Goal: Information Seeking & Learning: Learn about a topic

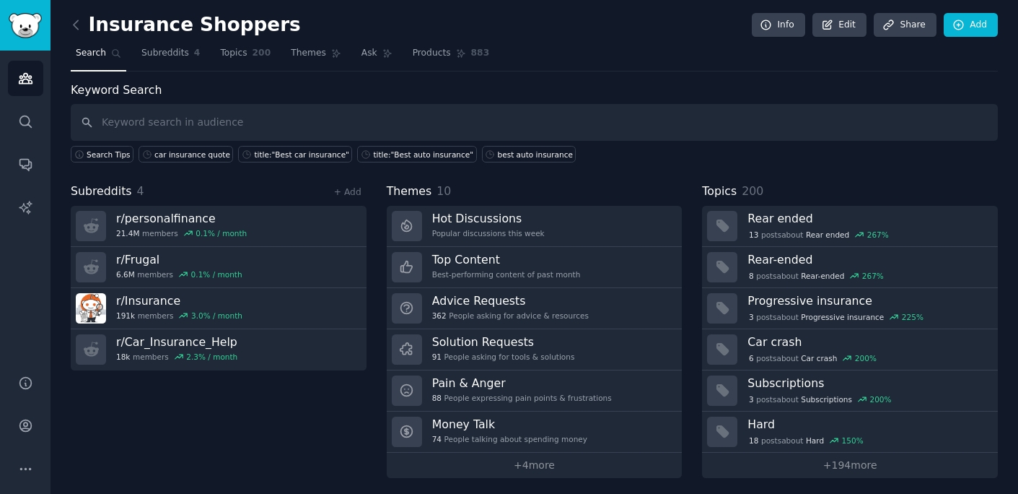
scroll to position [1, 0]
type input "car insurance quote"
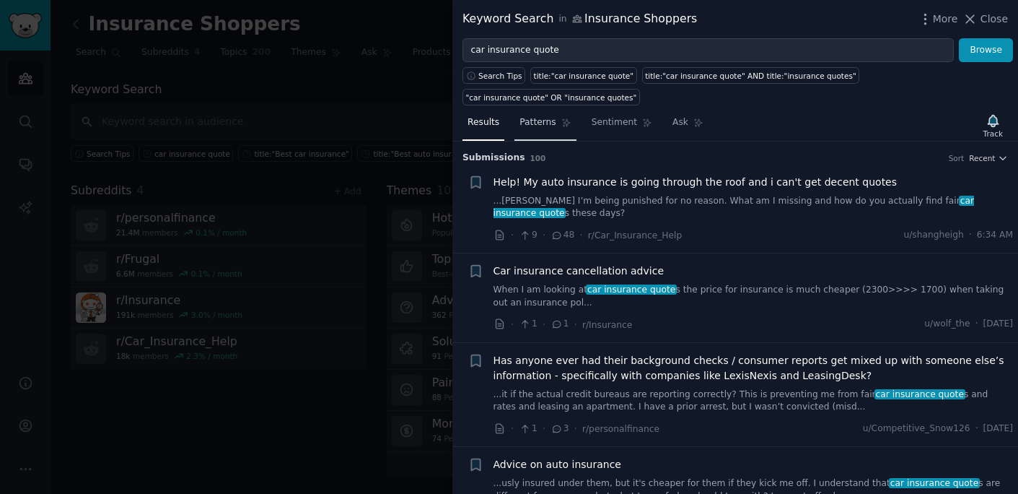
click at [524, 121] on span "Patterns" at bounding box center [538, 122] width 36 height 13
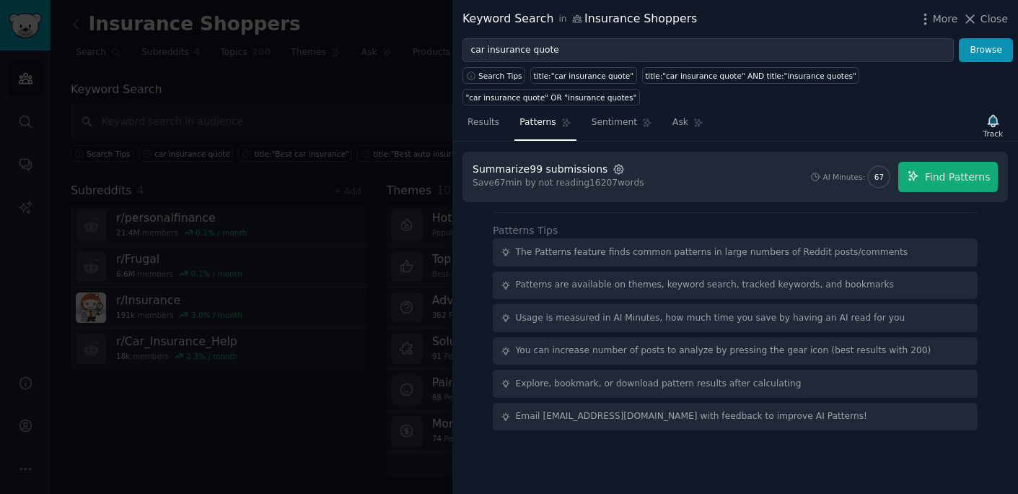
click at [613, 172] on icon "button" at bounding box center [619, 169] width 13 height 13
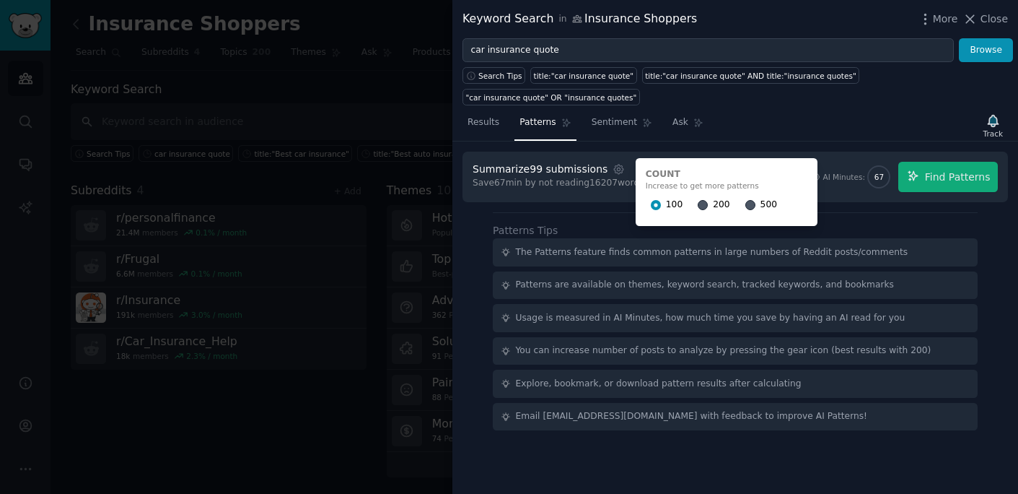
click at [761, 203] on span "500" at bounding box center [769, 204] width 17 height 13
click at [756, 203] on input "500" at bounding box center [751, 205] width 10 height 10
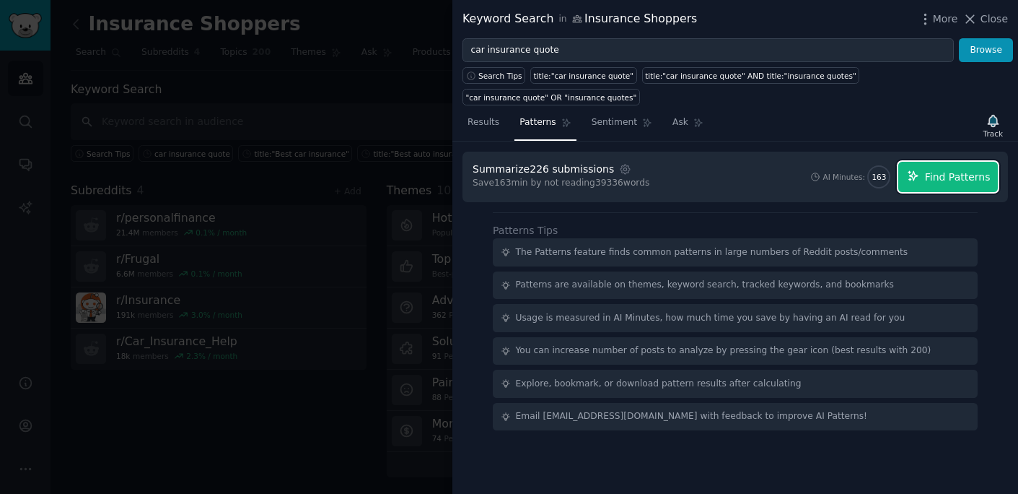
click at [930, 175] on span "Find Patterns" at bounding box center [958, 177] width 66 height 15
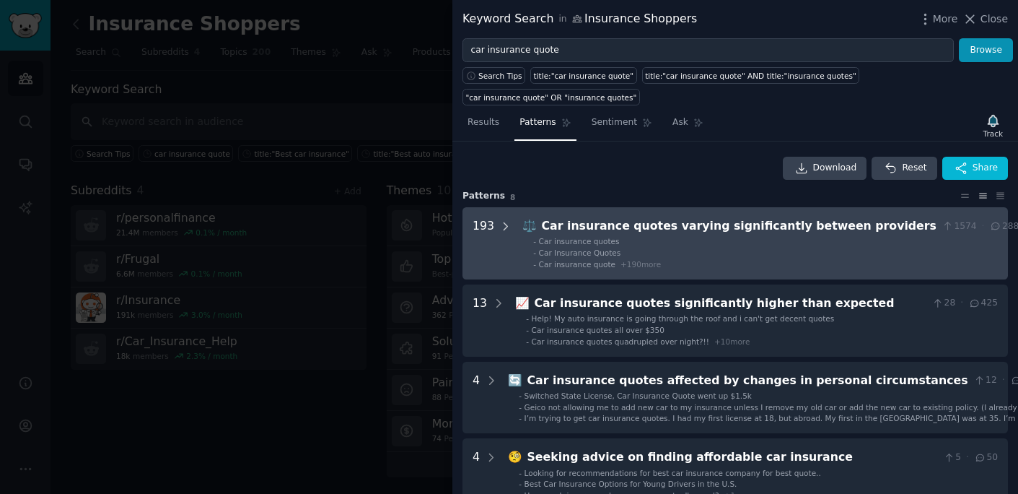
click at [504, 232] on div at bounding box center [505, 243] width 13 height 52
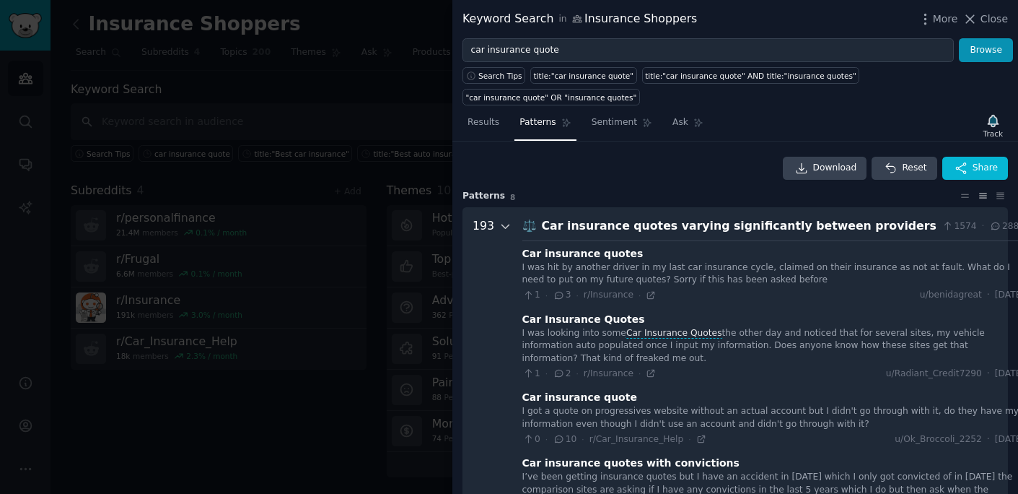
scroll to position [66, 0]
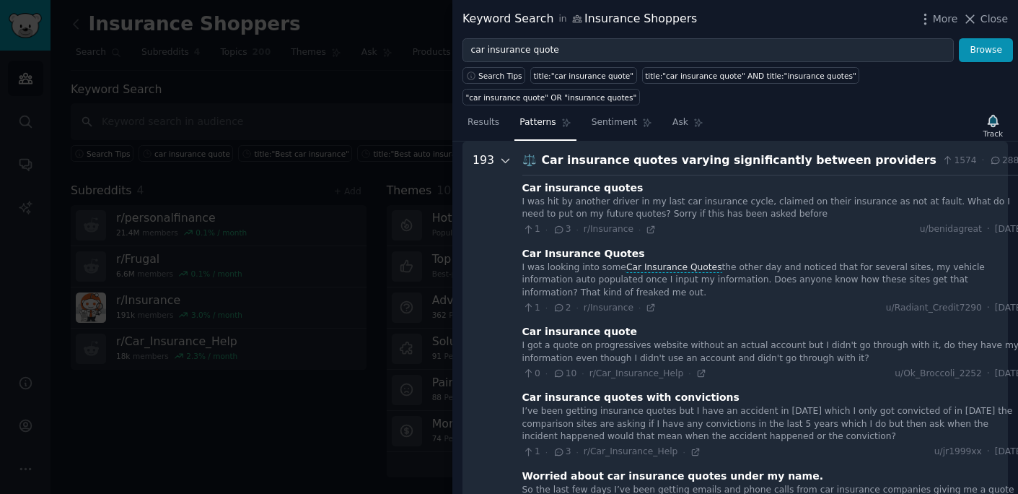
click at [504, 162] on icon at bounding box center [505, 160] width 13 height 13
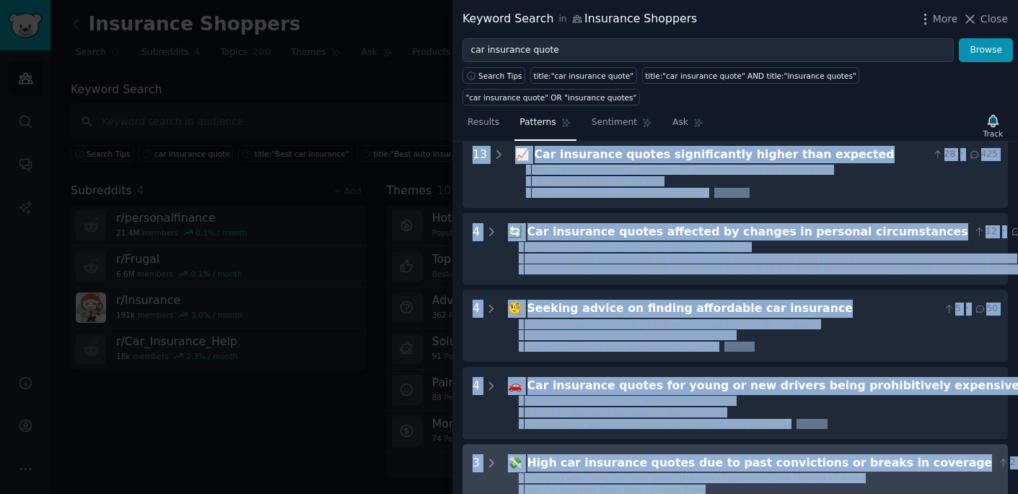
drag, startPoint x: 518, startPoint y: 154, endPoint x: 852, endPoint y: 488, distance: 471.5
click at [852, 488] on div "193 ⚖️ Car insurance quotes varying significantly between providers 1574 · 2884…" at bounding box center [736, 363] width 546 height 611
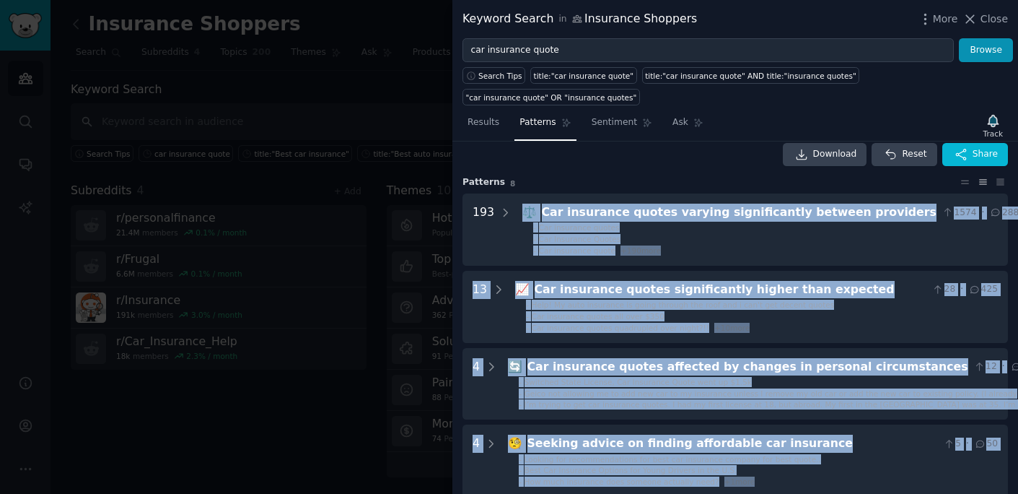
scroll to position [0, 0]
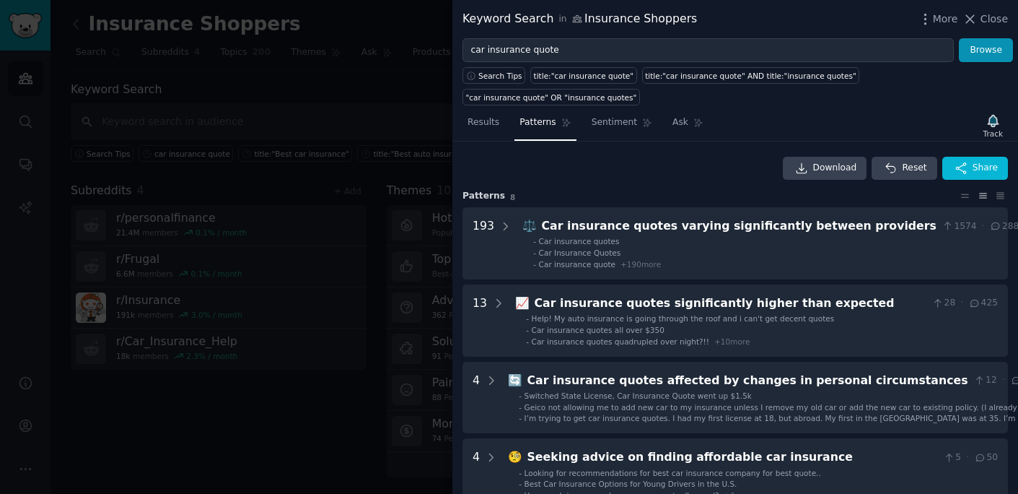
click at [696, 161] on div "Download Reset Share" at bounding box center [736, 168] width 546 height 23
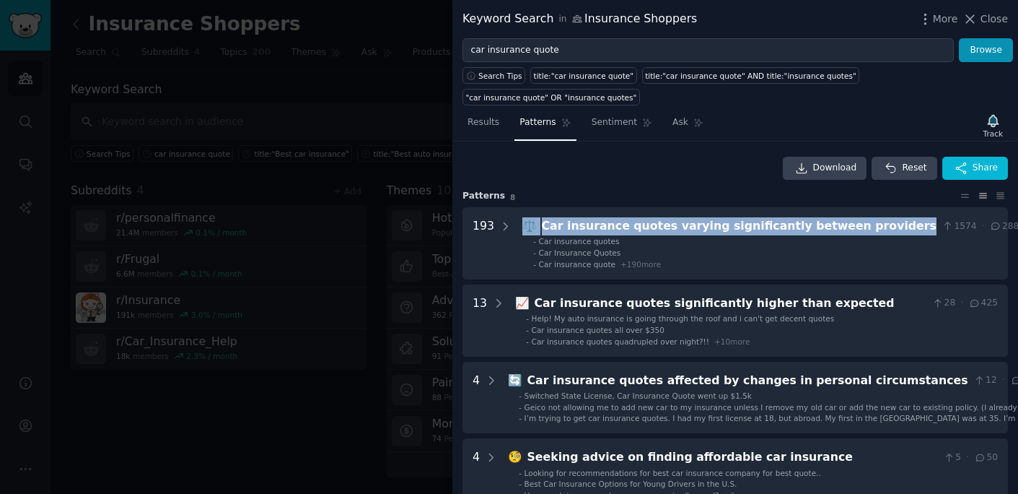
drag, startPoint x: 872, startPoint y: 228, endPoint x: 99, endPoint y: 188, distance: 774.0
click at [523, 227] on div "⚖️ Car insurance quotes varying significantly between providers 1574 · 2884" at bounding box center [774, 226] width 503 height 18
copy div "⚖️ Car insurance quotes varying significantly between providers"
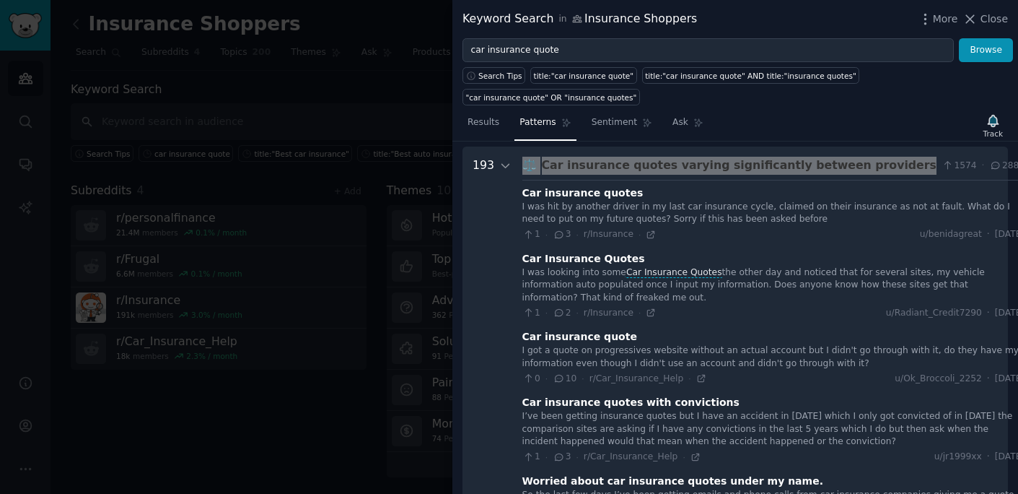
scroll to position [66, 0]
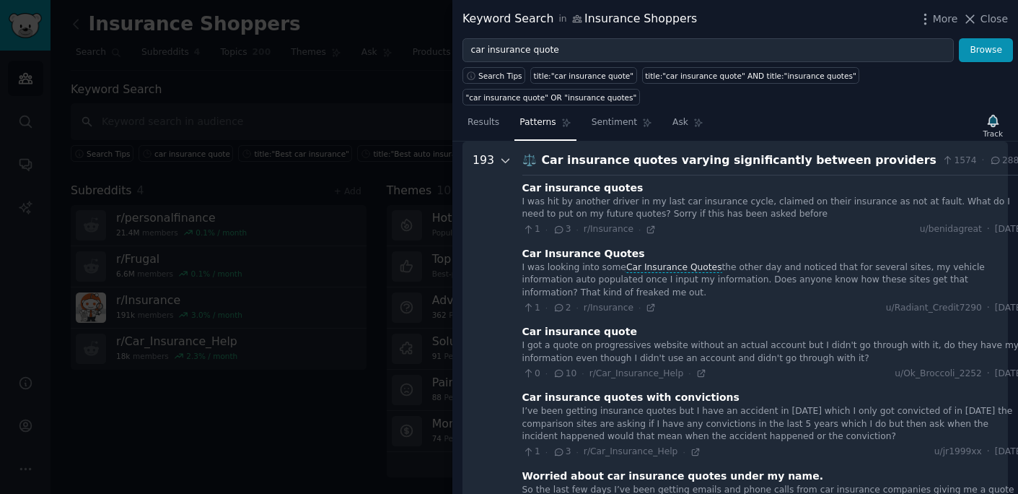
click at [502, 159] on icon at bounding box center [505, 161] width 7 height 4
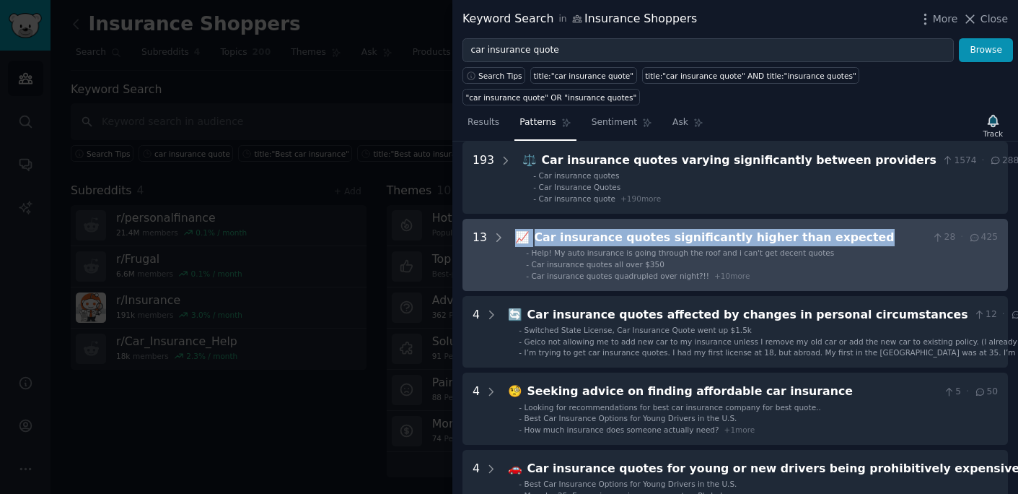
drag, startPoint x: 867, startPoint y: 240, endPoint x: 516, endPoint y: 241, distance: 350.7
click at [515, 242] on div "📈 Car insurance quotes significantly higher than expected 28 · 425" at bounding box center [756, 238] width 483 height 18
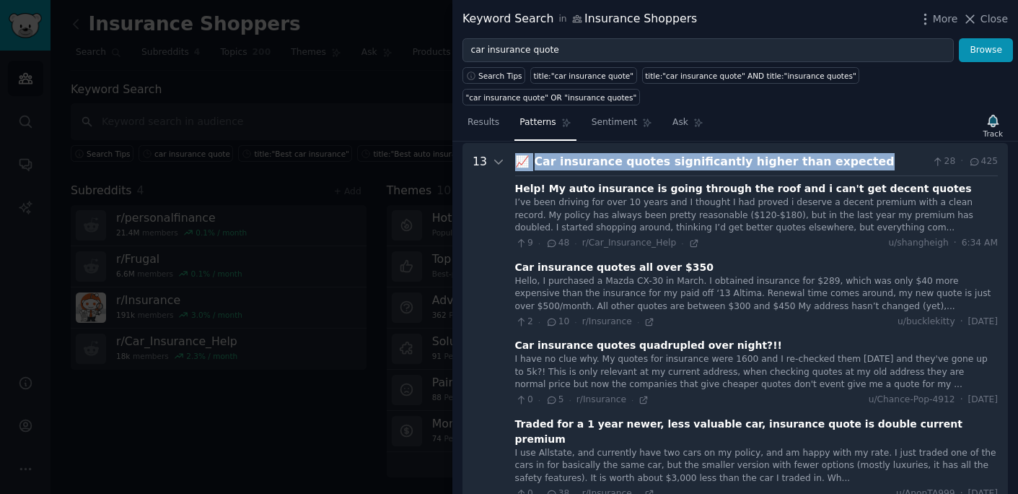
scroll to position [143, 0]
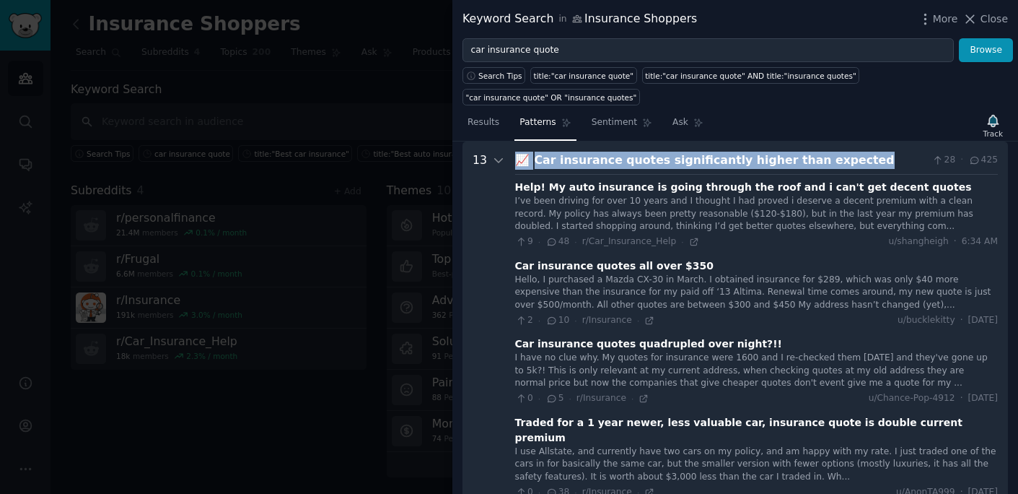
copy div "📈 Car insurance quotes significantly higher than expected"
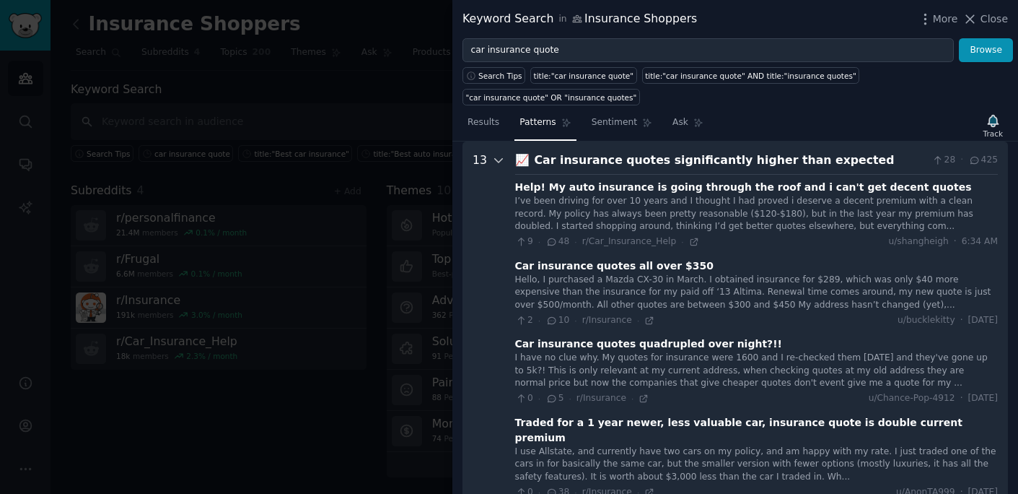
click at [500, 162] on icon at bounding box center [498, 160] width 13 height 13
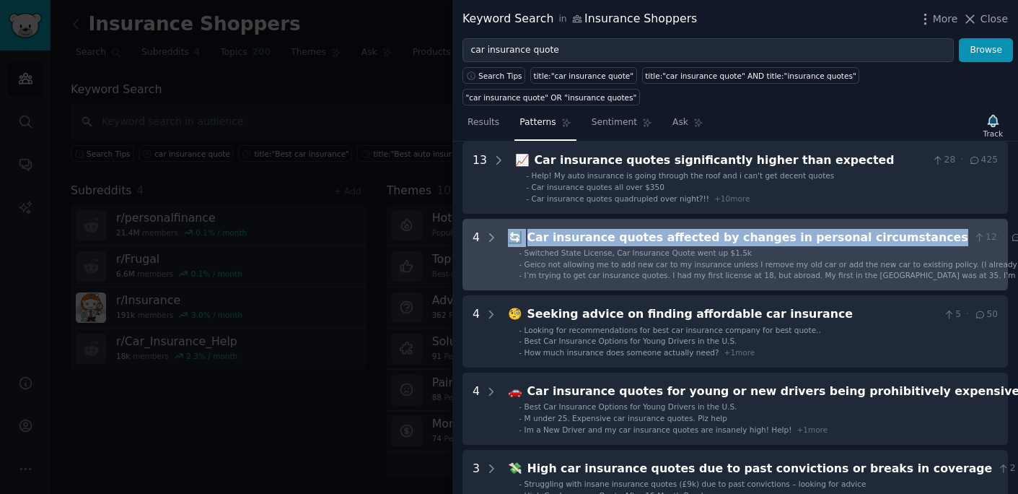
drag, startPoint x: 879, startPoint y: 234, endPoint x: 479, endPoint y: 245, distance: 400.0
click at [508, 238] on div "🔄 Car insurance quotes affected by changes in personal circumstances 12 · 38" at bounding box center [771, 238] width 526 height 18
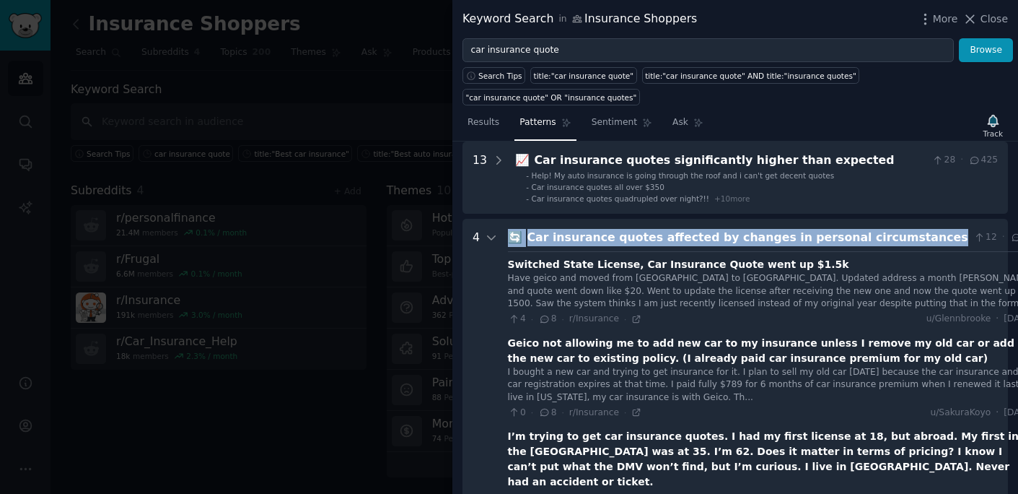
copy div "🔄 Car insurance quotes affected by changes in personal circumstances"
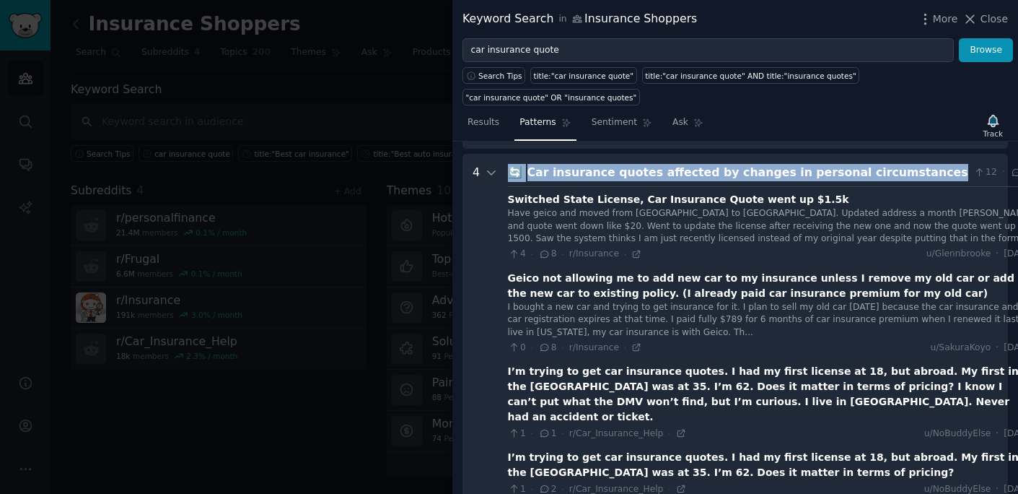
scroll to position [219, 0]
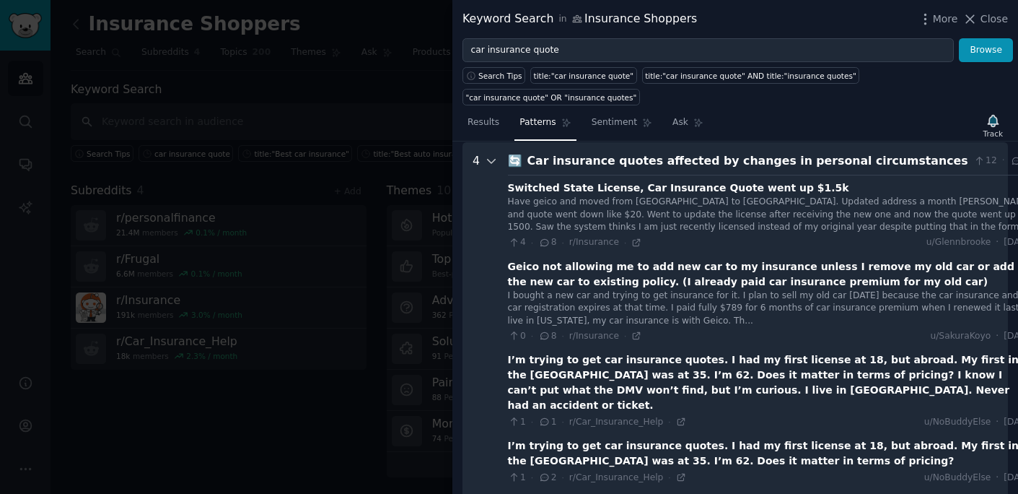
click at [494, 161] on icon at bounding box center [491, 160] width 13 height 13
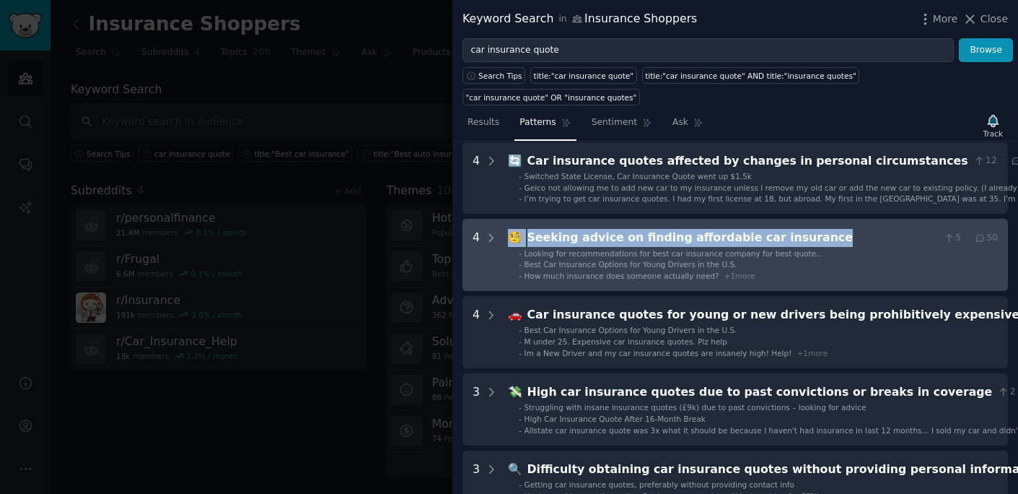
drag, startPoint x: 819, startPoint y: 235, endPoint x: 508, endPoint y: 235, distance: 311.0
click at [508, 235] on div "🧐 Seeking advice on finding affordable car insurance 5 · 50" at bounding box center [753, 238] width 490 height 18
copy div "🧐 Seeking advice on finding affordable car insurance"
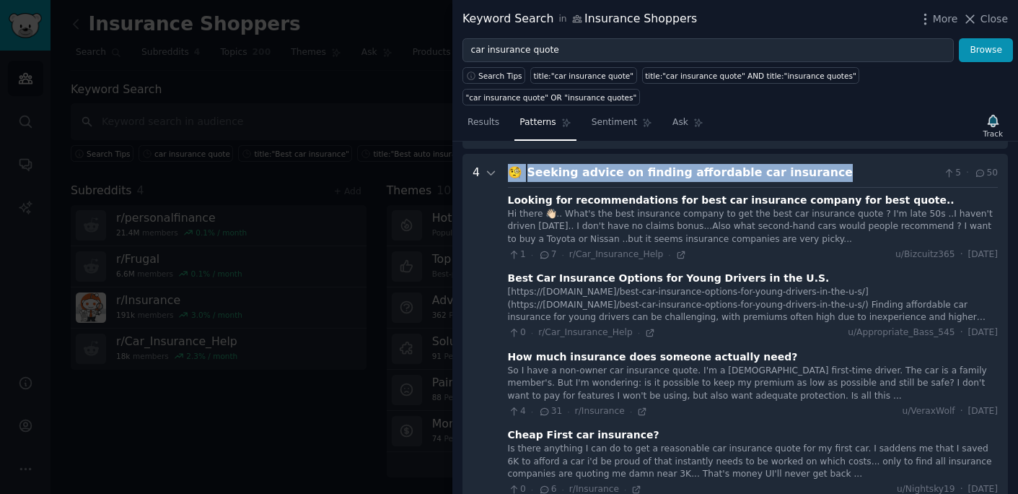
scroll to position [297, 0]
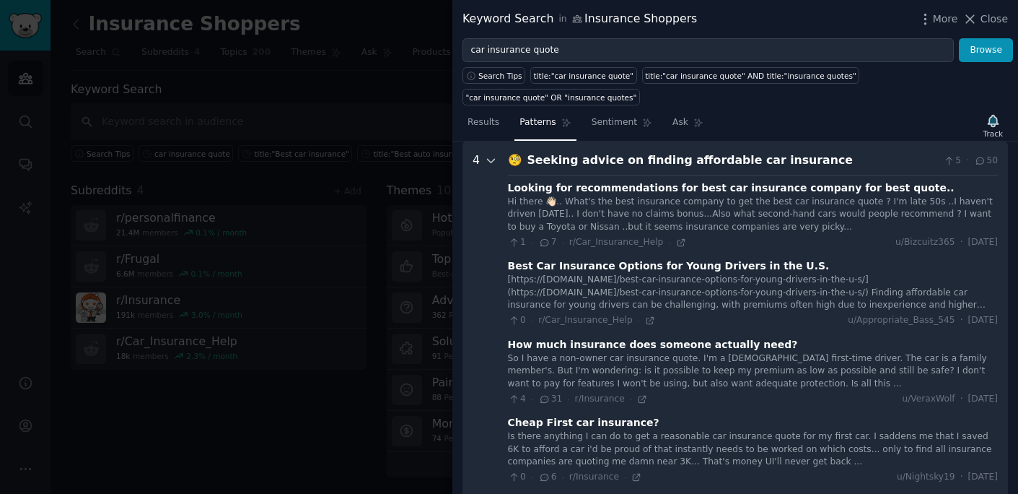
click at [486, 159] on icon at bounding box center [491, 160] width 13 height 13
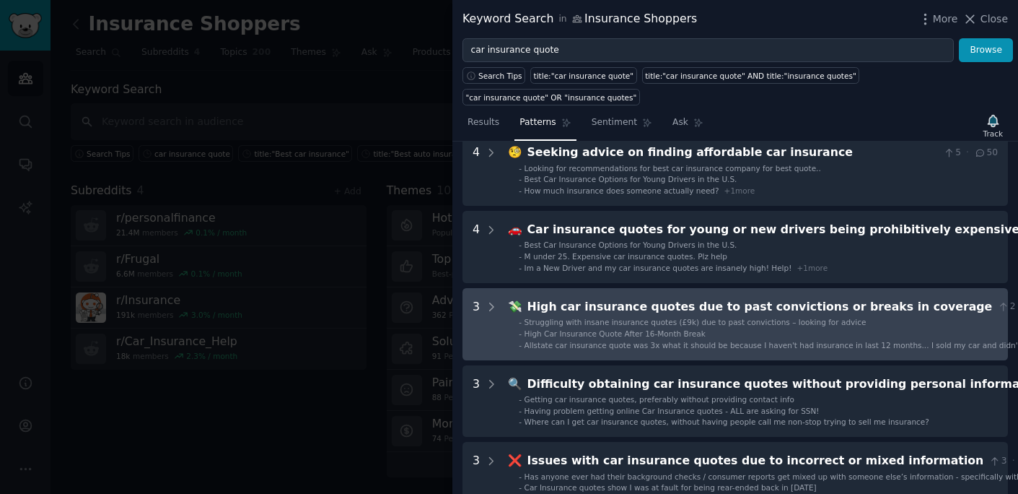
scroll to position [306, 0]
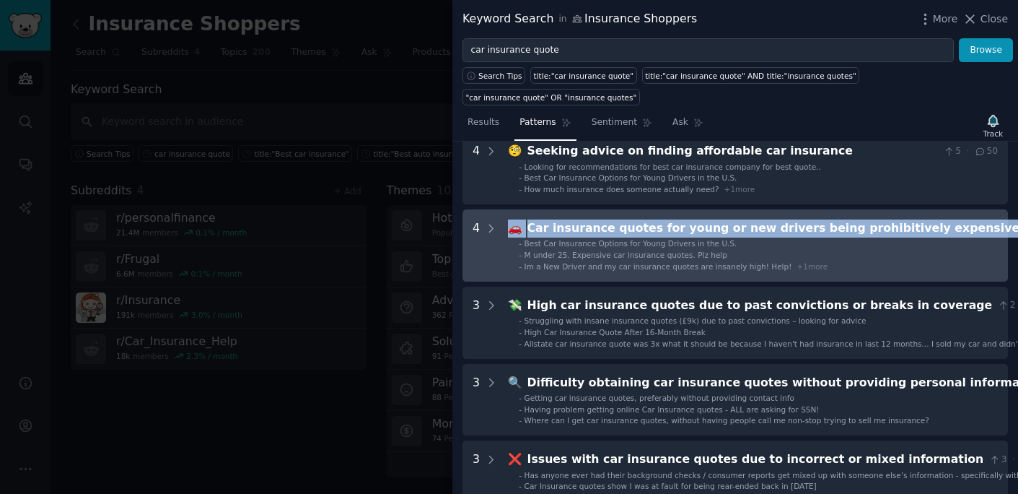
drag, startPoint x: 936, startPoint y: 229, endPoint x: 506, endPoint y: 222, distance: 430.2
click at [507, 221] on expensive "4 🚗 Car insurance quotes for young or new drivers being prohibitively expensive…" at bounding box center [736, 245] width 546 height 72
copy div "🚗 Car insurance quotes for young or new drivers being prohibitively expensive"
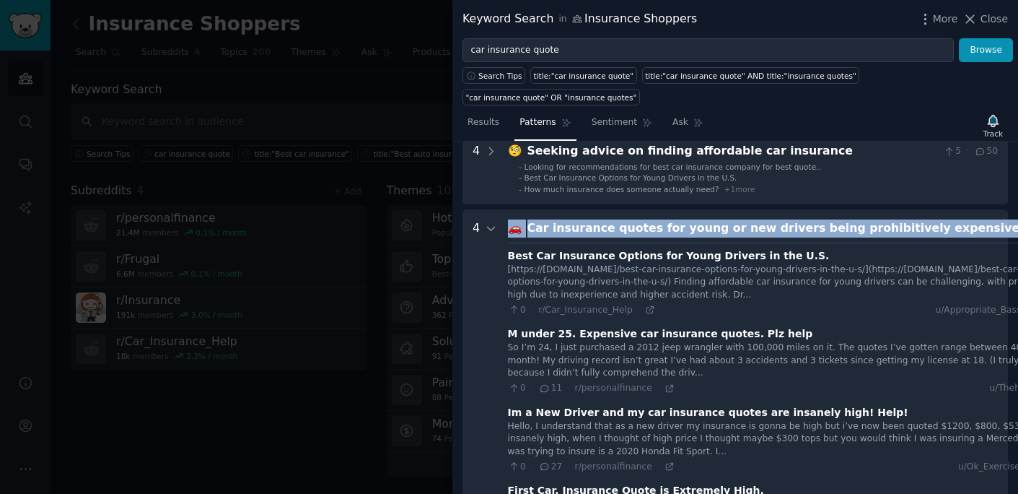
scroll to position [374, 0]
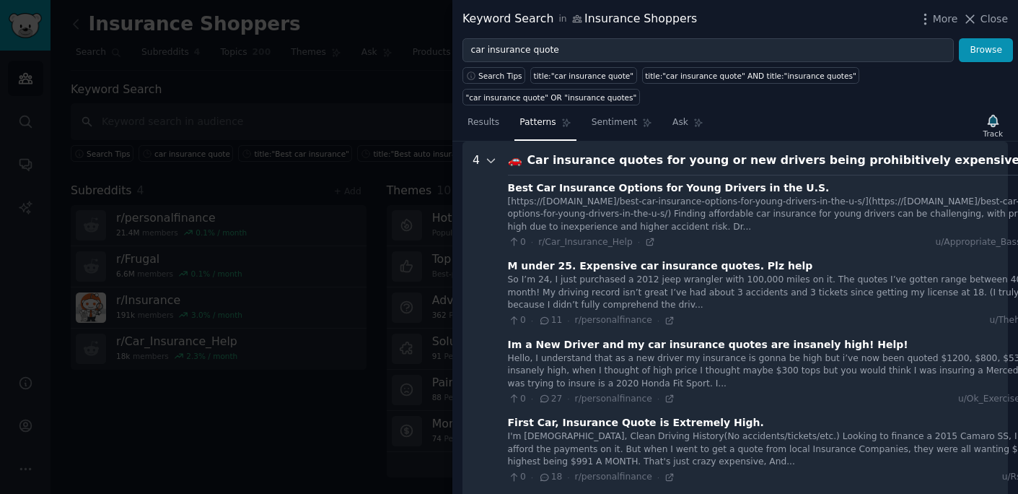
click at [491, 163] on icon at bounding box center [491, 160] width 13 height 13
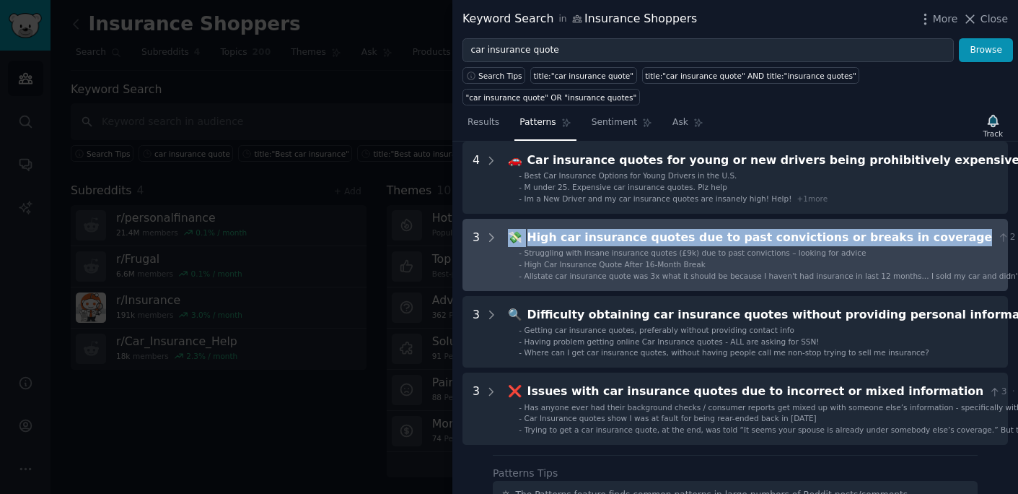
drag, startPoint x: 922, startPoint y: 239, endPoint x: 510, endPoint y: 240, distance: 412.1
click at [511, 240] on div "💸 High car insurance quotes due to past convictions or breaks in coverage 2 · 24" at bounding box center [780, 238] width 545 height 18
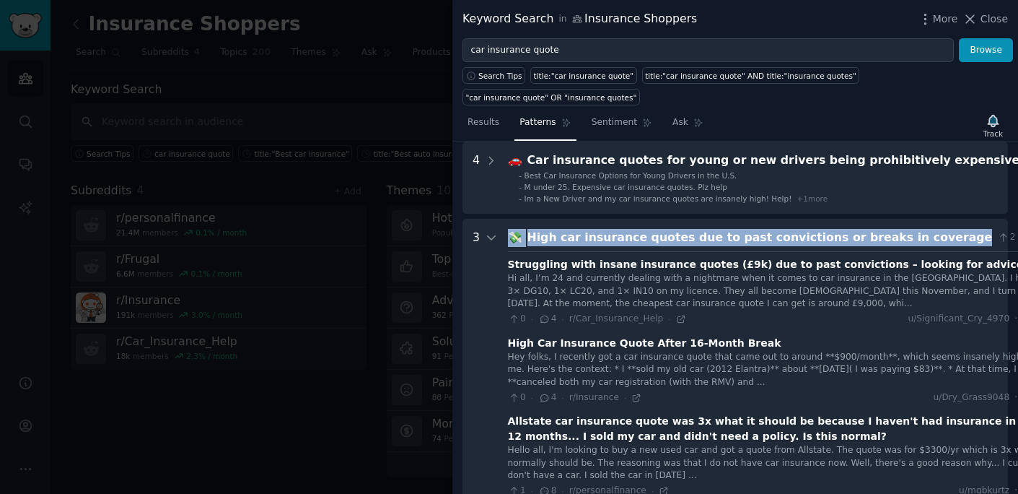
copy div "💸 High car insurance quotes due to past convictions or breaks in coverage"
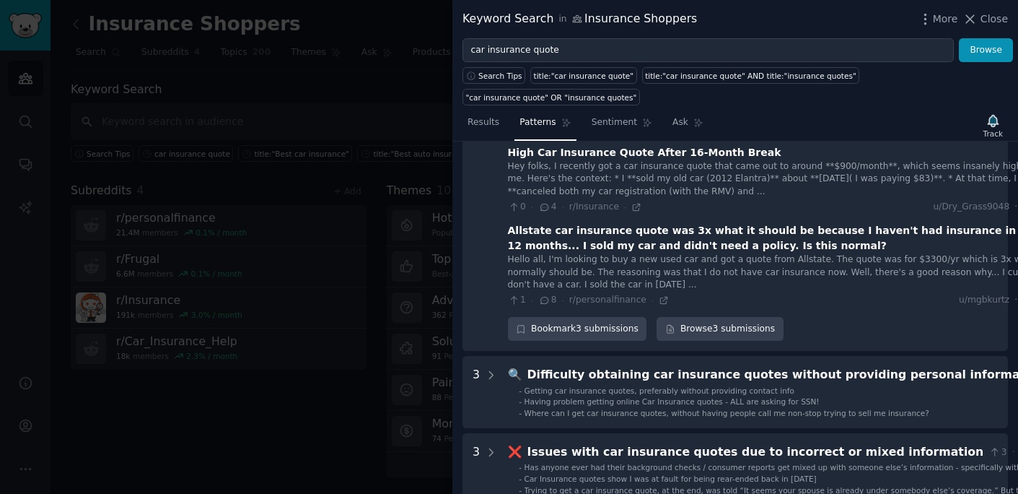
scroll to position [567, 0]
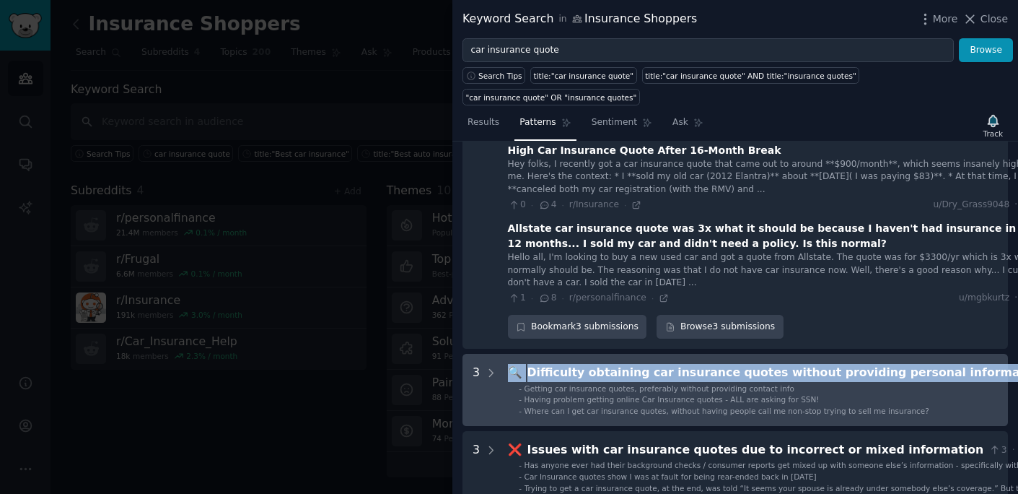
drag, startPoint x: 958, startPoint y: 370, endPoint x: 512, endPoint y: 371, distance: 445.3
click at [512, 373] on div "🔍 Difficulty obtaining car insurance quotes without providing personal informat…" at bounding box center [807, 373] width 598 height 18
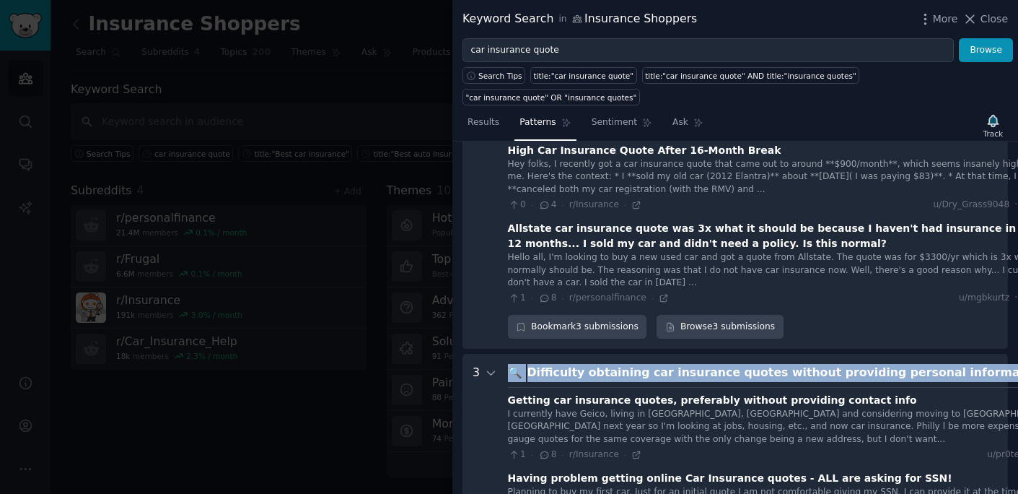
copy div "🔍 Difficulty obtaining car insurance quotes without providing personal informat…"
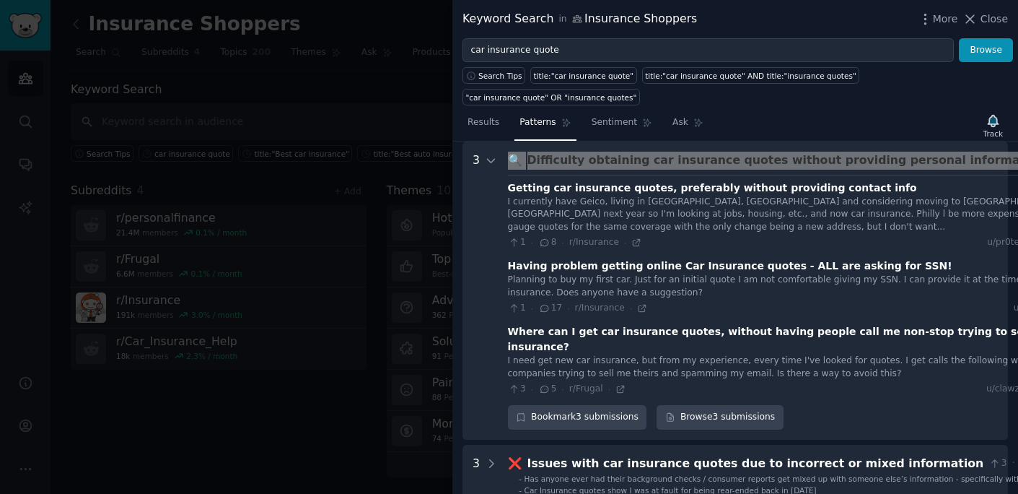
scroll to position [873, 0]
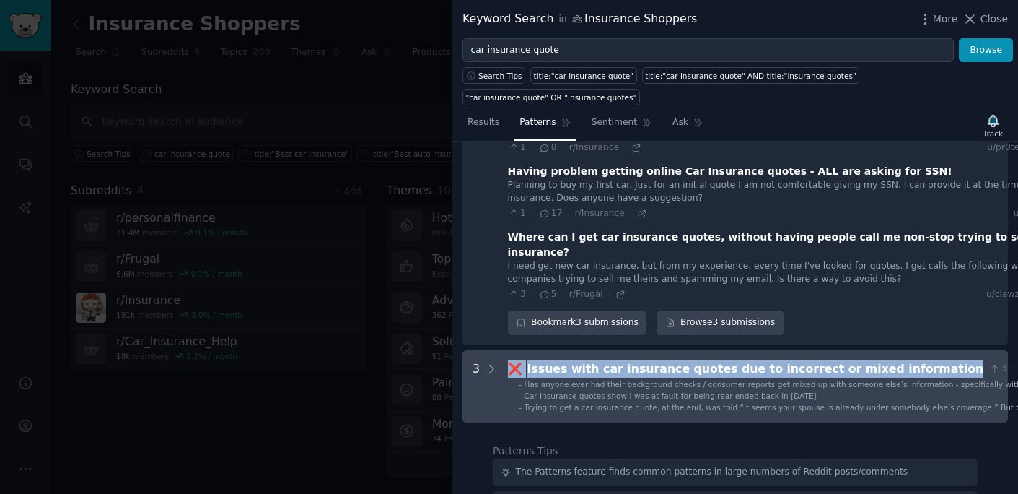
drag, startPoint x: 909, startPoint y: 370, endPoint x: 507, endPoint y: 366, distance: 401.3
click at [508, 366] on div "❌ Issues with car insurance quotes due to incorrect or mixed information 3 · 17" at bounding box center [776, 369] width 536 height 18
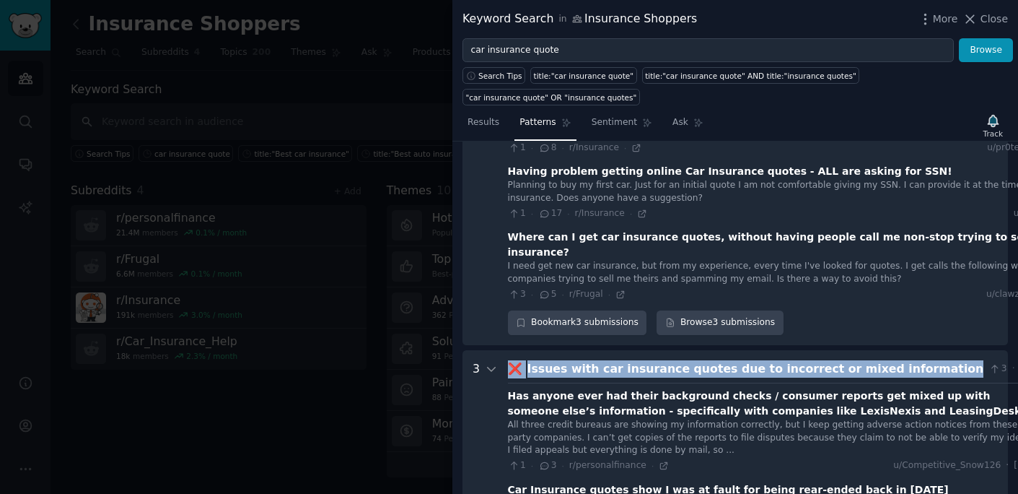
copy div "❌ Issues with car insurance quotes due to incorrect or mixed information"
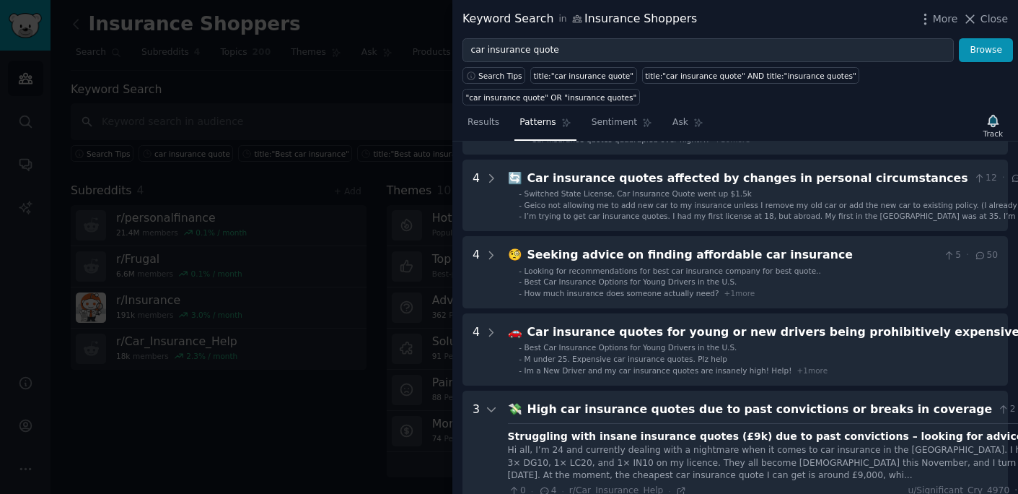
scroll to position [0, 0]
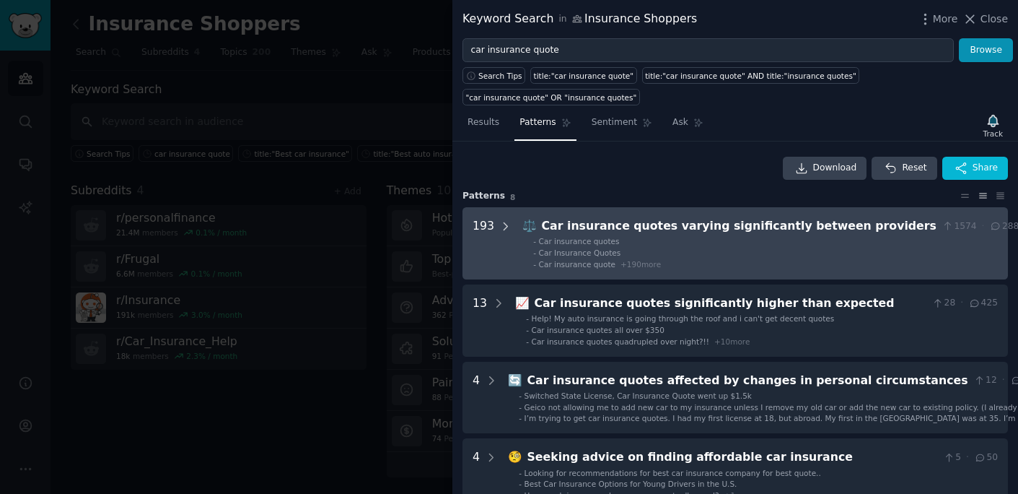
click at [500, 224] on icon at bounding box center [505, 226] width 13 height 13
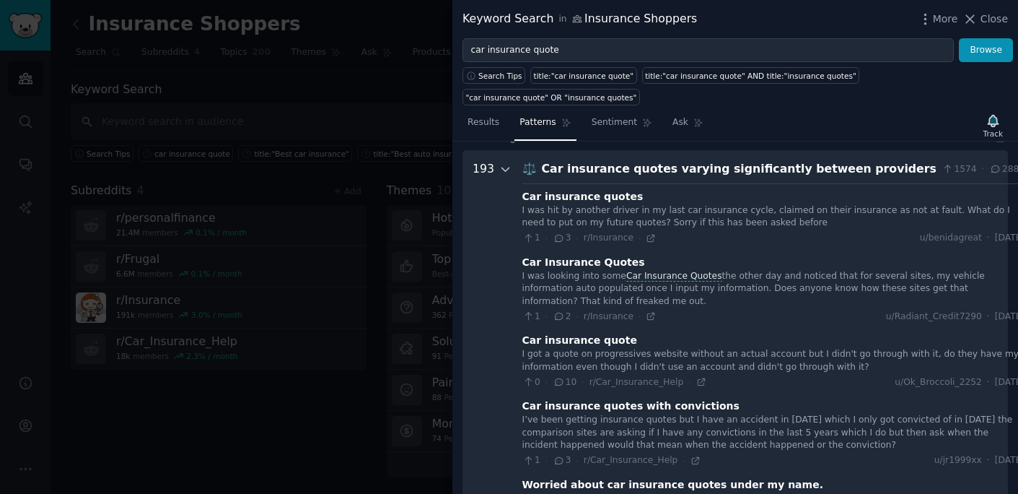
scroll to position [66, 0]
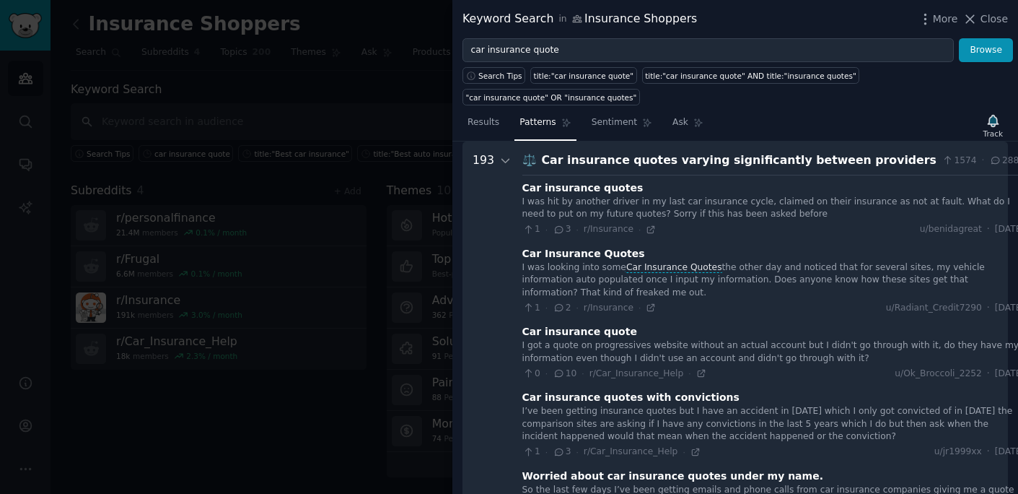
click at [191, 426] on div at bounding box center [509, 247] width 1018 height 494
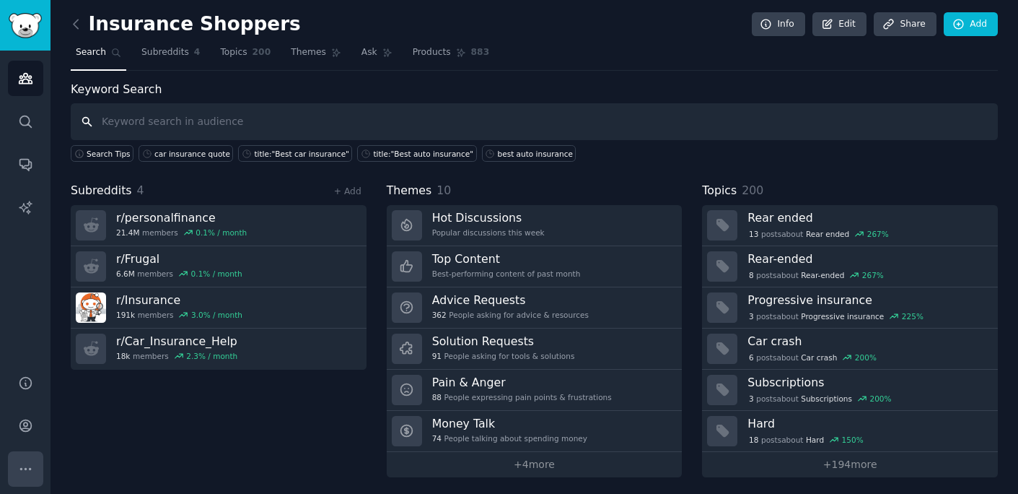
click at [22, 469] on icon "Sidebar" at bounding box center [25, 468] width 15 height 15
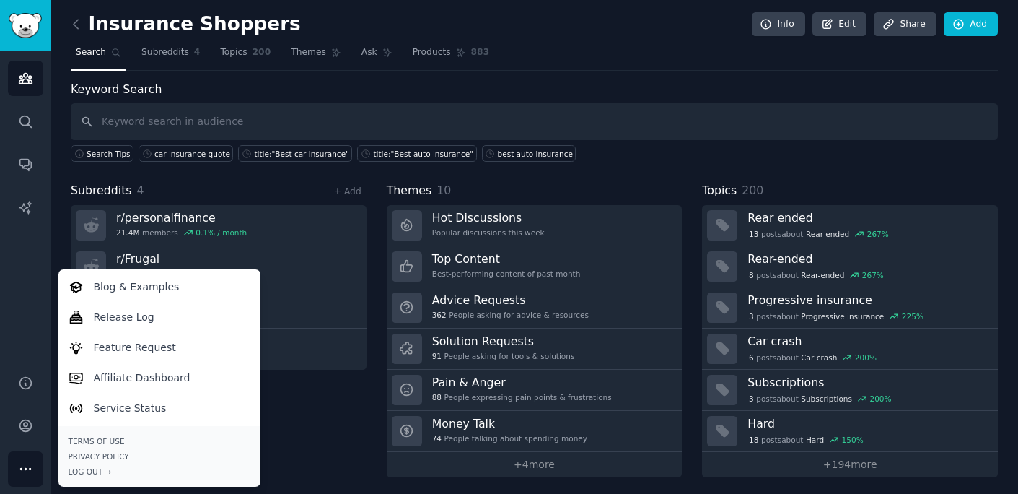
click at [332, 417] on div "Subreddits 4 + Add r/ personalfinance 21.4M members 0.1 % / month r/ Frugal 6.6…" at bounding box center [219, 329] width 296 height 295
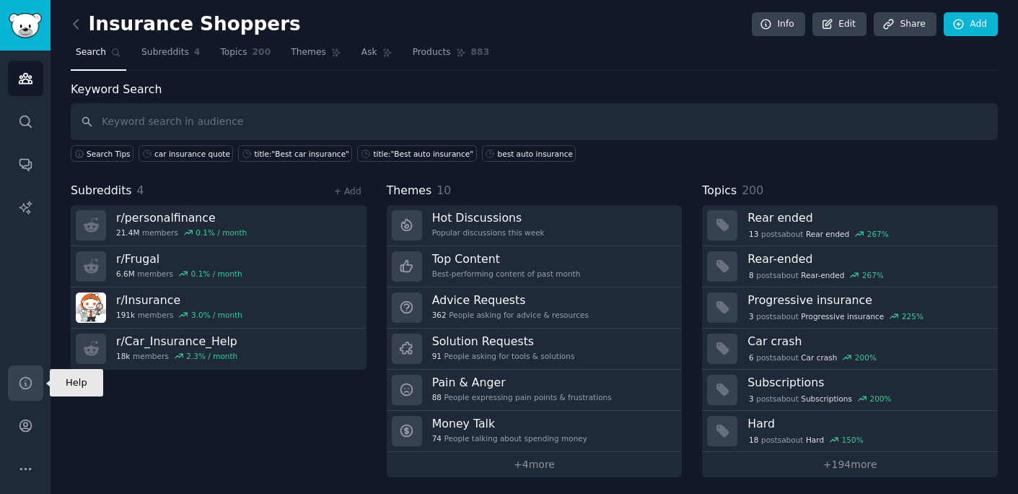
click at [23, 383] on icon "Sidebar" at bounding box center [25, 382] width 15 height 15
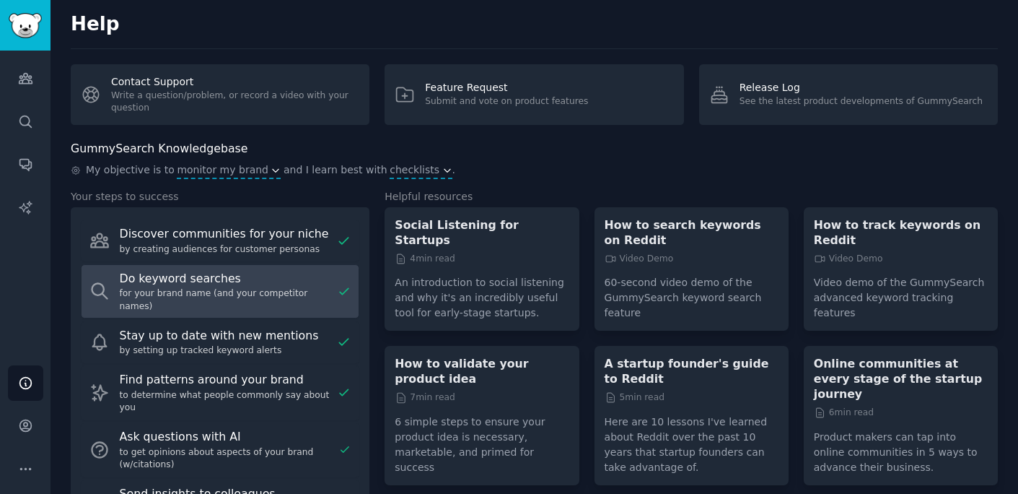
scroll to position [55, 0]
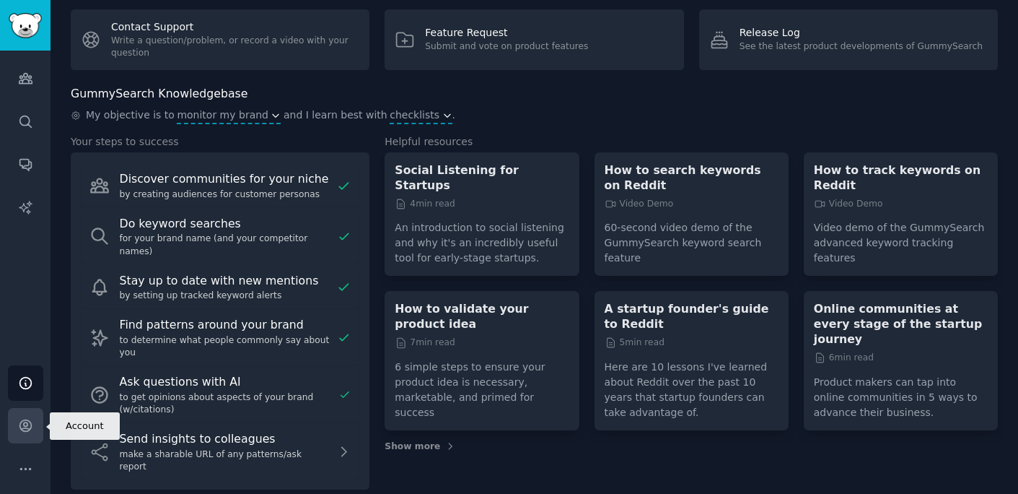
click at [23, 428] on icon "Sidebar" at bounding box center [25, 426] width 12 height 12
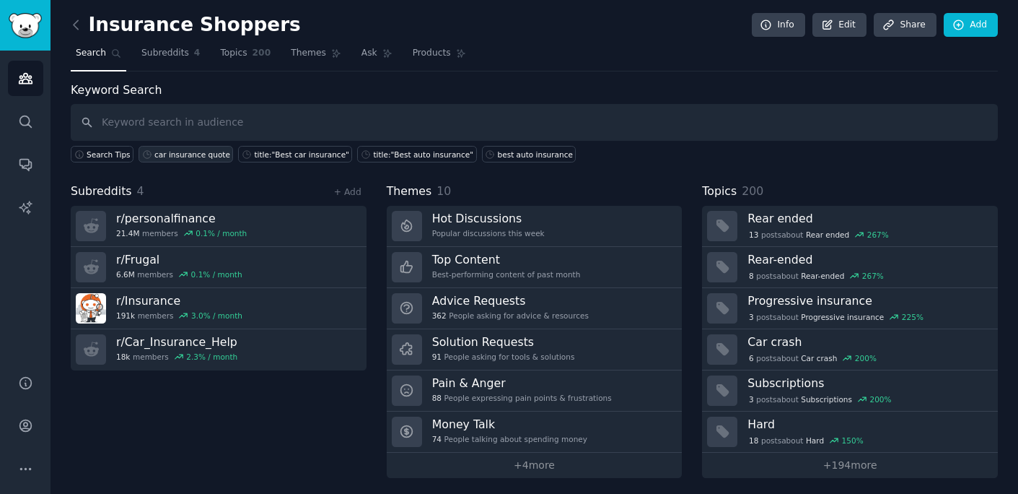
click at [185, 154] on div "car insurance quote" at bounding box center [192, 154] width 76 height 10
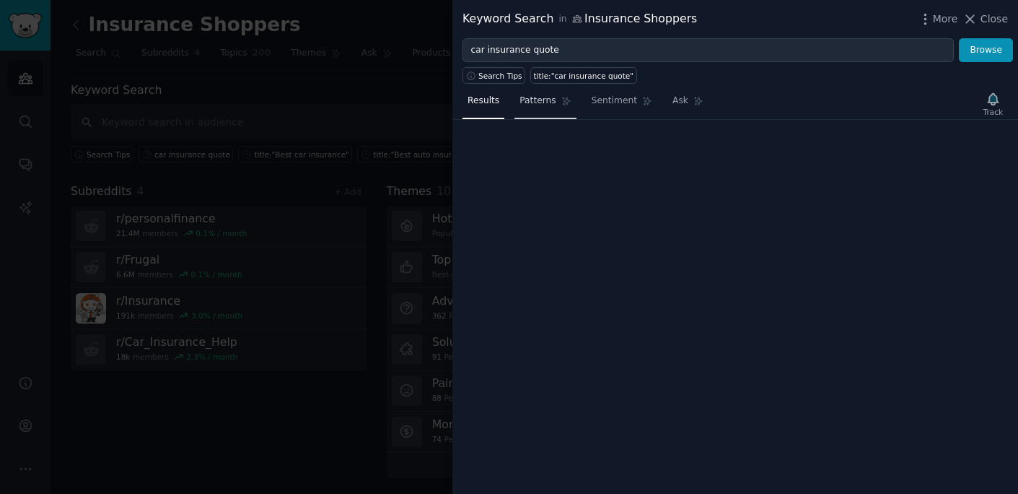
click at [550, 107] on span "Patterns" at bounding box center [538, 101] width 36 height 13
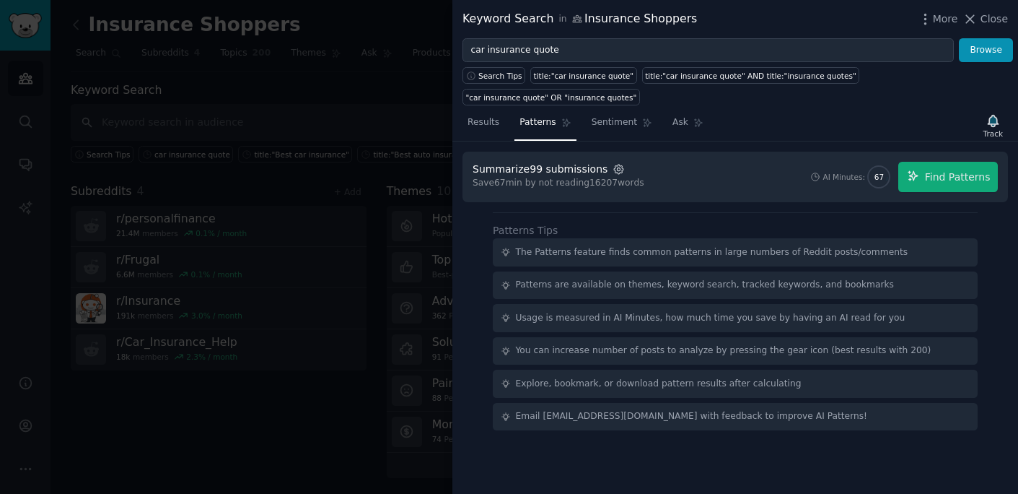
click at [613, 170] on icon "button" at bounding box center [619, 169] width 13 height 13
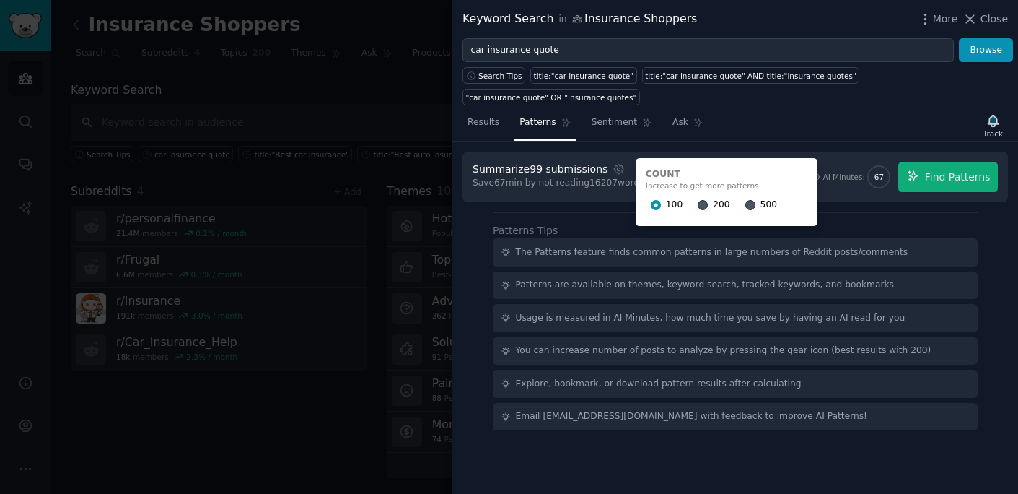
click at [761, 206] on span "500" at bounding box center [769, 204] width 17 height 13
click at [753, 206] on input "500" at bounding box center [751, 205] width 10 height 10
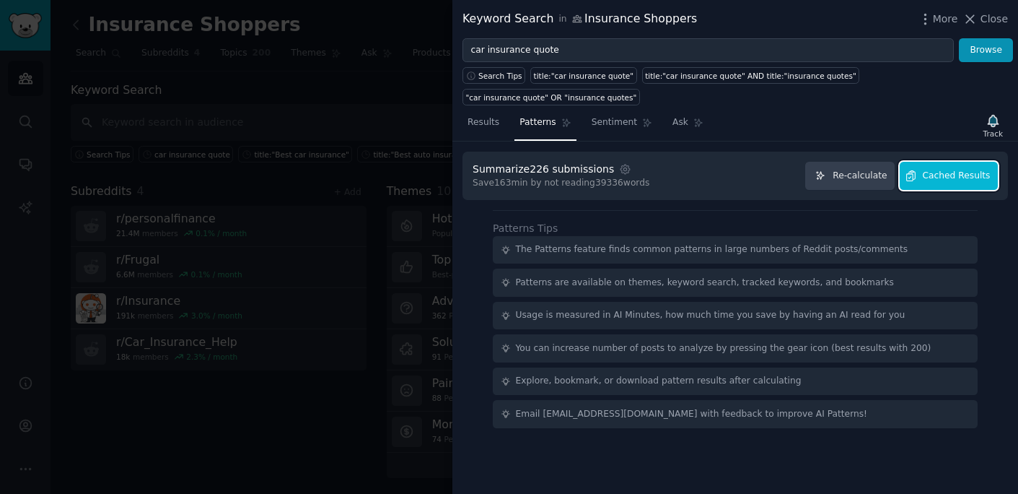
click at [974, 174] on span "Cached Results" at bounding box center [957, 176] width 68 height 13
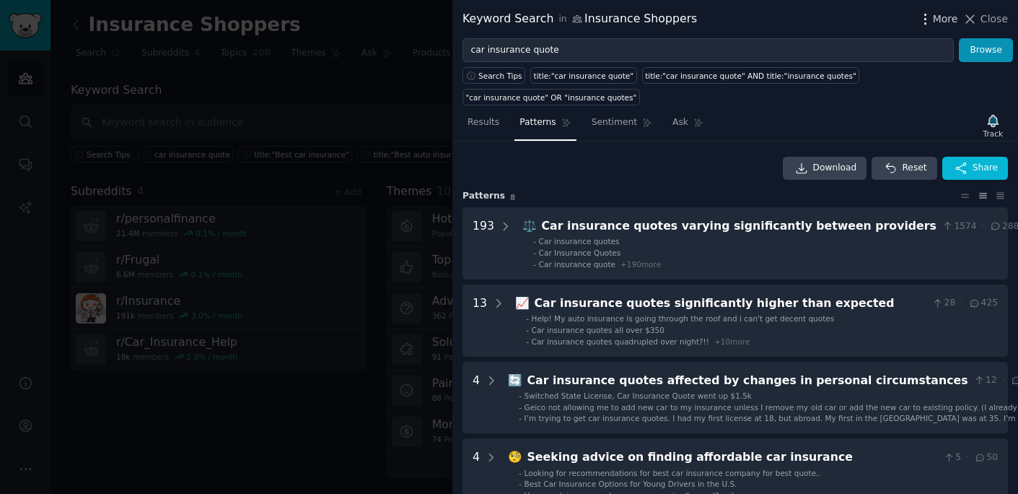
click at [940, 19] on span "More" at bounding box center [945, 19] width 25 height 15
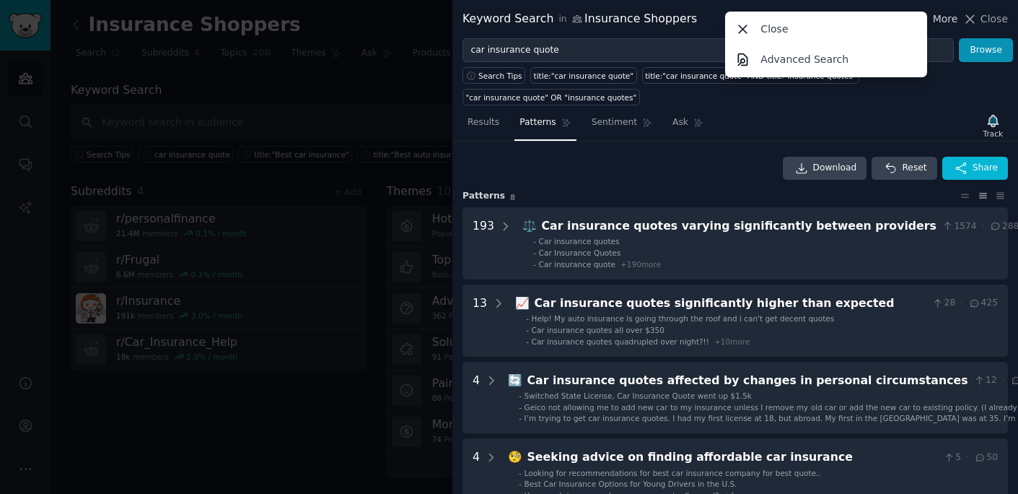
click at [940, 19] on span "More" at bounding box center [945, 19] width 25 height 15
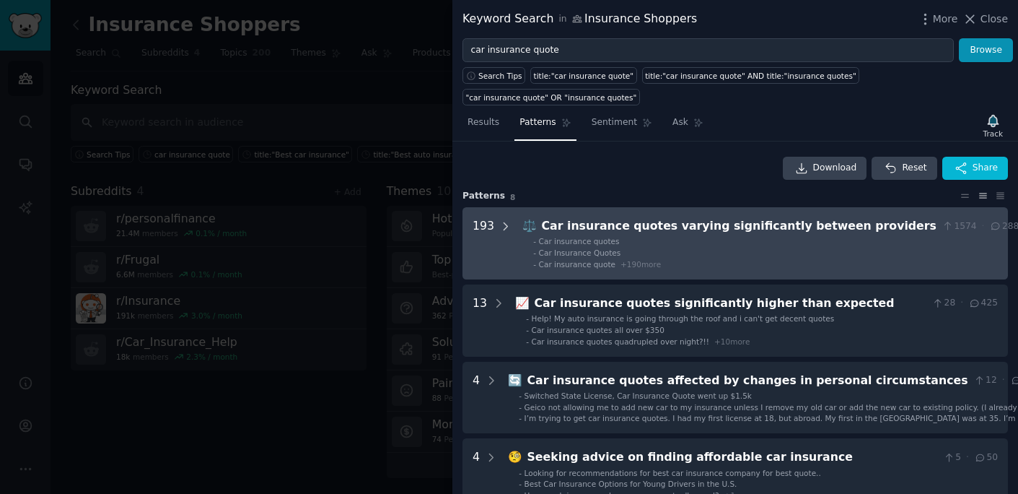
click at [509, 230] on icon at bounding box center [505, 226] width 13 height 13
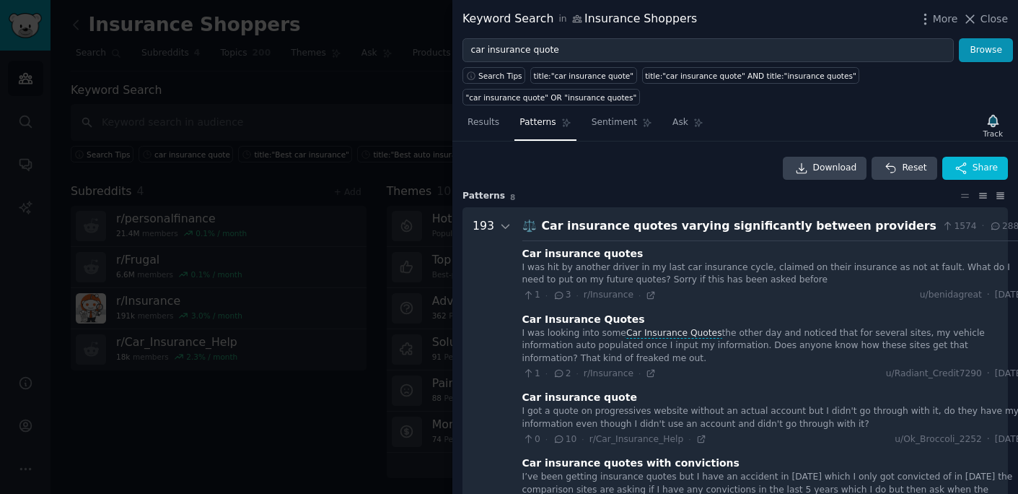
click at [997, 196] on icon at bounding box center [1000, 196] width 15 height 10
click at [980, 198] on icon at bounding box center [982, 195] width 7 height 4
click at [959, 198] on icon at bounding box center [965, 196] width 15 height 10
click at [988, 197] on div at bounding box center [983, 196] width 51 height 10
click at [982, 198] on icon at bounding box center [982, 195] width 7 height 4
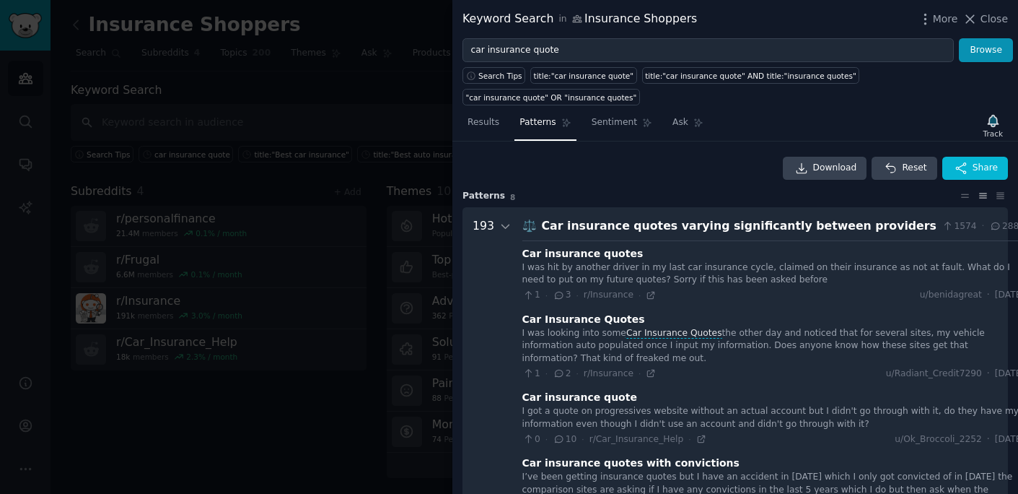
click at [600, 159] on div "Download Reset Share" at bounding box center [736, 168] width 546 height 23
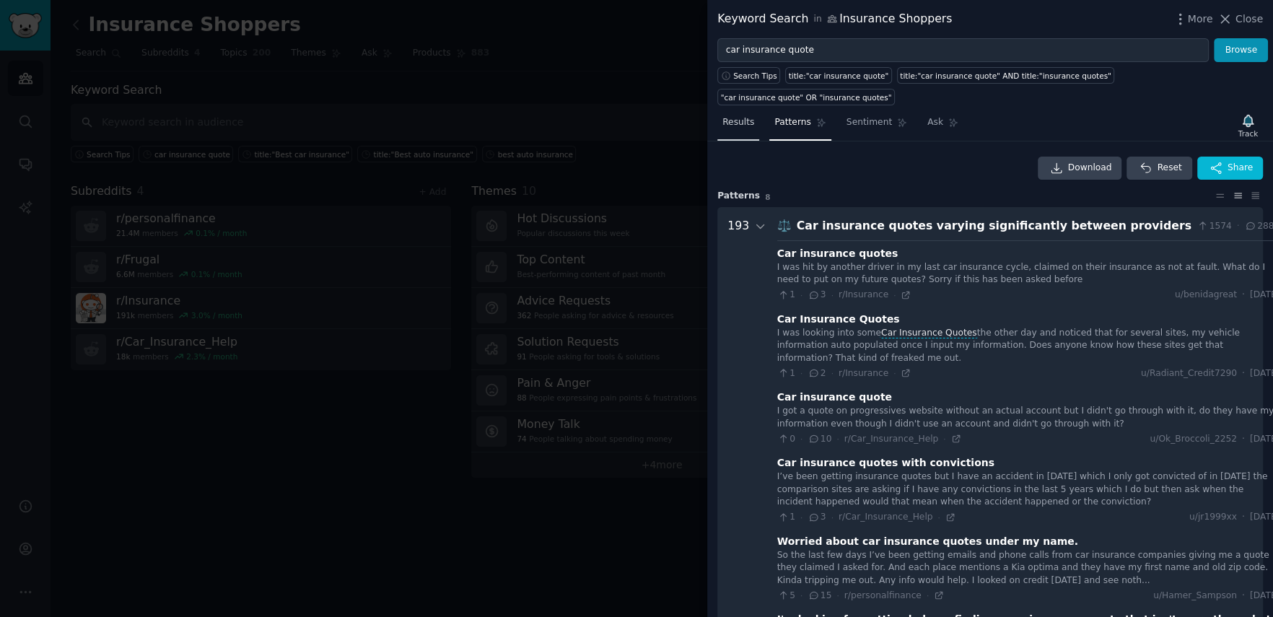
click at [732, 122] on span "Results" at bounding box center [738, 122] width 32 height 13
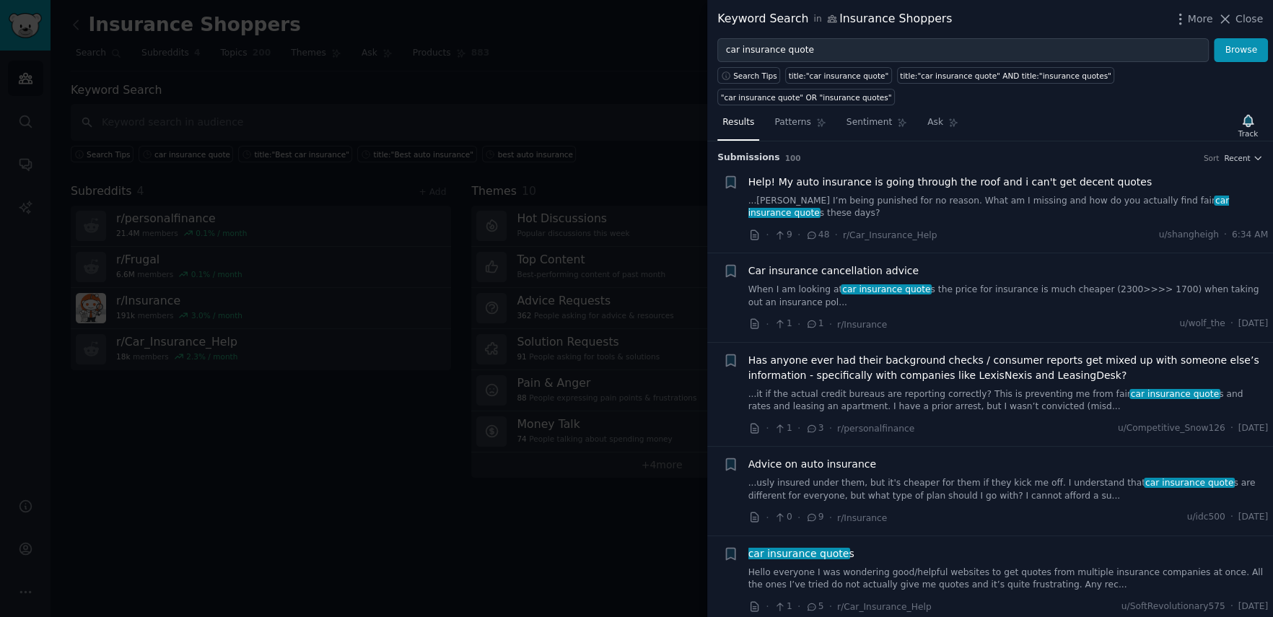
click at [1018, 155] on div "Sort Recent" at bounding box center [1233, 158] width 59 height 10
click at [1018, 156] on span "Recent" at bounding box center [1237, 158] width 26 height 10
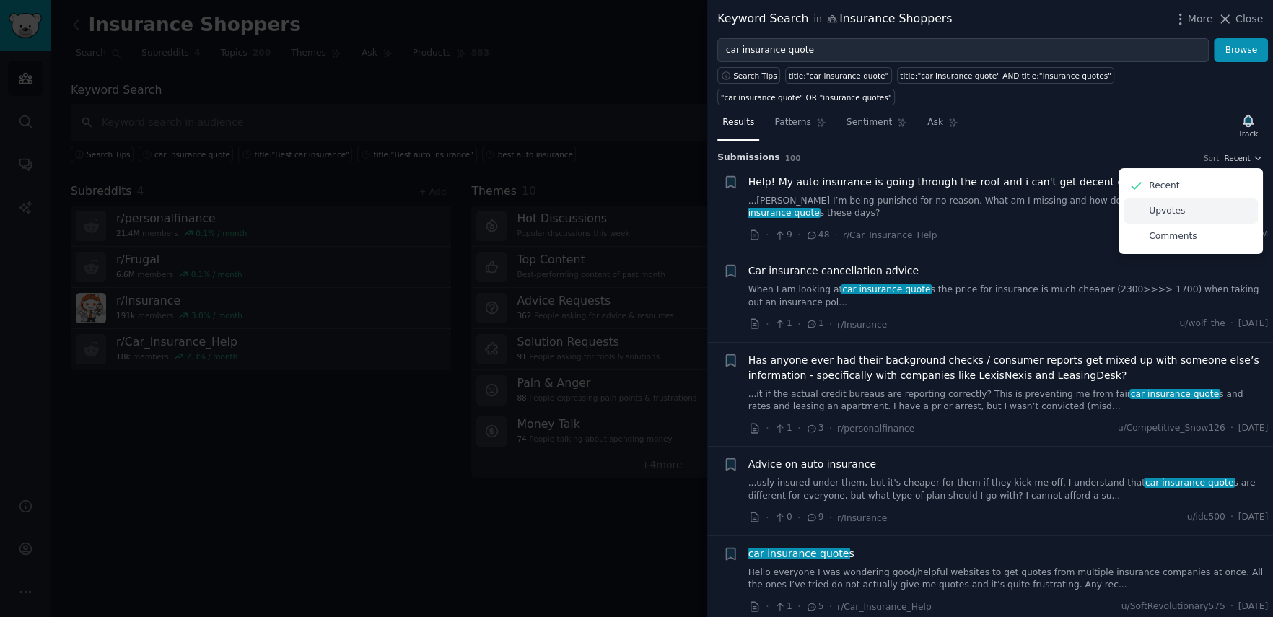
click at [1018, 217] on div "Upvotes" at bounding box center [1191, 210] width 134 height 25
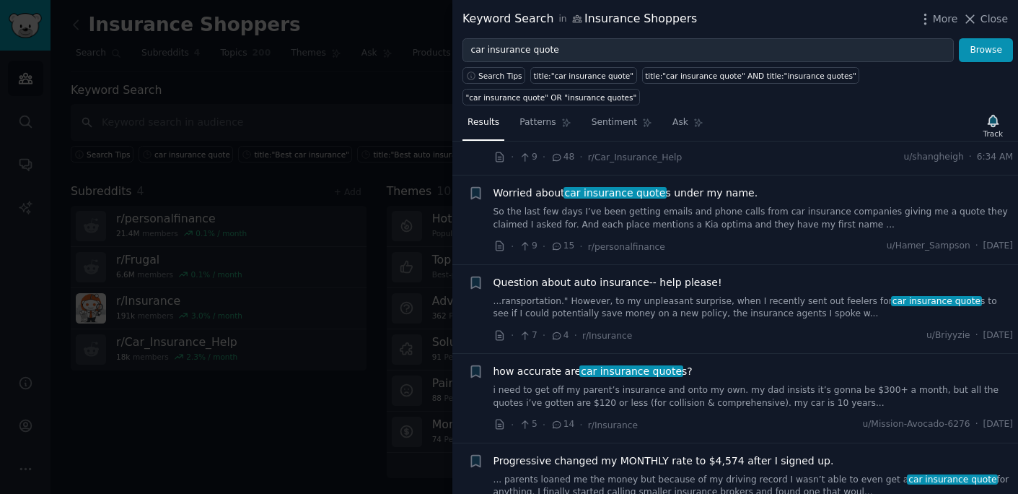
scroll to position [431, 0]
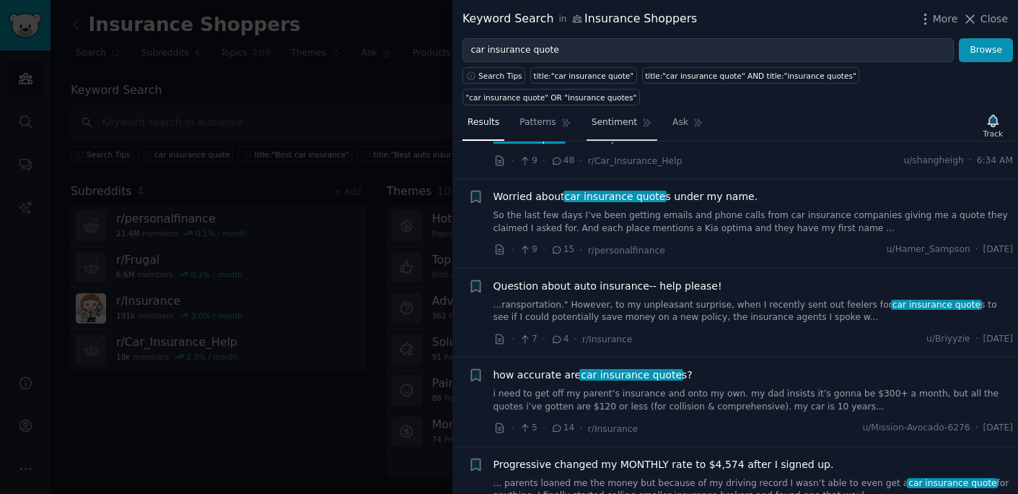
click at [624, 123] on span "Sentiment" at bounding box center [614, 122] width 45 height 13
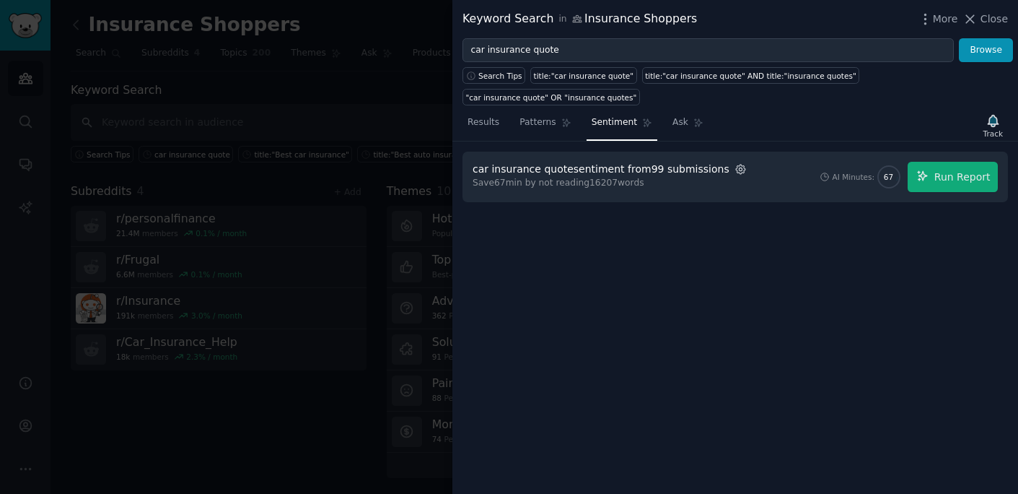
click at [736, 171] on icon "button" at bounding box center [740, 169] width 9 height 9
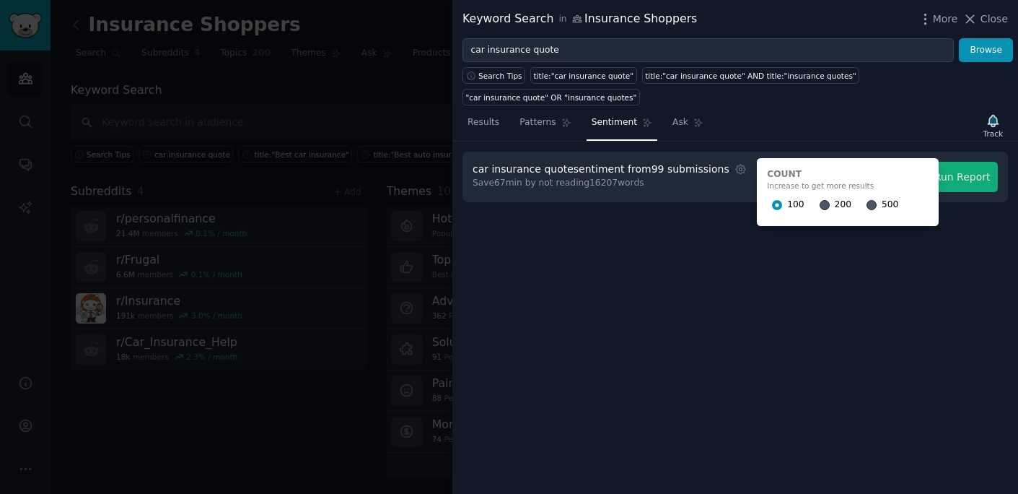
click at [867, 209] on div "500" at bounding box center [883, 204] width 32 height 23
click at [867, 207] on div at bounding box center [872, 204] width 10 height 13
click at [867, 206] on input "500" at bounding box center [872, 205] width 10 height 10
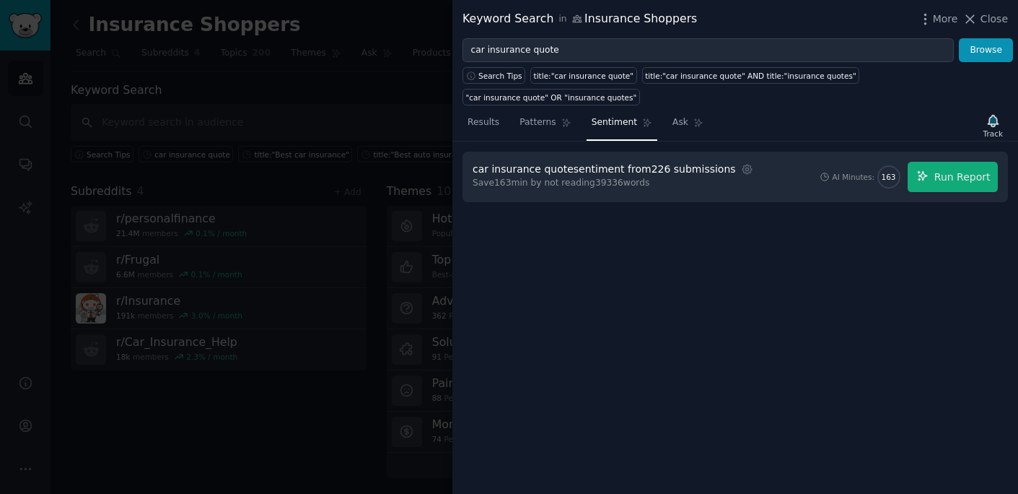
click at [322, 245] on div at bounding box center [509, 247] width 1018 height 494
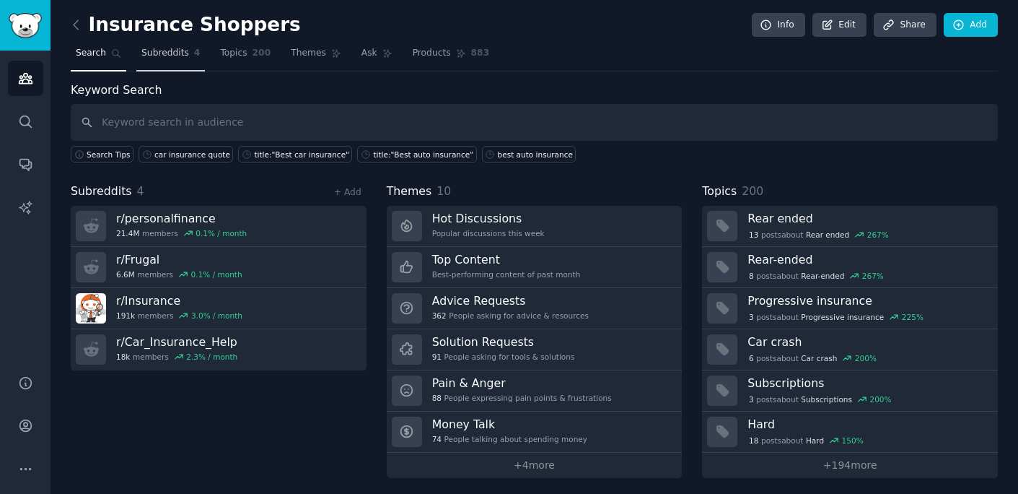
click at [180, 58] on span "Subreddits" at bounding box center [165, 53] width 48 height 13
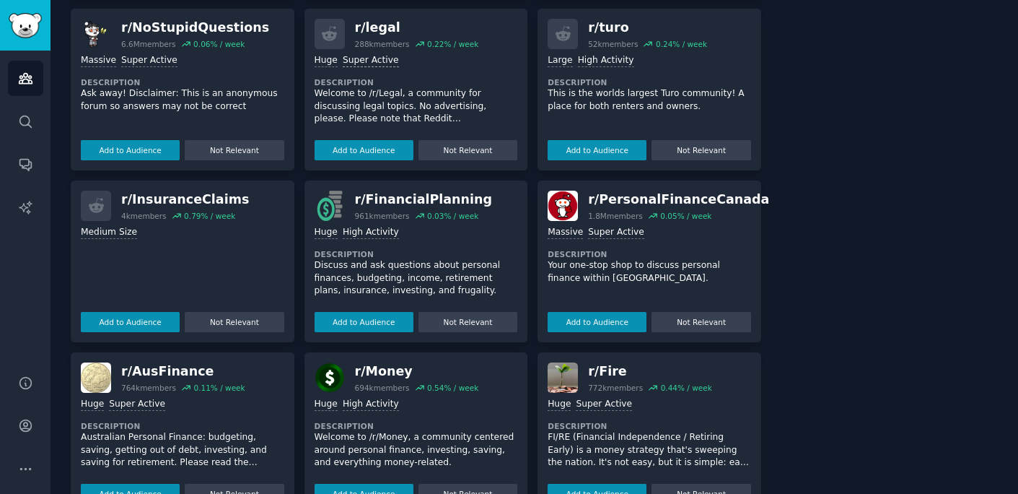
scroll to position [624, 0]
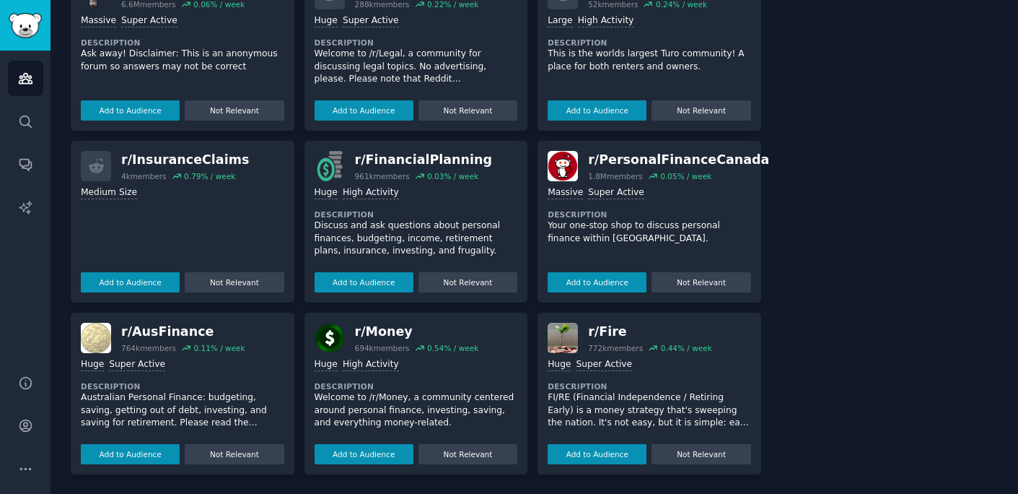
click at [27, 471] on icon "Sidebar" at bounding box center [25, 468] width 15 height 15
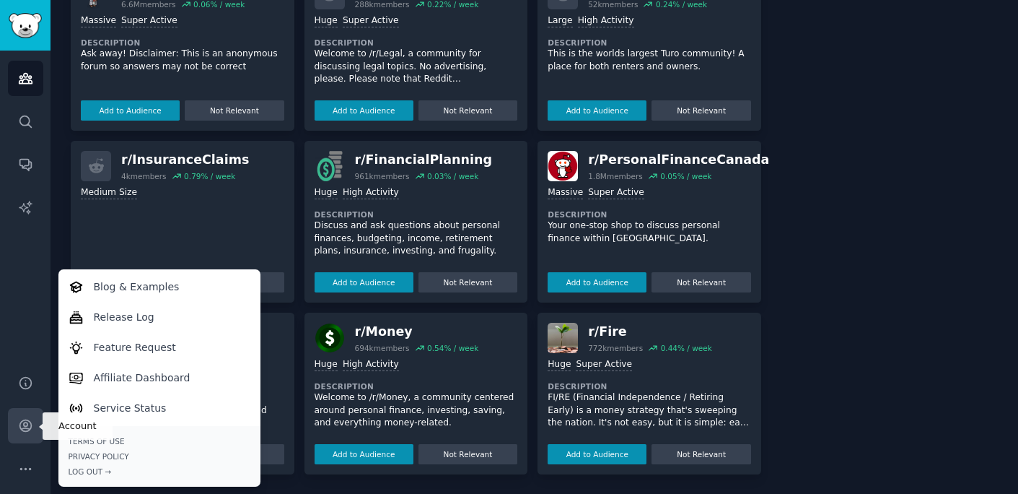
click at [25, 420] on icon "Sidebar" at bounding box center [25, 426] width 12 height 12
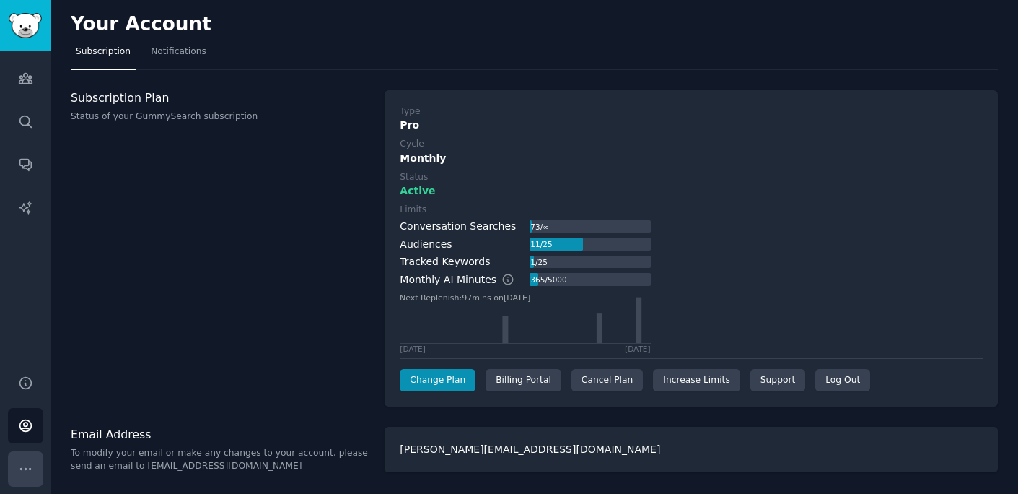
click at [22, 466] on icon "Sidebar" at bounding box center [25, 468] width 15 height 15
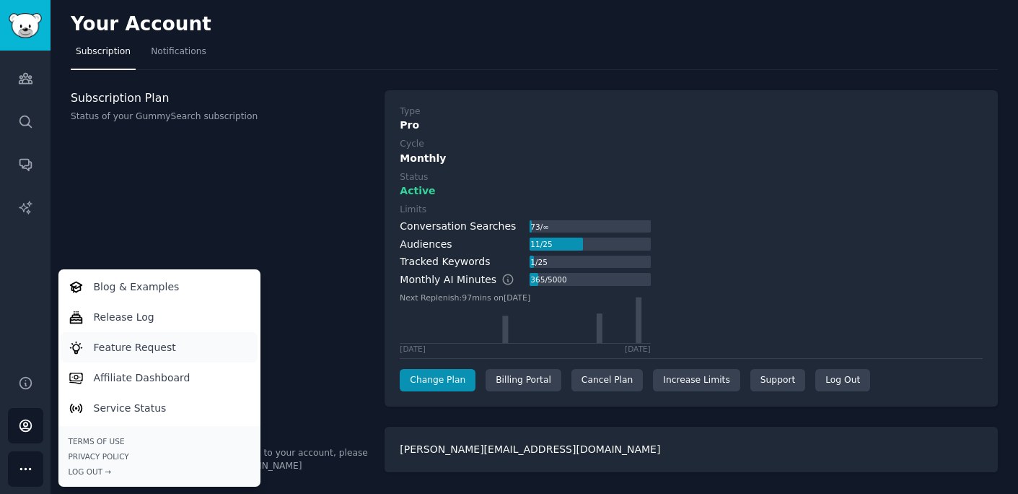
click at [107, 349] on p "Feature Request" at bounding box center [135, 347] width 82 height 15
click at [28, 91] on link "Audiences" at bounding box center [25, 78] width 35 height 35
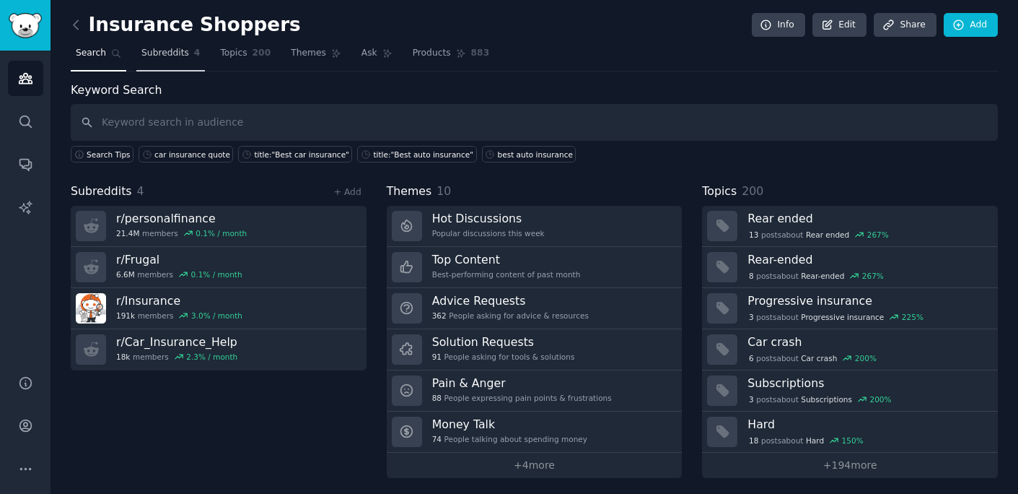
click at [178, 58] on span "Subreddits" at bounding box center [165, 53] width 48 height 13
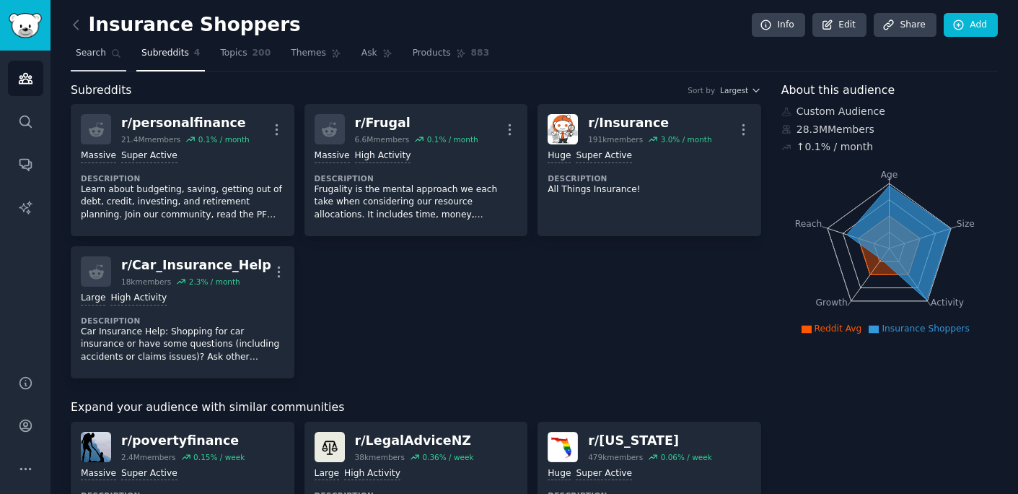
click at [96, 58] on span "Search" at bounding box center [91, 53] width 30 height 13
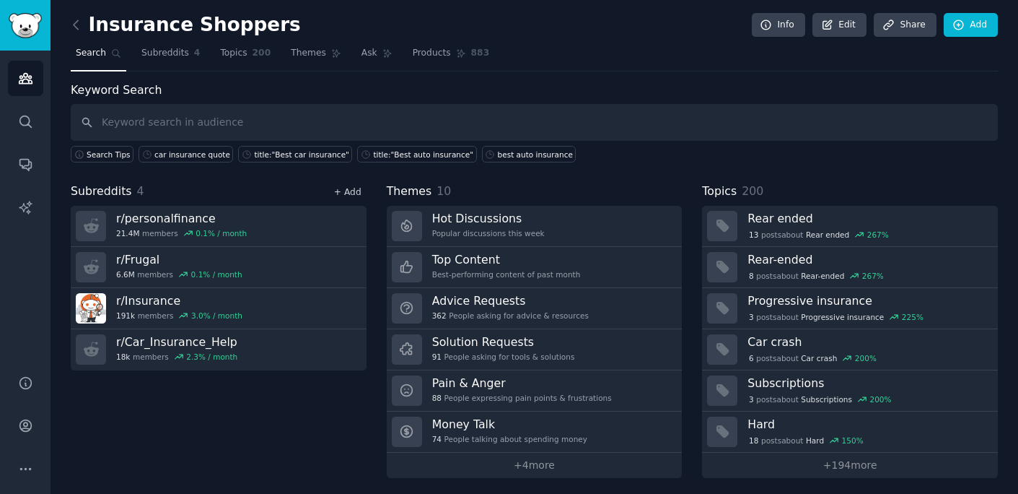
click at [351, 189] on link "+ Add" at bounding box center [347, 192] width 27 height 10
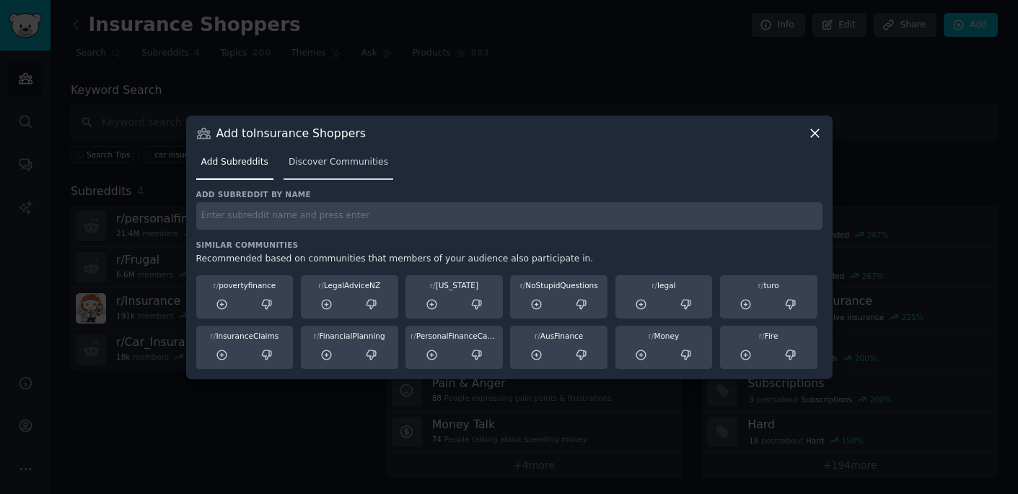
click at [355, 159] on span "Discover Communities" at bounding box center [339, 162] width 100 height 13
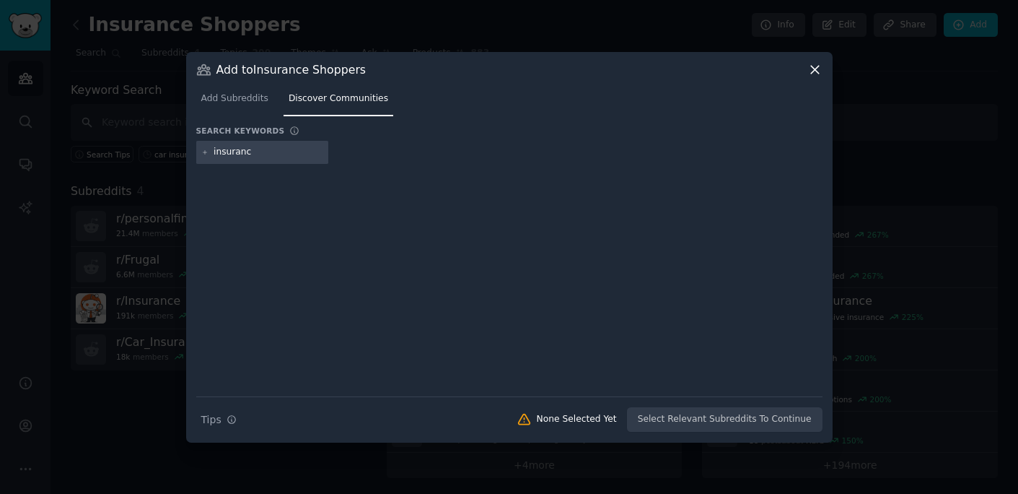
type input "insurance"
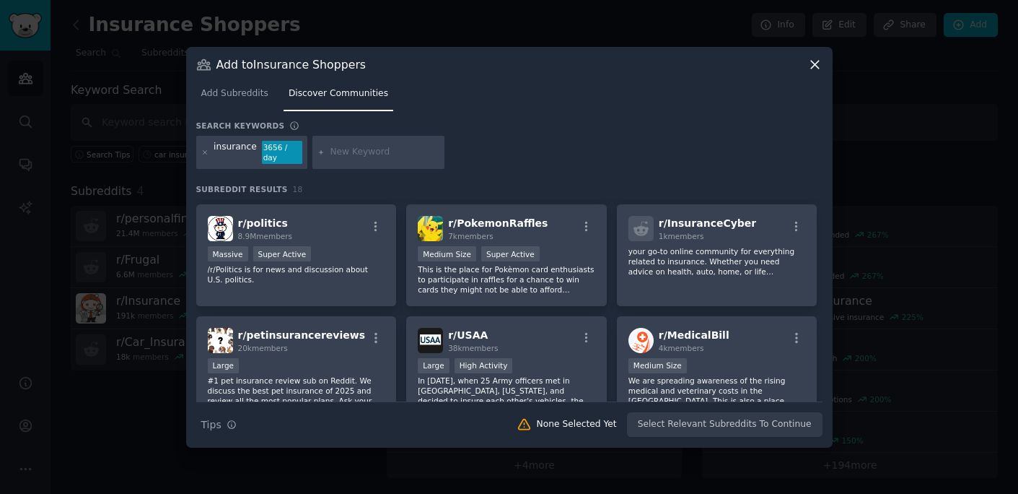
scroll to position [507, 0]
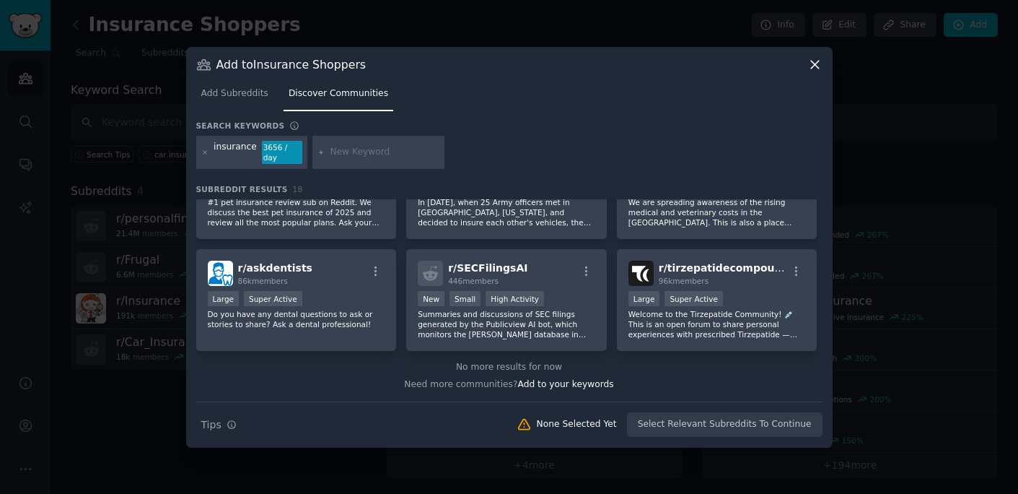
click at [812, 66] on icon at bounding box center [815, 65] width 8 height 8
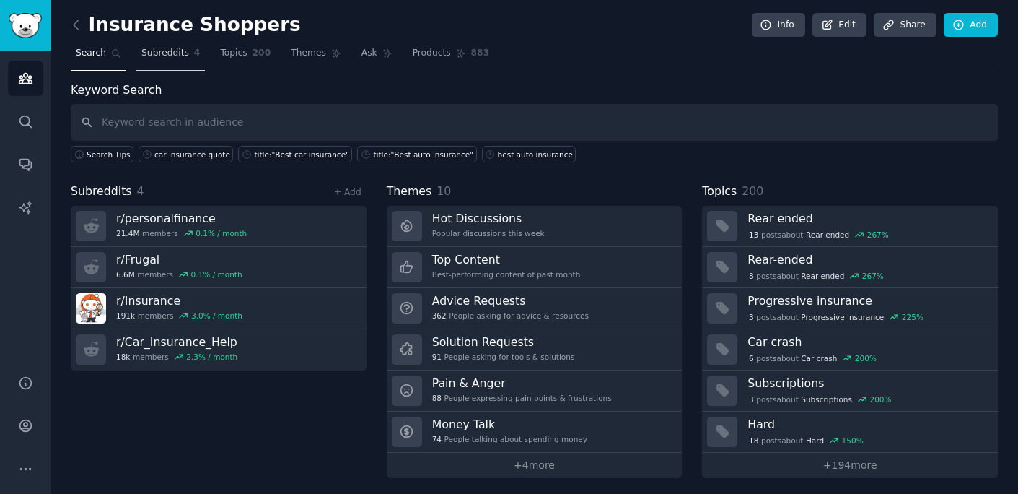
click at [183, 69] on link "Subreddits 4" at bounding box center [170, 57] width 69 height 30
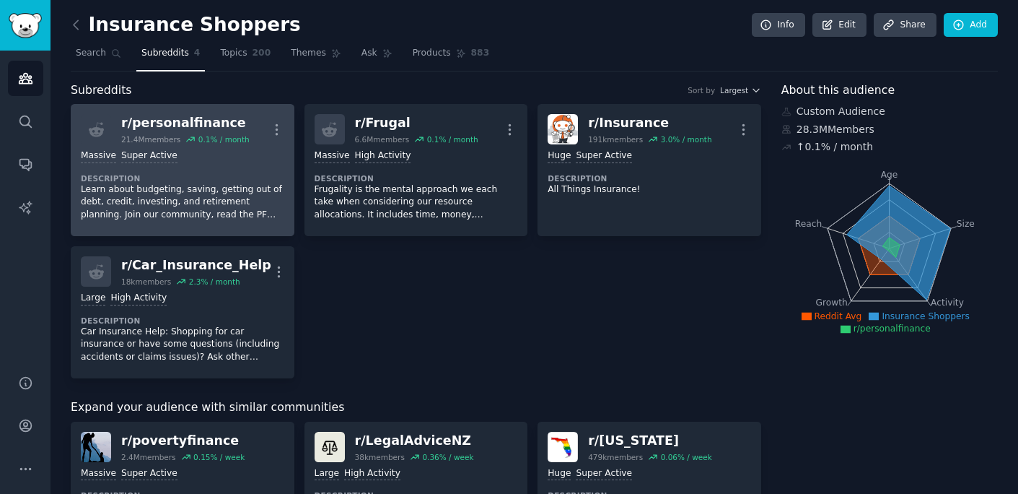
click at [206, 155] on div ">= 95th percentile for submissions / day Massive Super Active" at bounding box center [183, 156] width 204 height 14
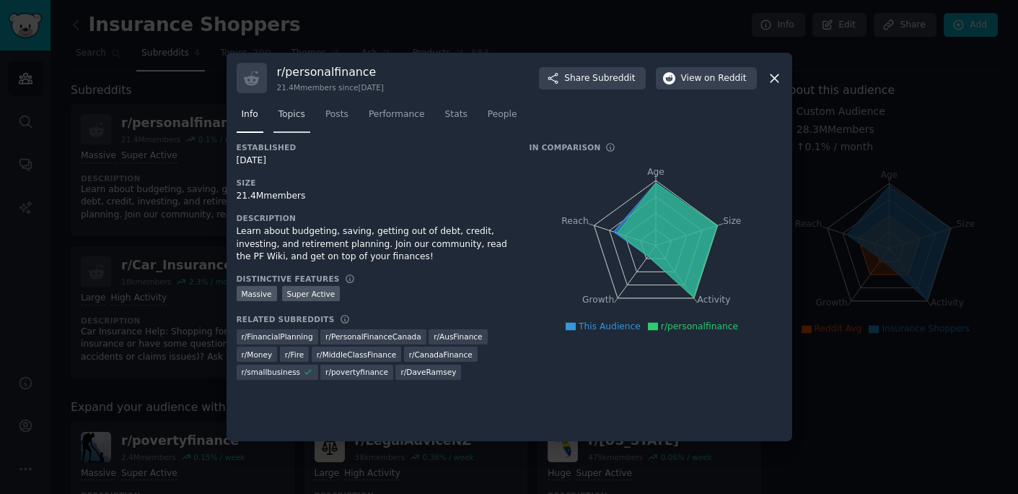
click at [296, 121] on link "Topics" at bounding box center [292, 118] width 37 height 30
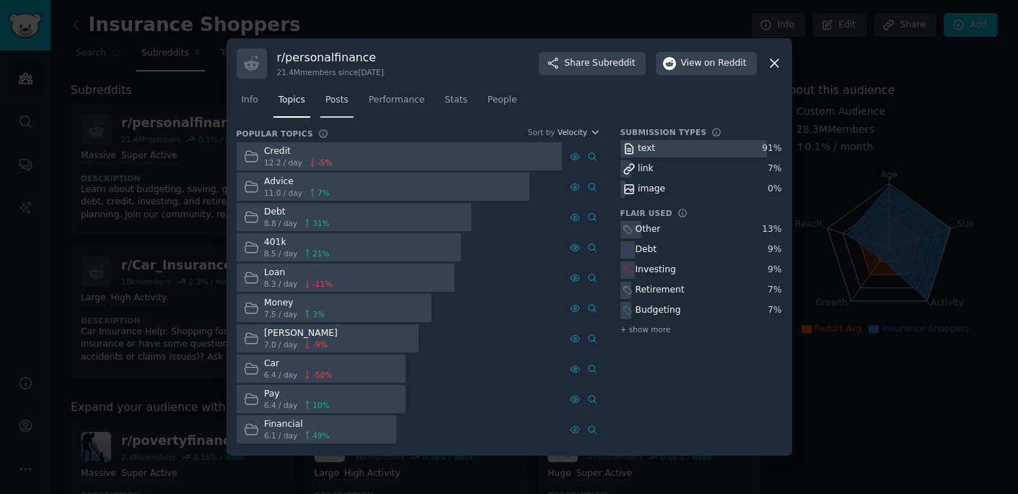
click at [348, 104] on span "Posts" at bounding box center [336, 100] width 23 height 13
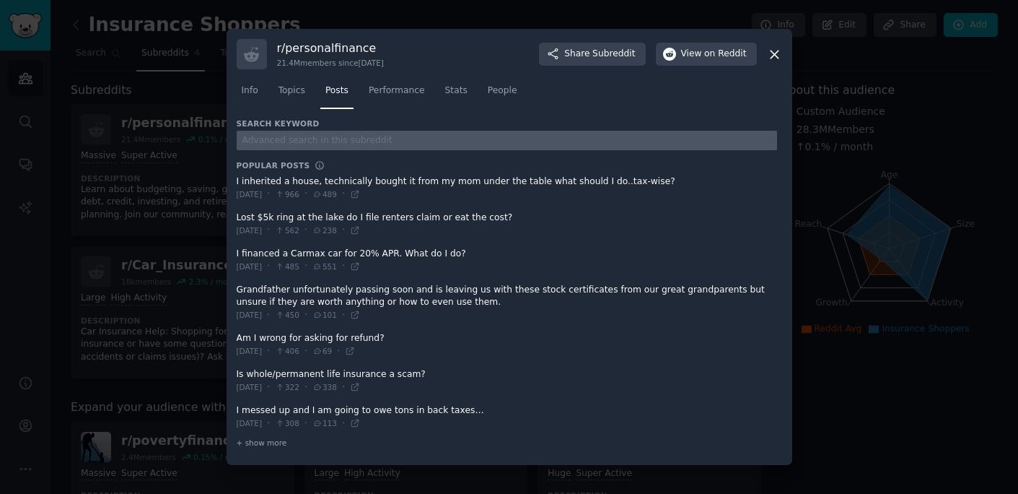
click at [419, 134] on input "text" at bounding box center [507, 140] width 541 height 19
type input "car insurance"
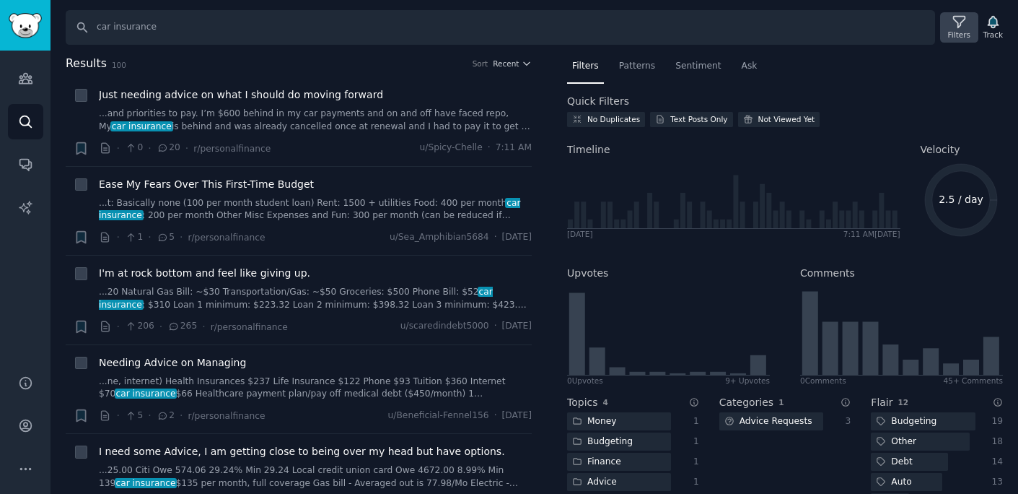
click at [960, 28] on icon at bounding box center [959, 21] width 15 height 15
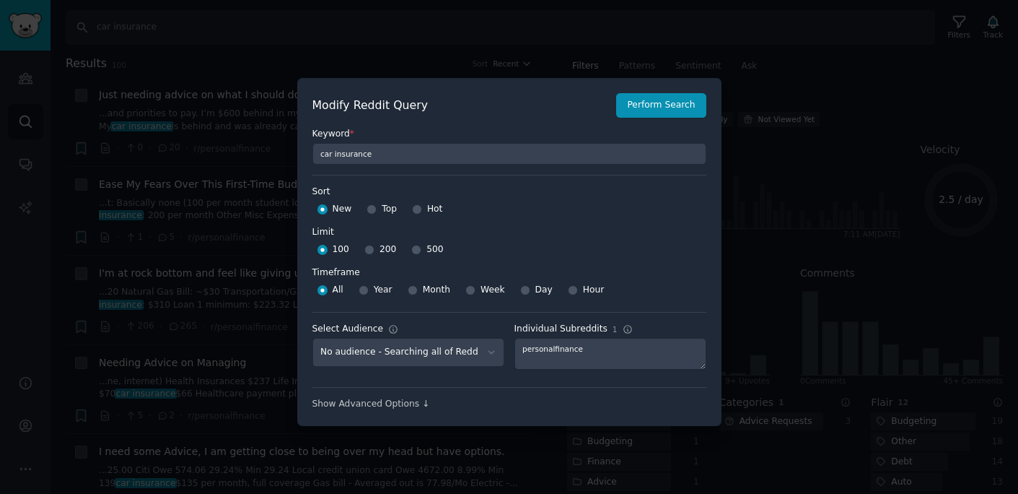
scroll to position [10, 0]
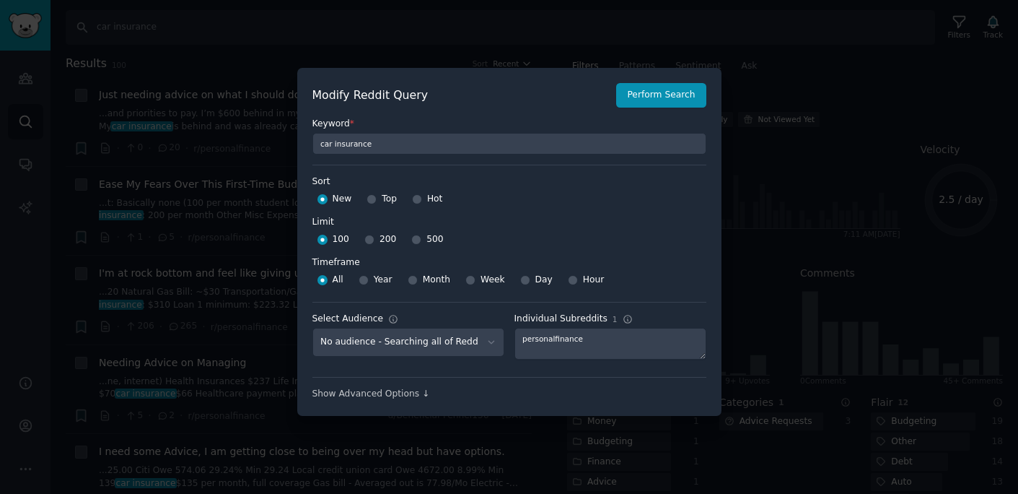
click at [429, 285] on span "Month" at bounding box center [436, 280] width 27 height 13
click at [418, 285] on input "Month" at bounding box center [413, 280] width 10 height 10
radio input "true"
click at [904, 229] on div at bounding box center [509, 247] width 1018 height 494
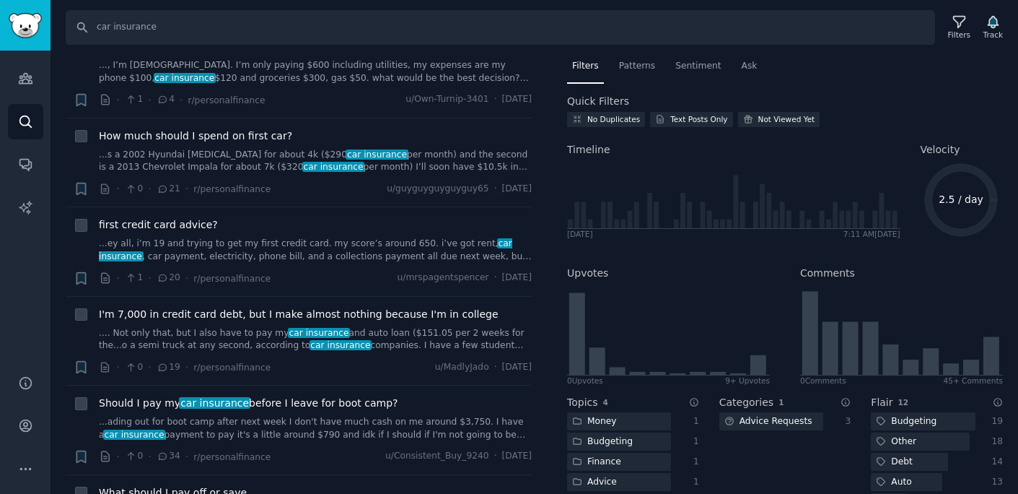
scroll to position [0, 0]
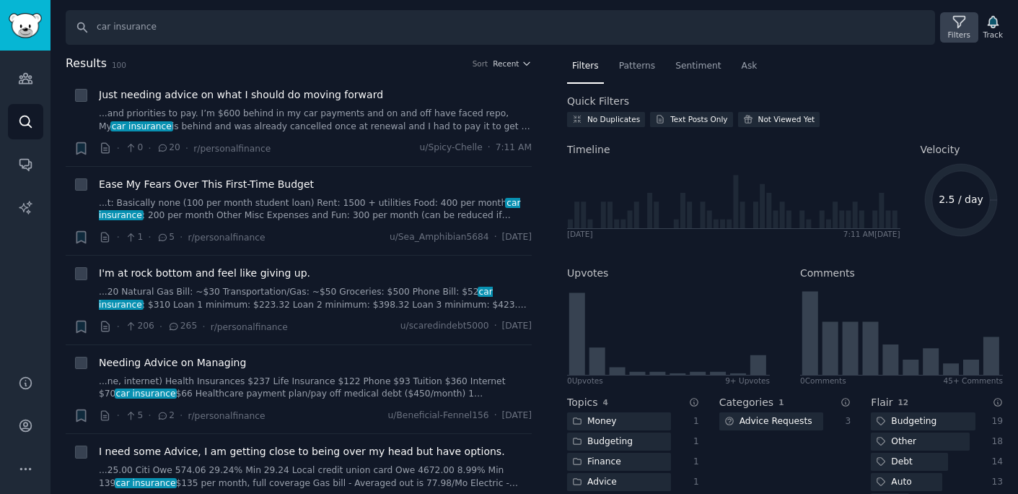
click at [962, 17] on icon at bounding box center [959, 21] width 15 height 15
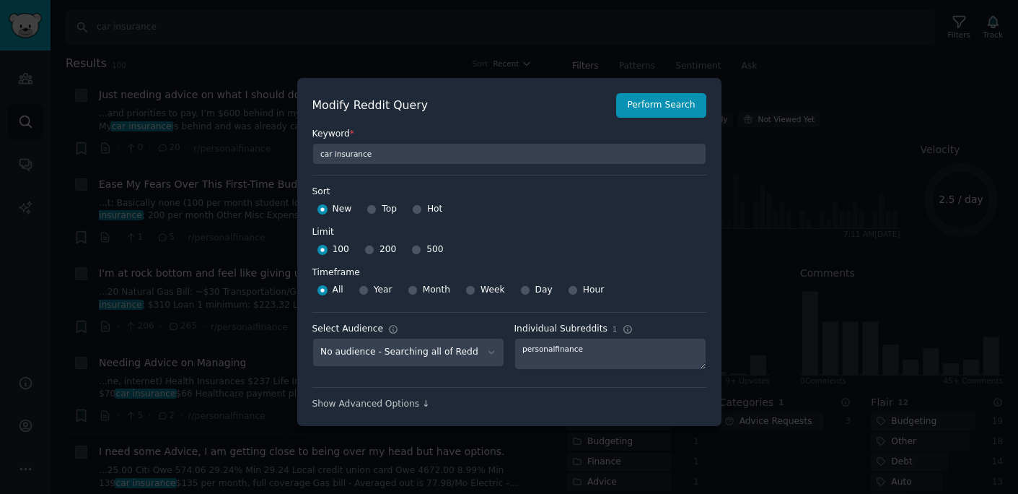
click at [423, 297] on div "Month" at bounding box center [429, 290] width 43 height 23
click at [408, 291] on input "Month" at bounding box center [413, 290] width 10 height 10
radio input "true"
click at [414, 253] on input "500" at bounding box center [416, 250] width 10 height 10
radio input "true"
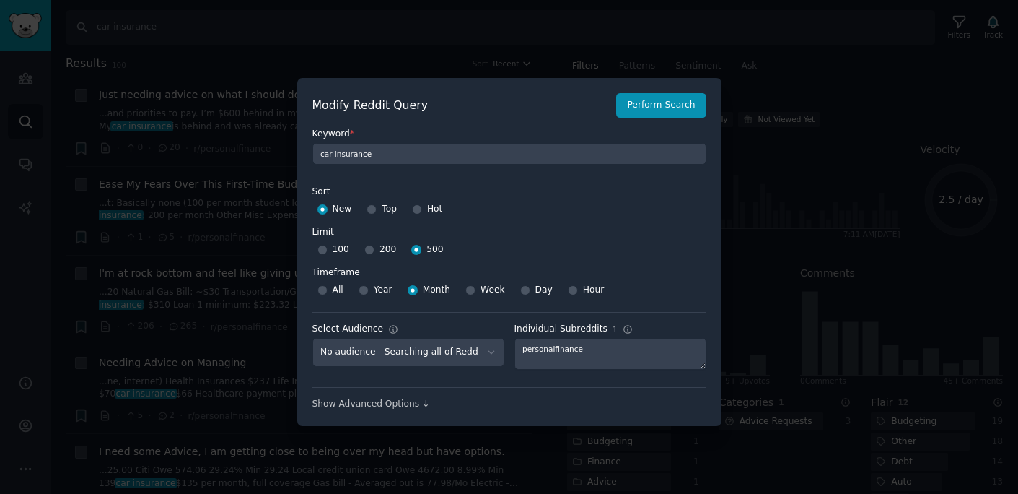
click at [382, 209] on span "Top" at bounding box center [389, 209] width 15 height 13
click at [377, 209] on input "Top" at bounding box center [372, 209] width 10 height 10
radio input "true"
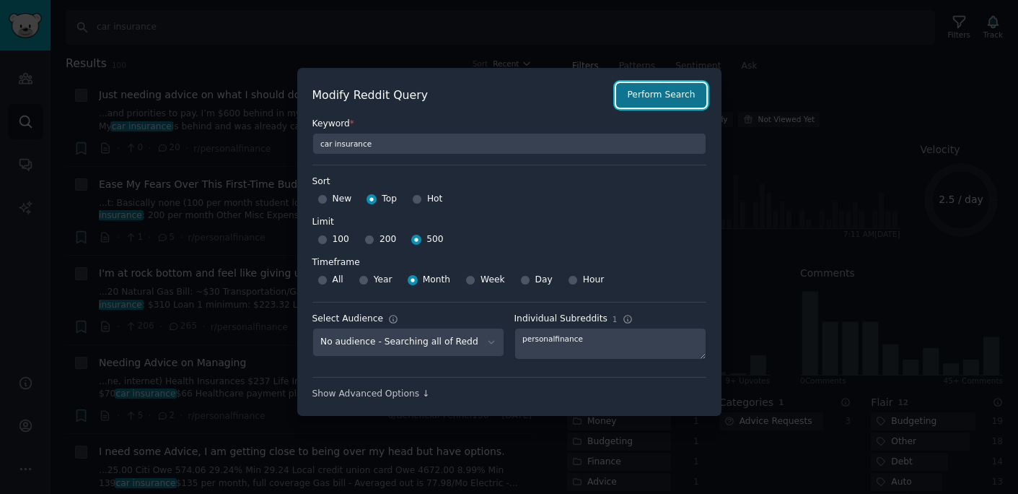
click at [688, 84] on button "Perform Search" at bounding box center [660, 95] width 89 height 25
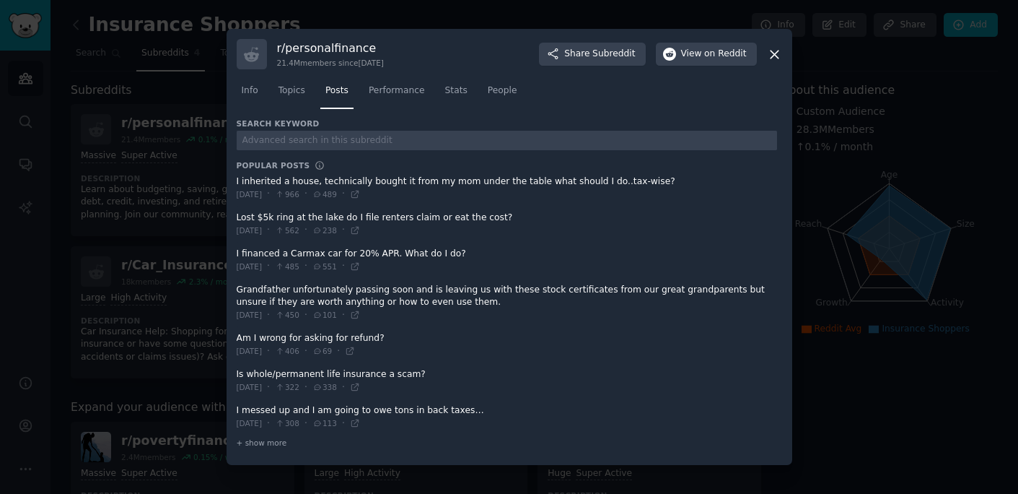
click at [860, 183] on div at bounding box center [509, 247] width 1018 height 494
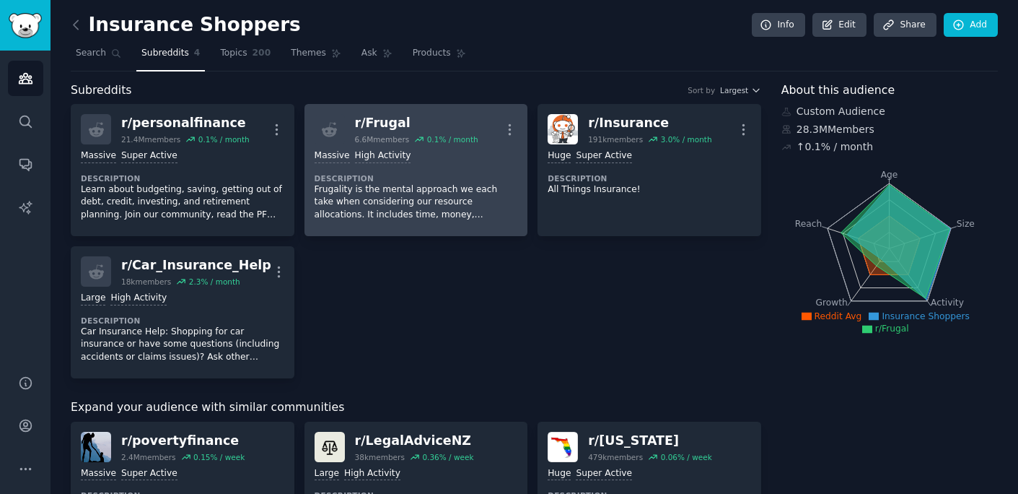
click at [411, 191] on p "Frugality is the mental approach we each take when considering our resource all…" at bounding box center [417, 202] width 204 height 38
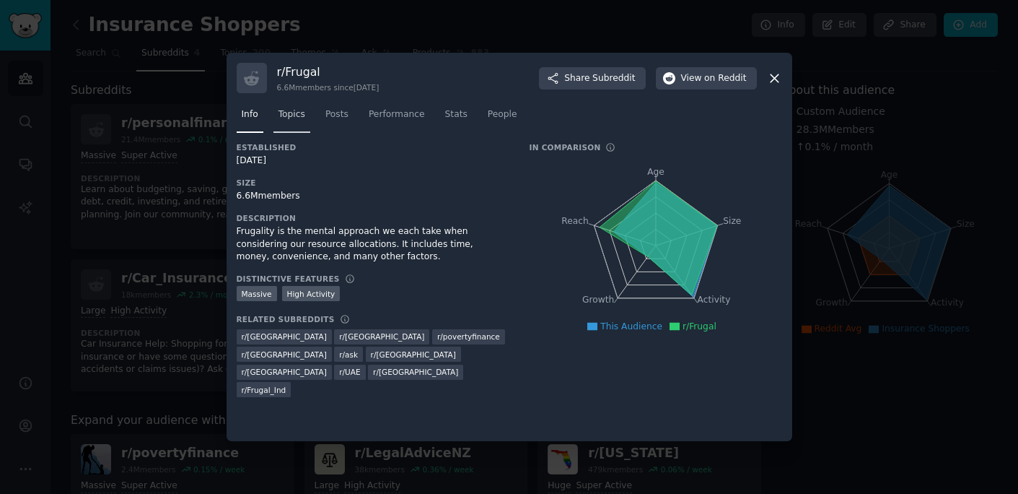
click at [300, 121] on link "Topics" at bounding box center [292, 118] width 37 height 30
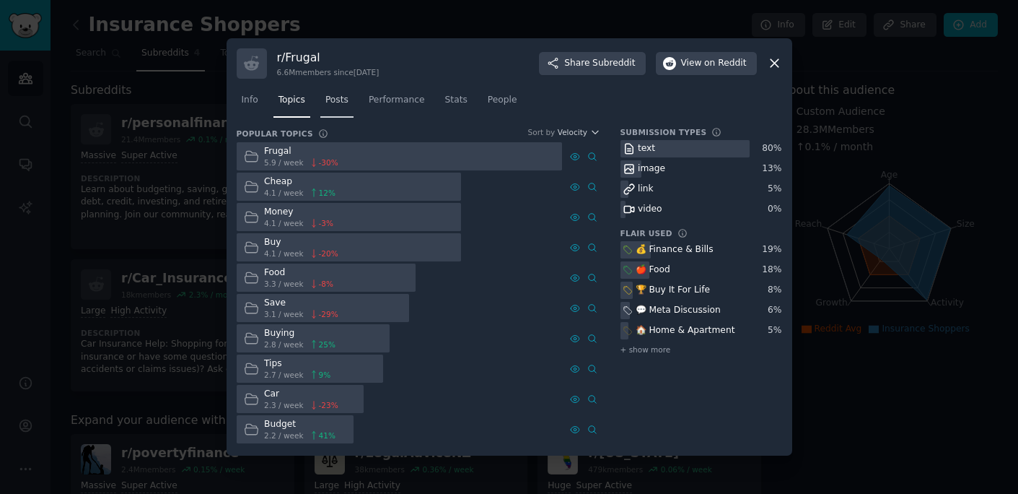
click at [338, 105] on span "Posts" at bounding box center [336, 100] width 23 height 13
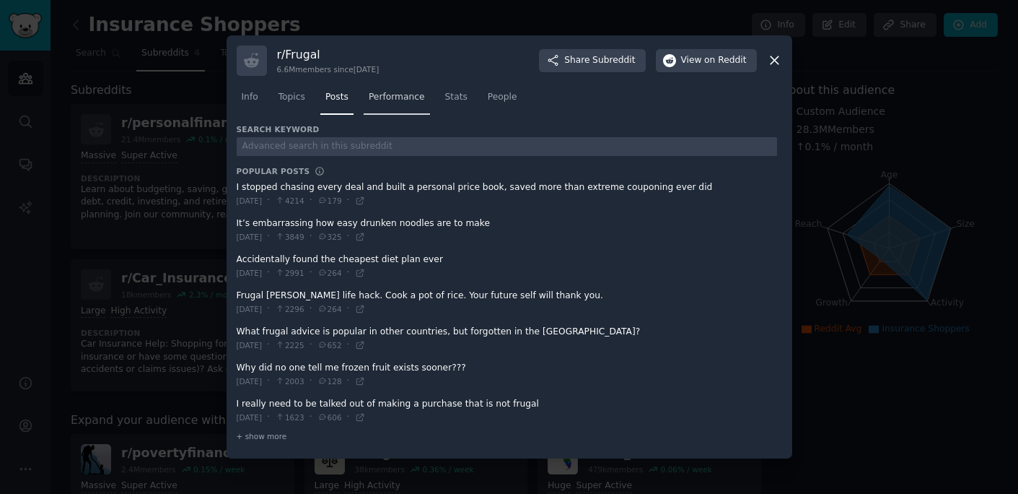
click at [398, 99] on span "Performance" at bounding box center [397, 97] width 56 height 13
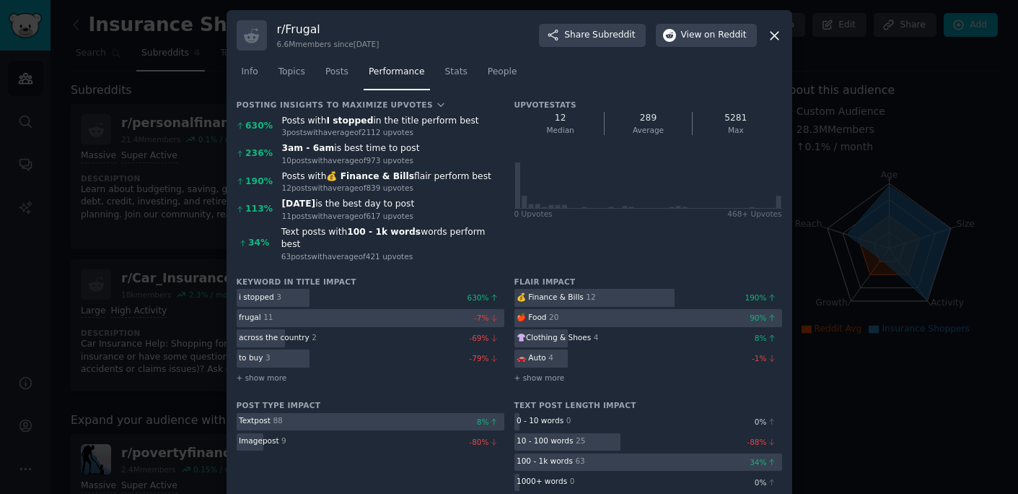
drag, startPoint x: 481, startPoint y: 180, endPoint x: 325, endPoint y: 180, distance: 155.9
click at [328, 181] on div "Posts with 💰 Finance & Bills flair perform best" at bounding box center [393, 176] width 222 height 13
copy div "💰 Finance & Bills flair perform best"
click at [897, 189] on div at bounding box center [509, 247] width 1018 height 494
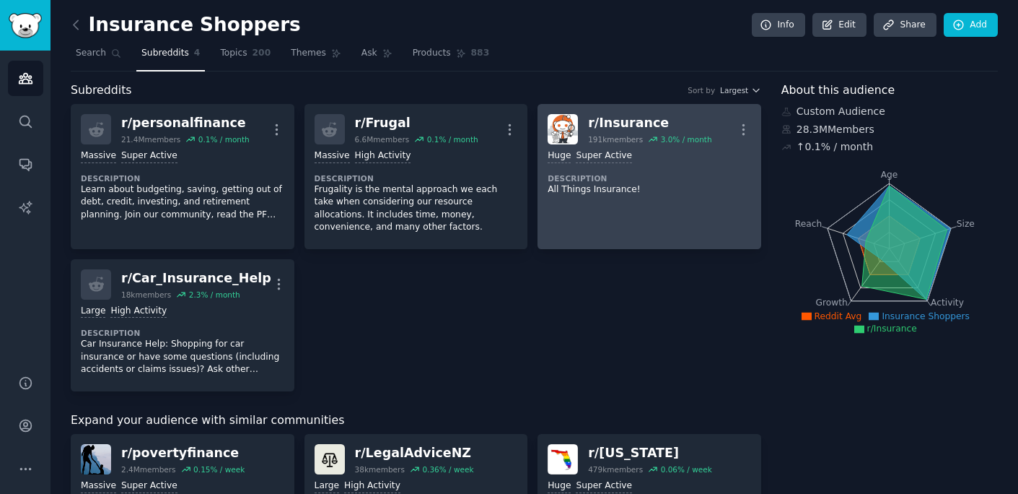
click at [680, 175] on dt "Description" at bounding box center [650, 178] width 204 height 10
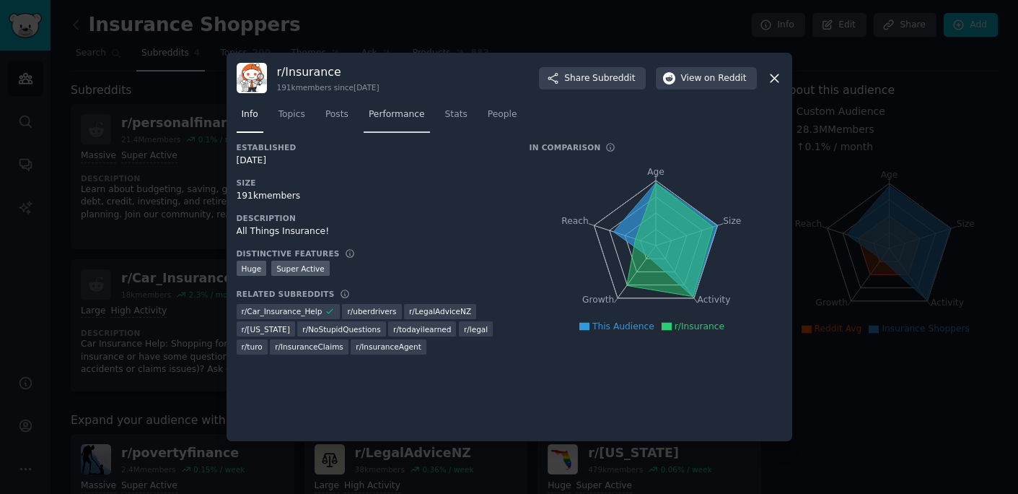
click at [400, 122] on link "Performance" at bounding box center [397, 118] width 66 height 30
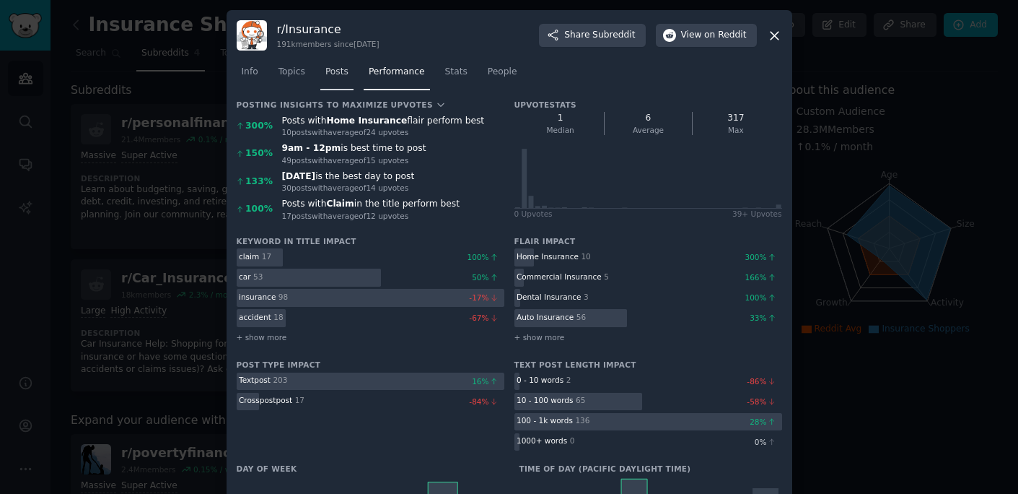
click at [337, 78] on link "Posts" at bounding box center [336, 76] width 33 height 30
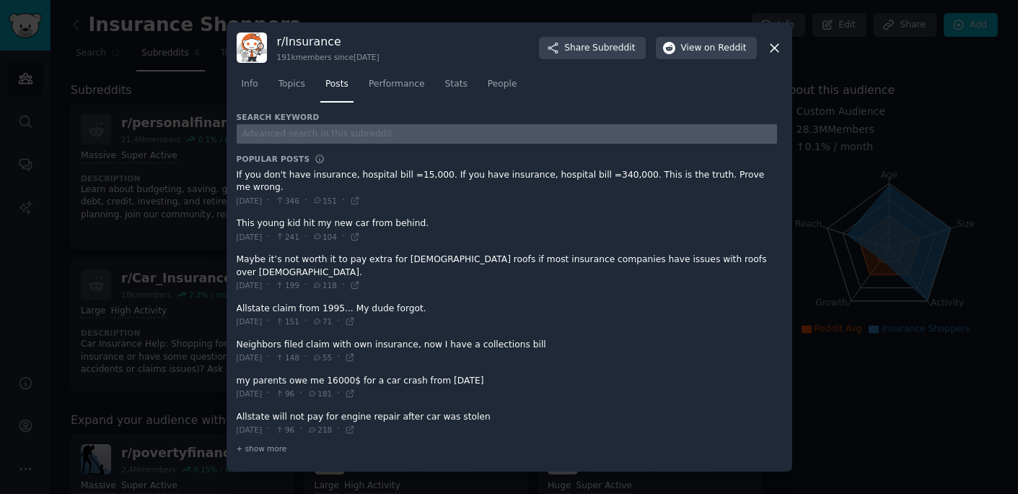
click at [345, 134] on input "text" at bounding box center [507, 133] width 541 height 19
type input "insurance"
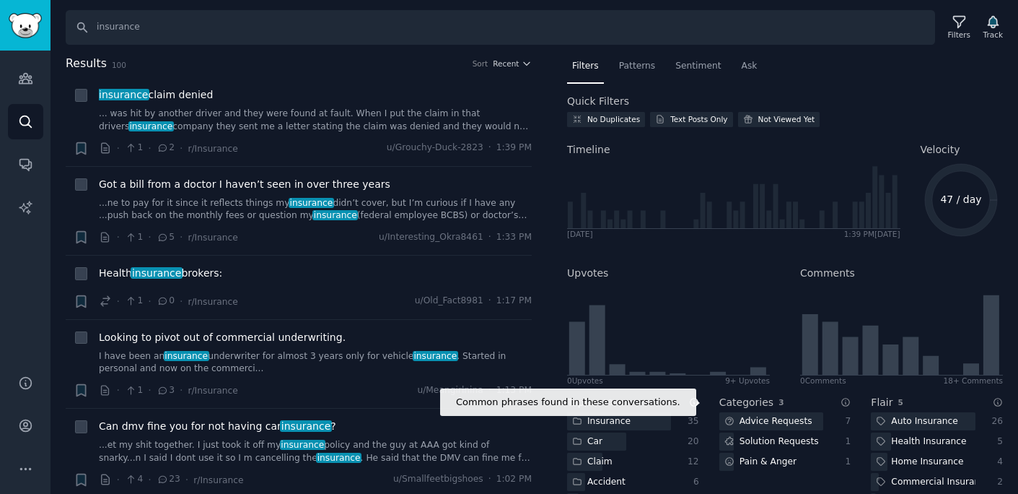
click at [694, 402] on icon at bounding box center [694, 402] width 10 height 10
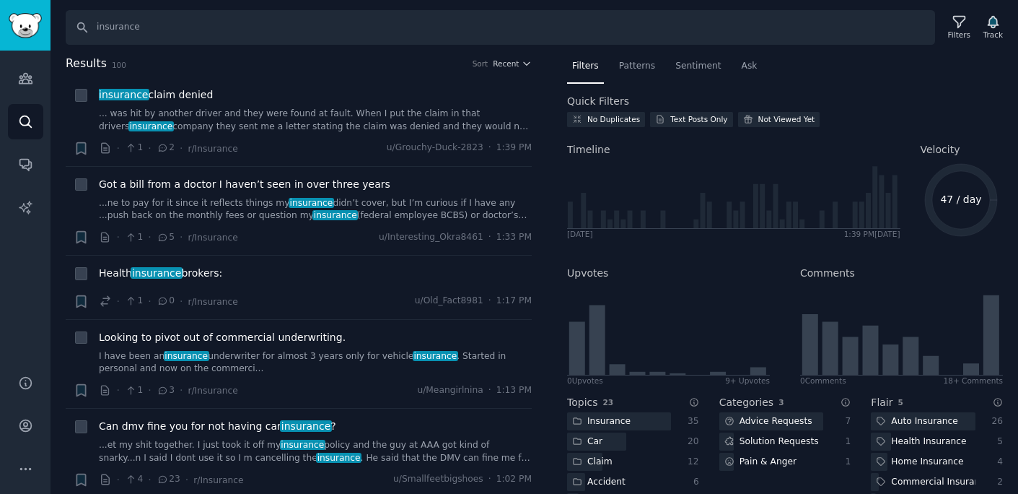
click at [605, 403] on span "23" at bounding box center [608, 402] width 11 height 9
click at [625, 68] on span "Patterns" at bounding box center [637, 66] width 36 height 13
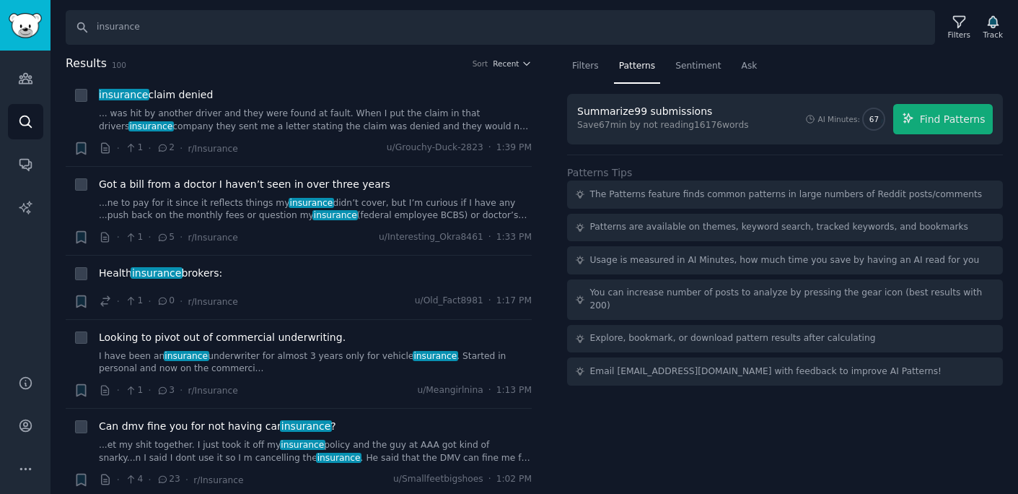
click at [706, 112] on div "Summarize 99 submissions" at bounding box center [660, 111] width 167 height 15
click at [691, 67] on span "Sentiment" at bounding box center [697, 66] width 45 height 13
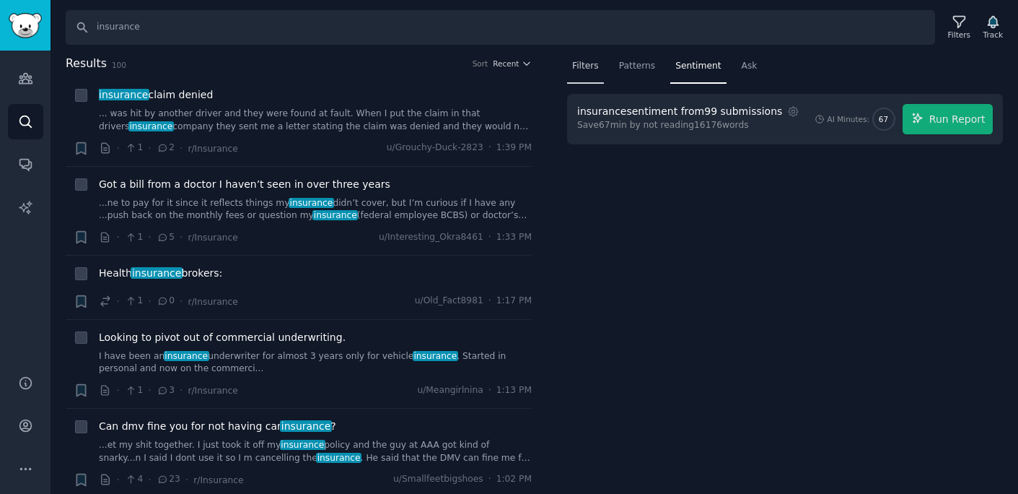
click at [592, 69] on span "Filters" at bounding box center [585, 66] width 27 height 13
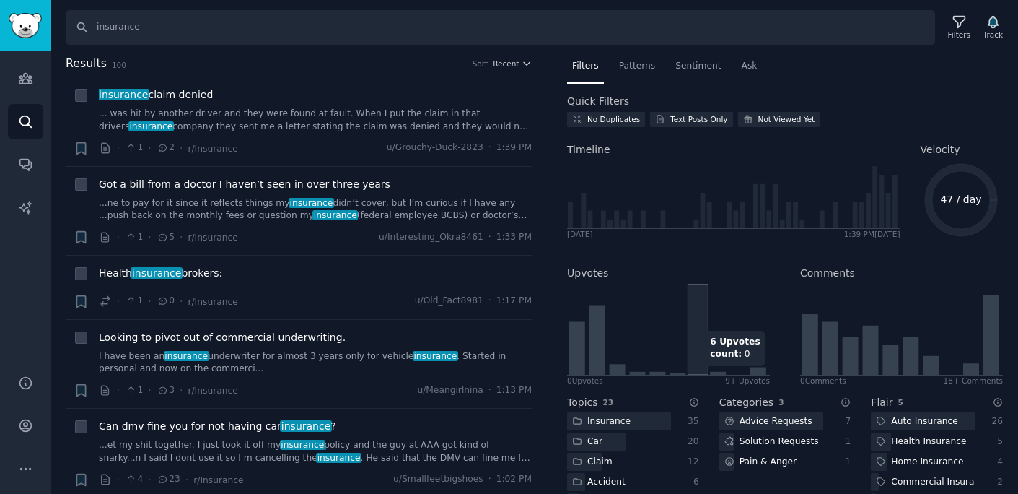
scroll to position [123, 0]
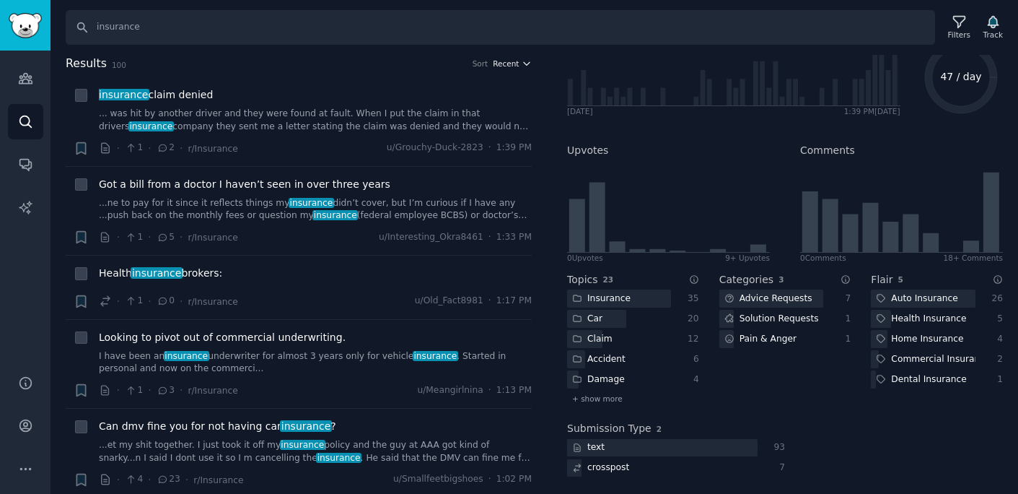
click at [502, 58] on span "Recent" at bounding box center [506, 63] width 26 height 10
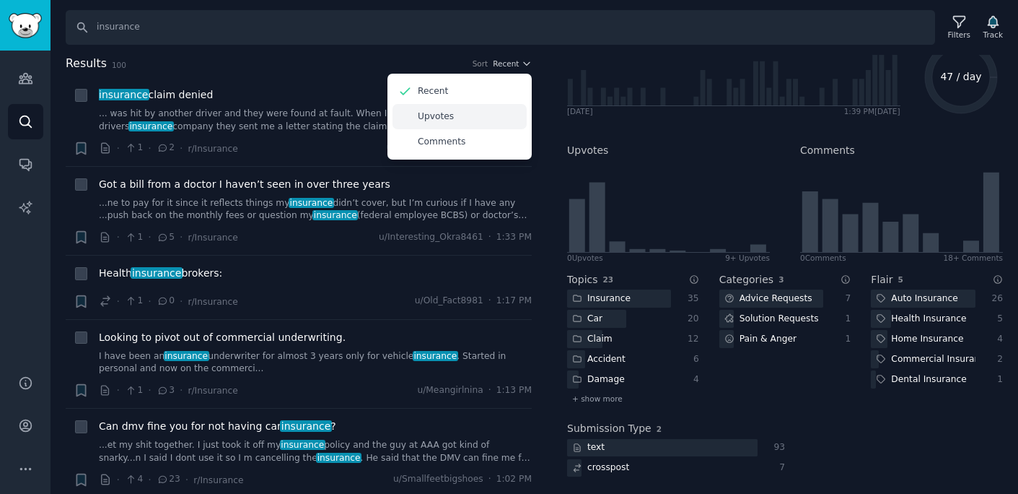
click at [433, 117] on p "Upvotes" at bounding box center [436, 116] width 36 height 13
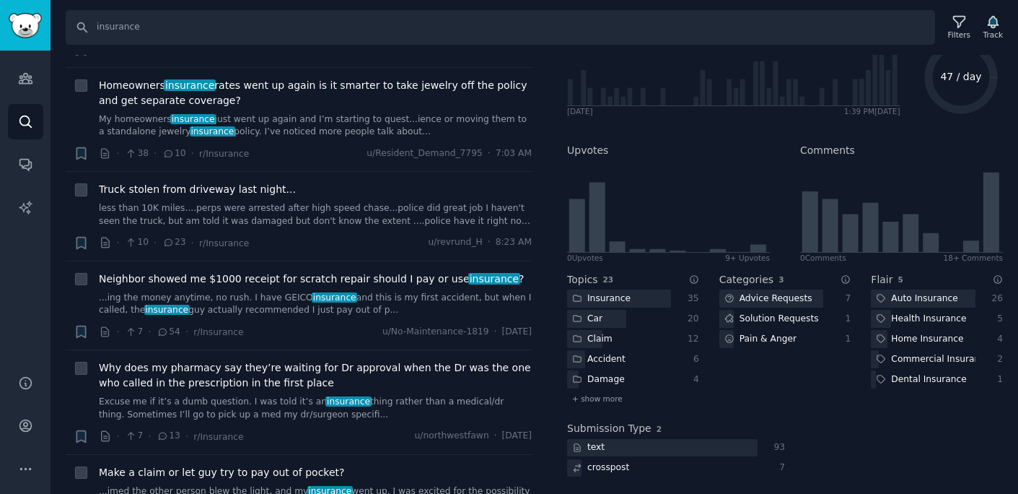
scroll to position [0, 0]
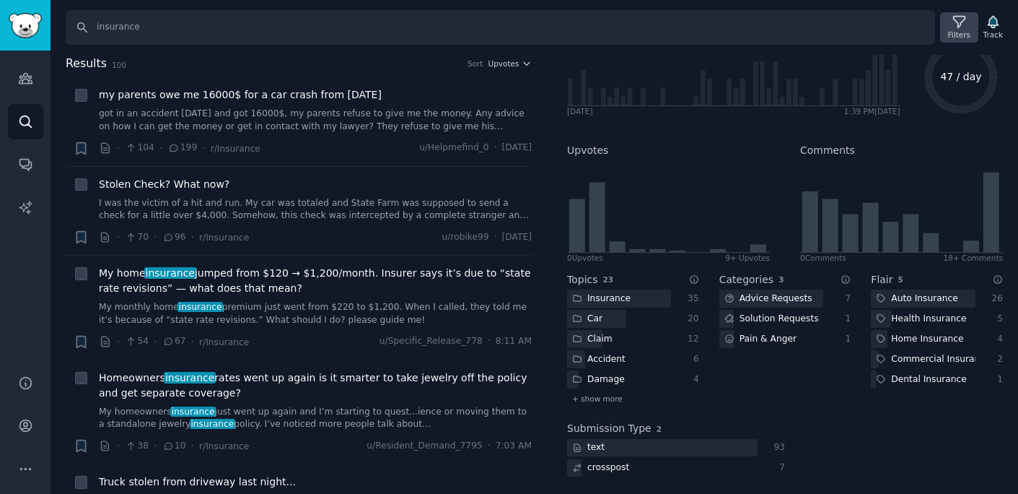
click at [969, 33] on div "Filters" at bounding box center [959, 35] width 22 height 10
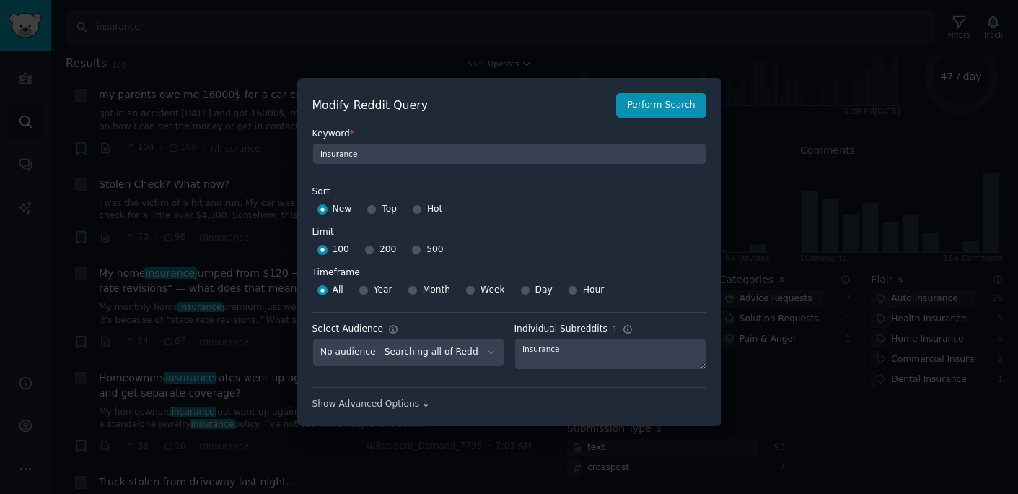
click at [421, 250] on div "500" at bounding box center [427, 249] width 32 height 23
click at [416, 247] on input "500" at bounding box center [416, 250] width 10 height 10
radio input "true"
click at [370, 209] on input "Top" at bounding box center [372, 209] width 10 height 10
radio input "true"
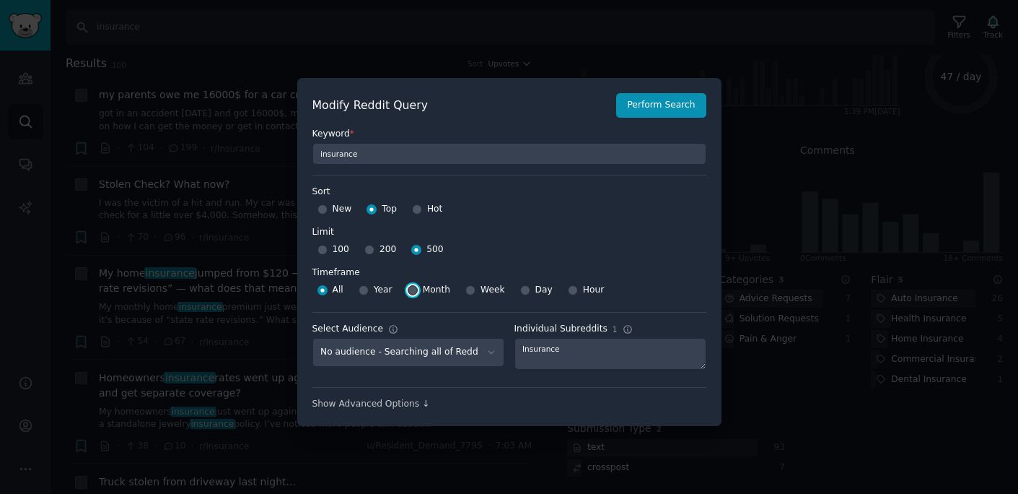
click at [408, 287] on input "Month" at bounding box center [413, 290] width 10 height 10
radio input "true"
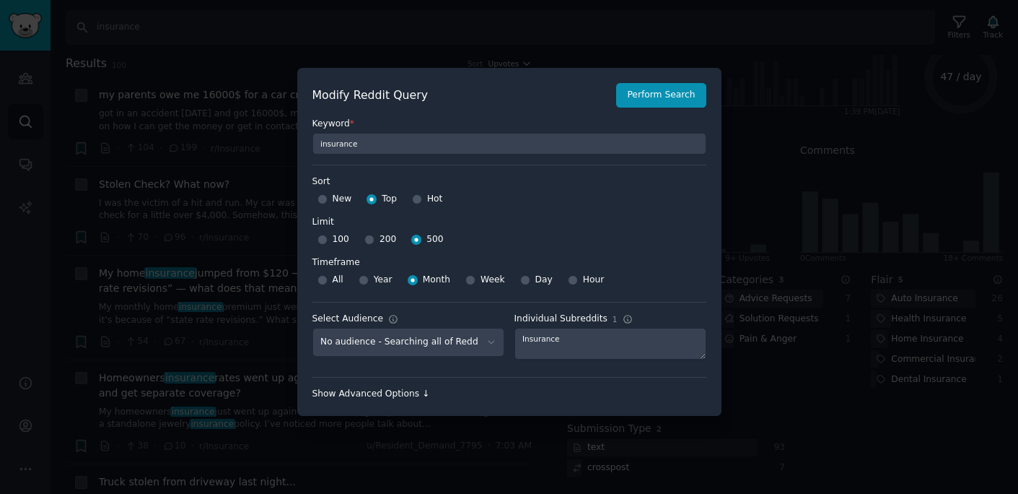
click at [376, 390] on div "Show Advanced Options ↓" at bounding box center [509, 394] width 394 height 13
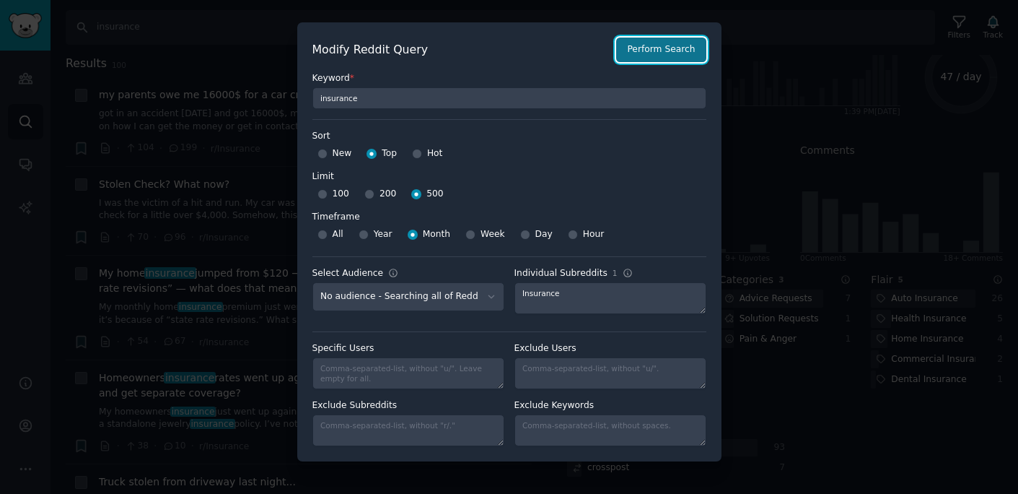
click at [641, 61] on button "Perform Search" at bounding box center [660, 50] width 89 height 25
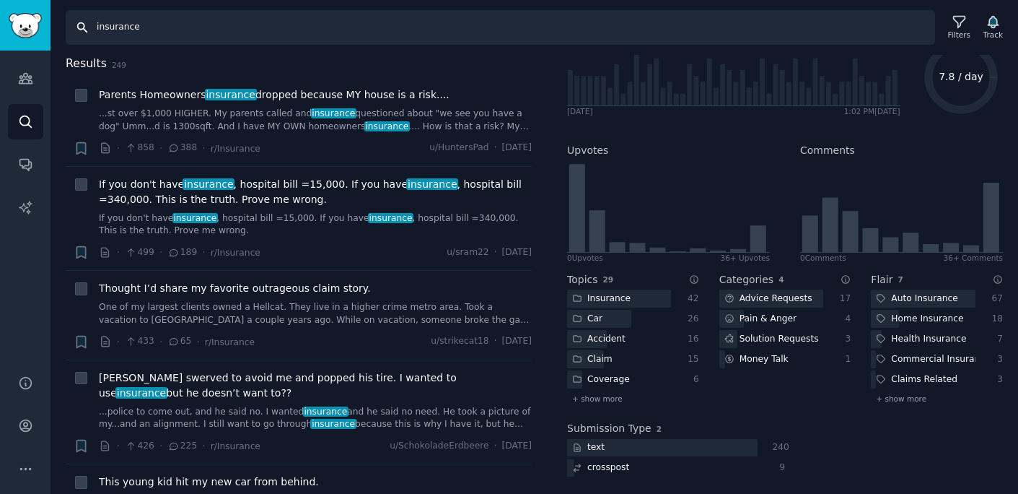
click at [333, 32] on input "insurance" at bounding box center [501, 27] width 870 height 35
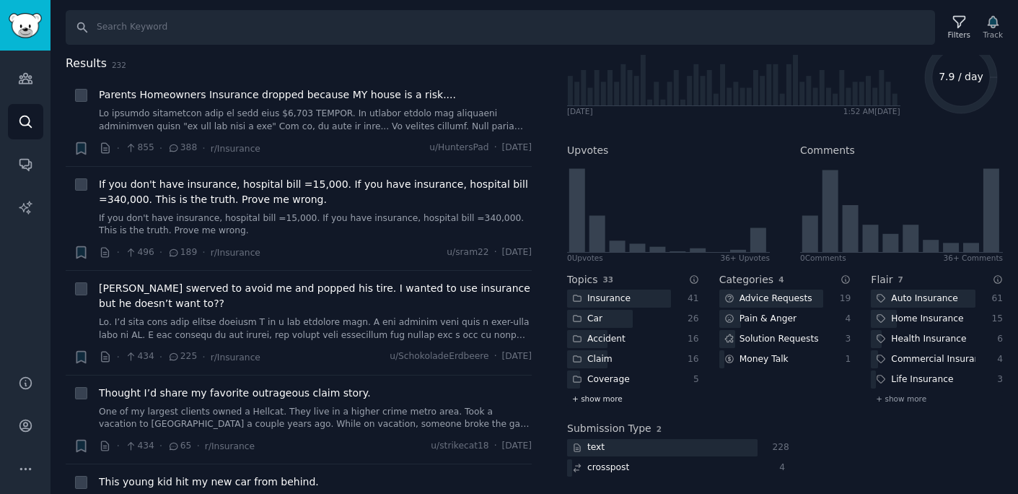
click at [605, 398] on span "+ show more" at bounding box center [597, 398] width 51 height 10
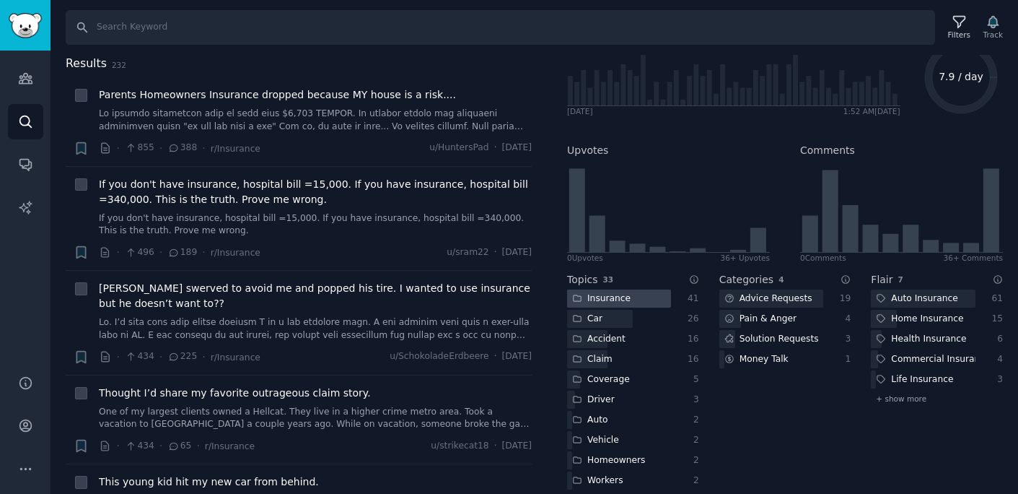
click at [605, 292] on div "Insurance" at bounding box center [601, 298] width 69 height 18
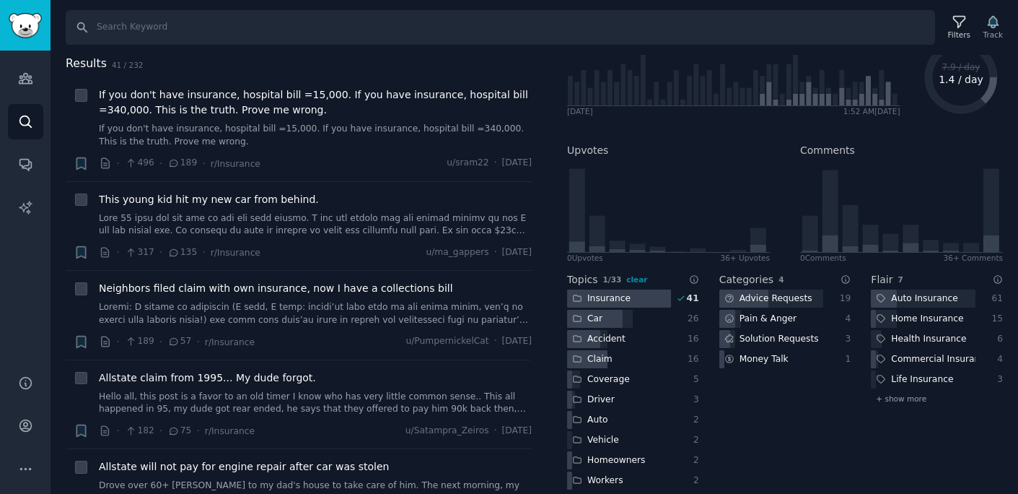
click at [605, 292] on div "Insurance" at bounding box center [601, 298] width 69 height 18
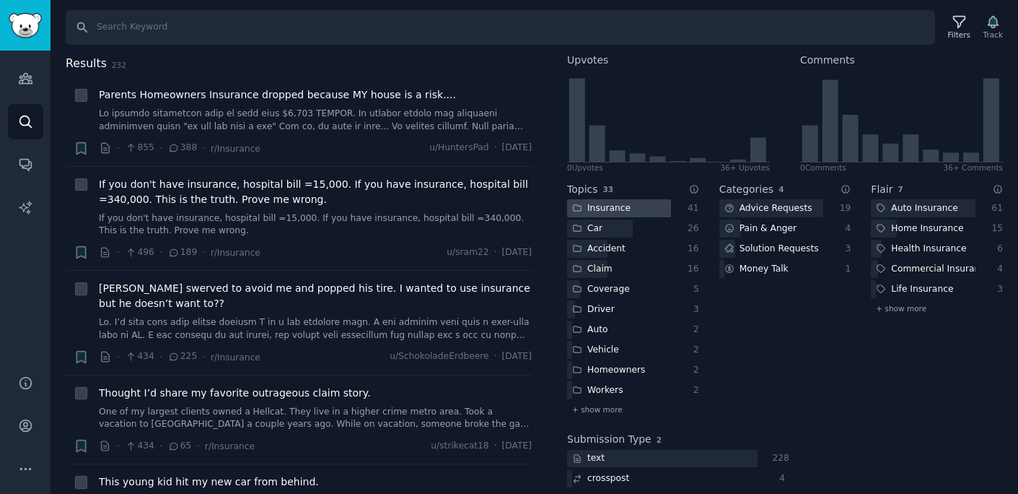
scroll to position [224, 0]
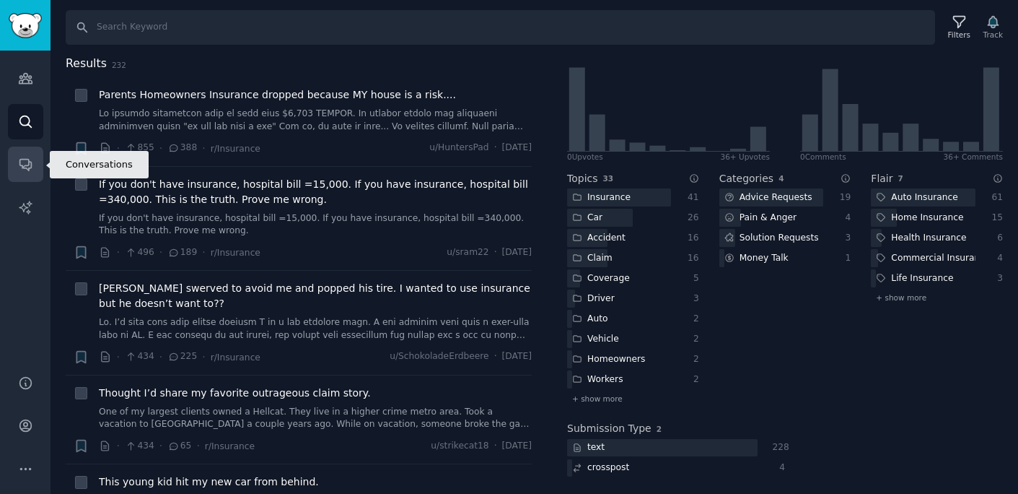
click at [28, 161] on icon "Sidebar" at bounding box center [25, 165] width 12 height 12
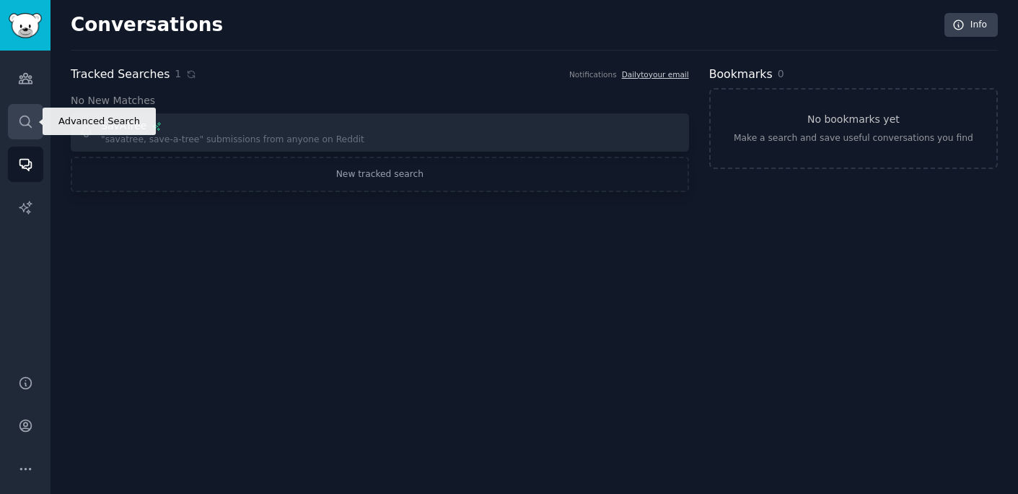
click at [23, 129] on link "Search" at bounding box center [25, 121] width 35 height 35
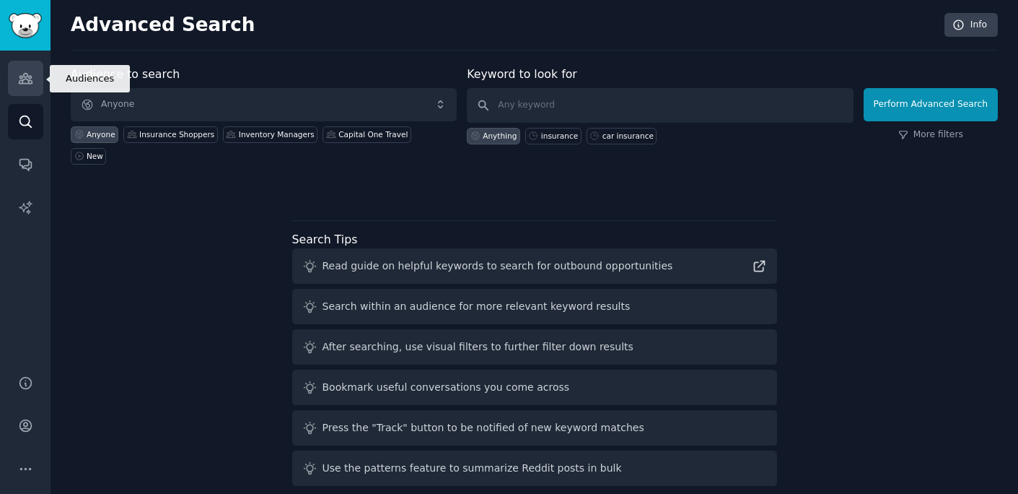
click at [26, 84] on icon "Sidebar" at bounding box center [25, 78] width 15 height 15
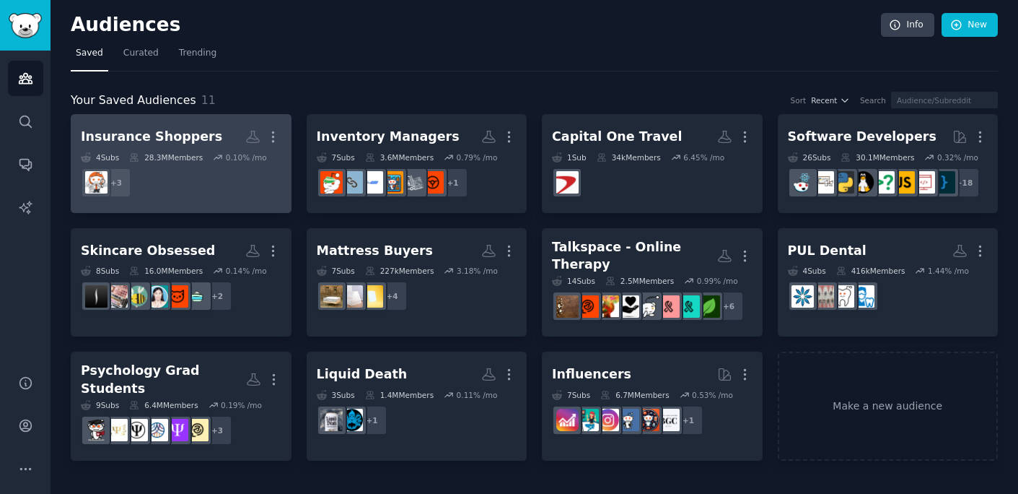
click at [194, 189] on dd "+ 3" at bounding box center [181, 182] width 201 height 40
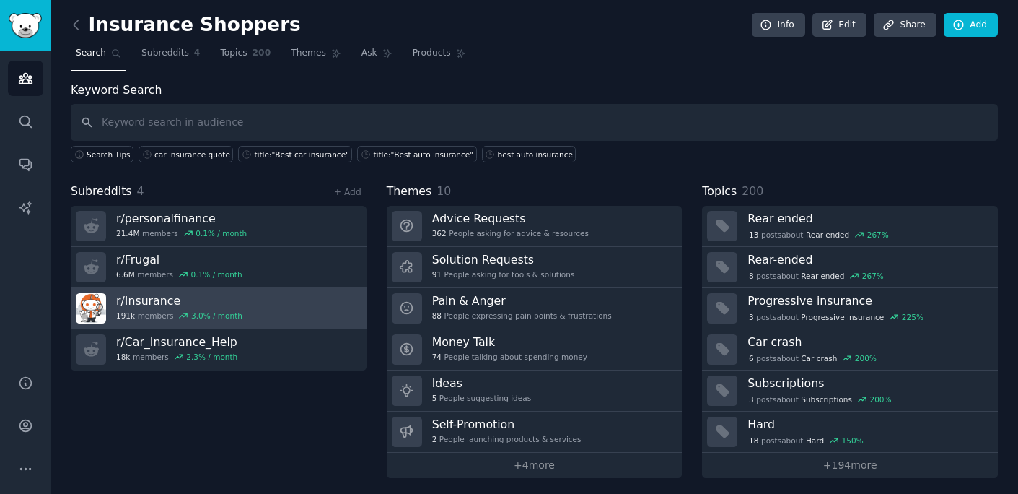
click at [256, 318] on link "r/ Insurance 191k members 3.0 % / month" at bounding box center [219, 308] width 296 height 41
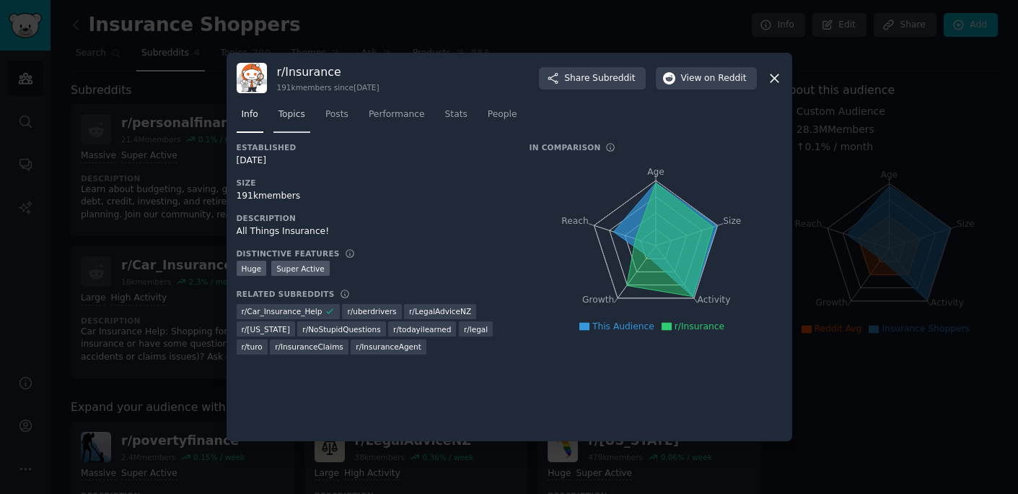
click at [300, 121] on span "Topics" at bounding box center [292, 114] width 27 height 13
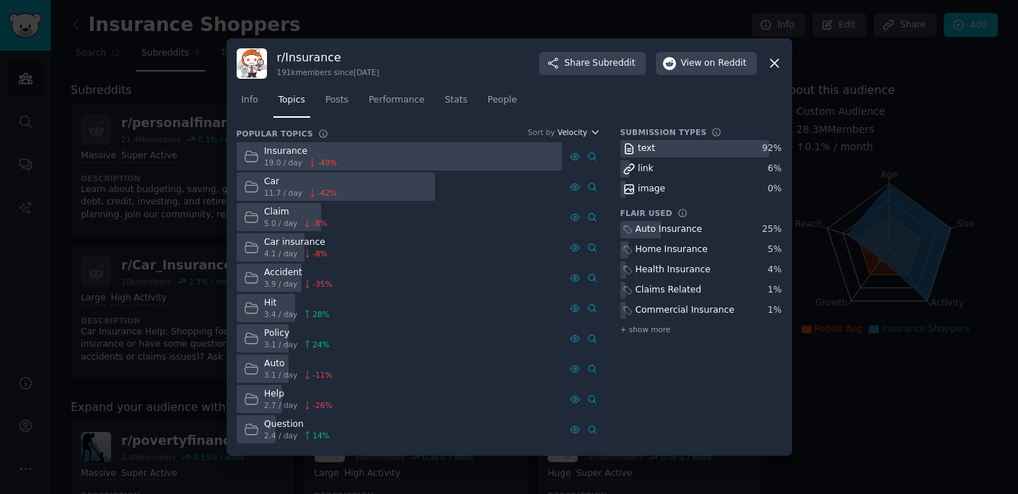
click at [584, 133] on span "Velocity" at bounding box center [573, 132] width 30 height 10
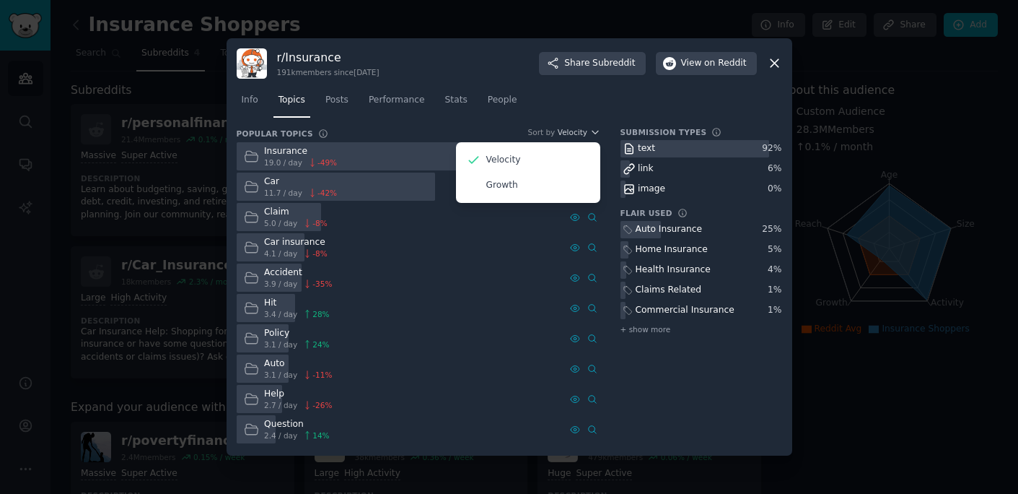
click at [727, 404] on div "Submission Types text 92 % link 6 % image 0 % Flair Used Auto Insurance 25 % Ho…" at bounding box center [702, 286] width 162 height 318
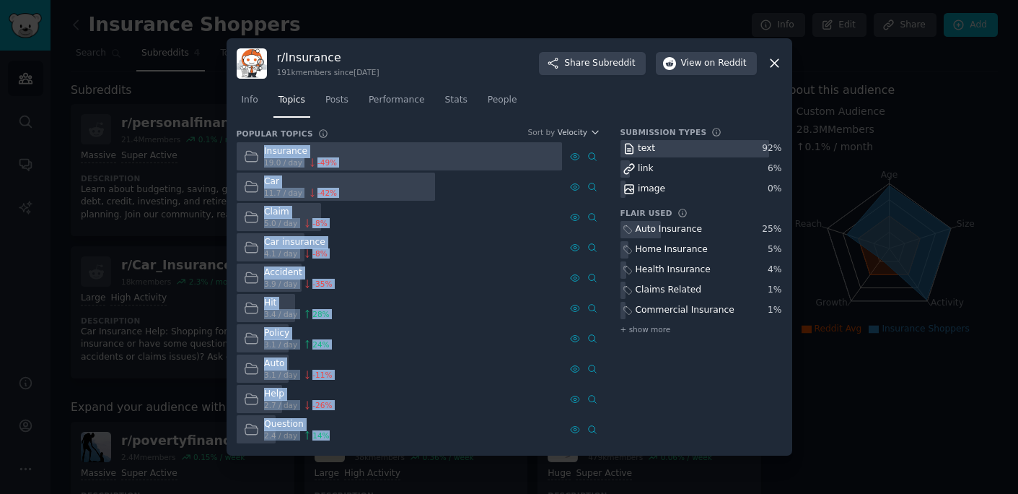
drag, startPoint x: 263, startPoint y: 152, endPoint x: 330, endPoint y: 432, distance: 287.1
click at [330, 432] on div "Insurance 19.0 / day -49 % Car 11.7 / day -42 % Claim 5.0 / day -8 % Car insura…" at bounding box center [419, 292] width 364 height 301
click at [440, 253] on div "Car insurance 4.1 / day -8 %" at bounding box center [400, 247] width 326 height 28
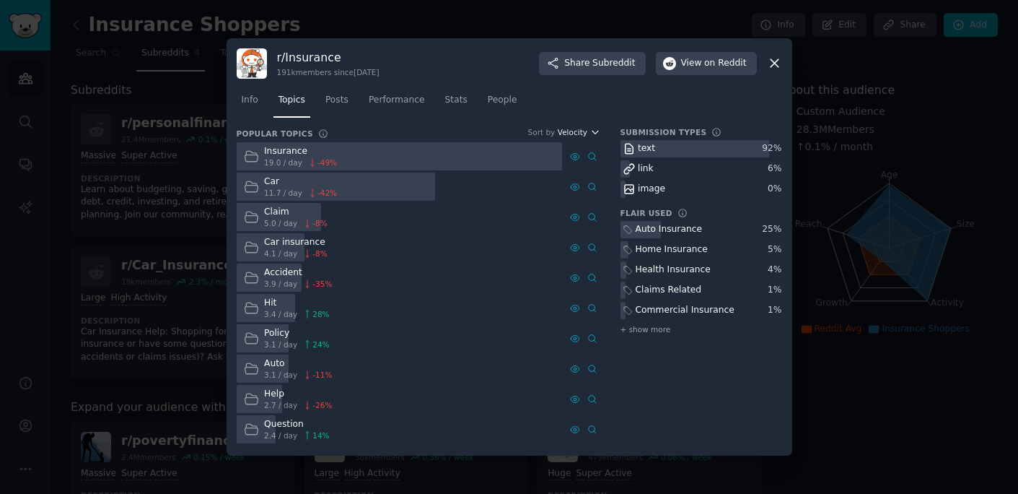
click at [576, 132] on span "Velocity" at bounding box center [573, 132] width 30 height 10
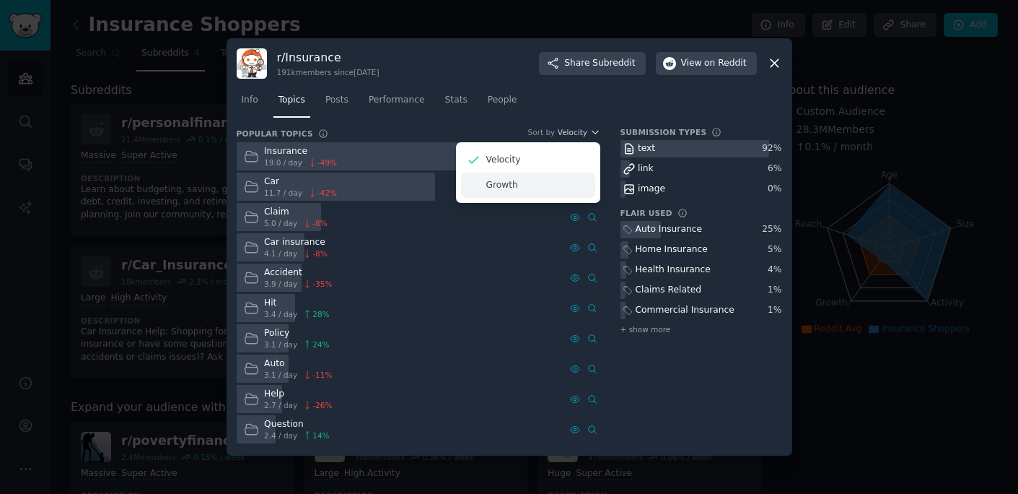
click at [516, 186] on p "Growth" at bounding box center [502, 185] width 32 height 13
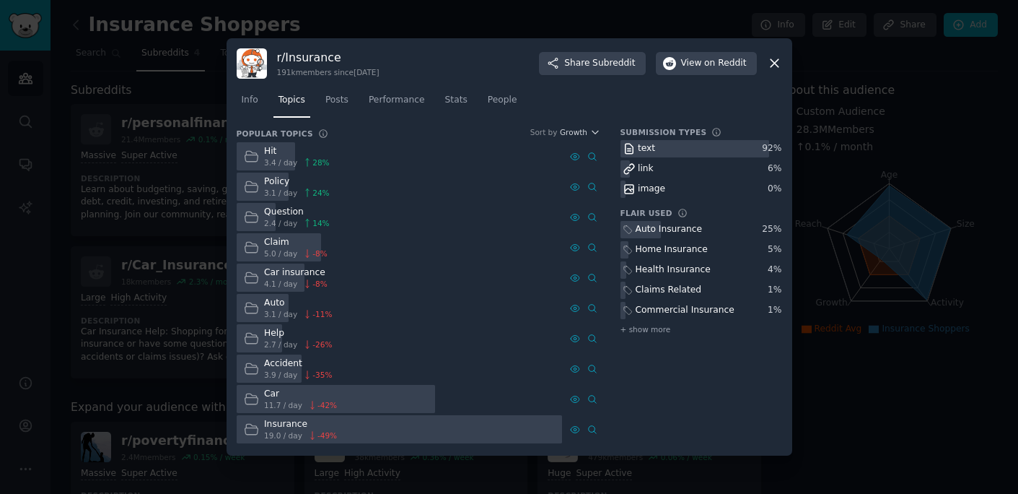
click at [193, 304] on div at bounding box center [509, 247] width 1018 height 494
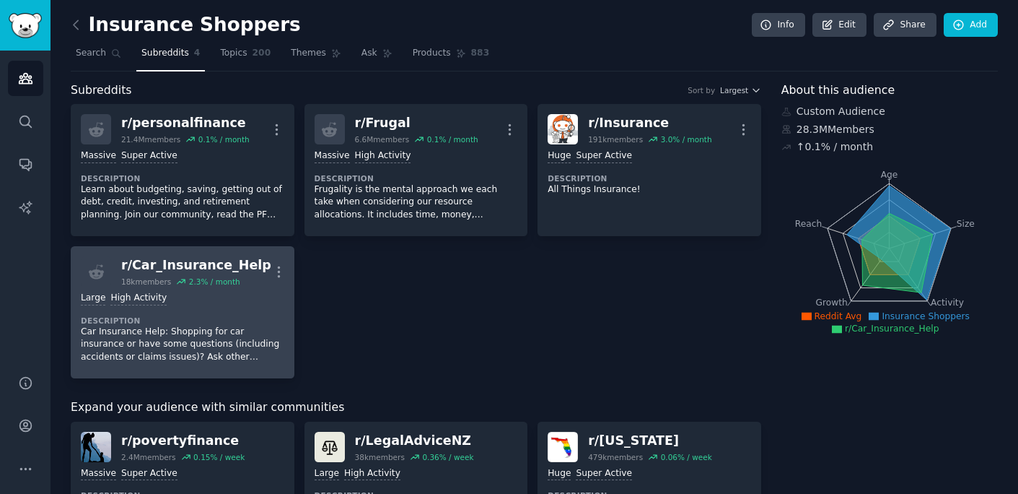
click at [199, 318] on dt "Description" at bounding box center [183, 320] width 204 height 10
